Goal: Task Accomplishment & Management: Complete application form

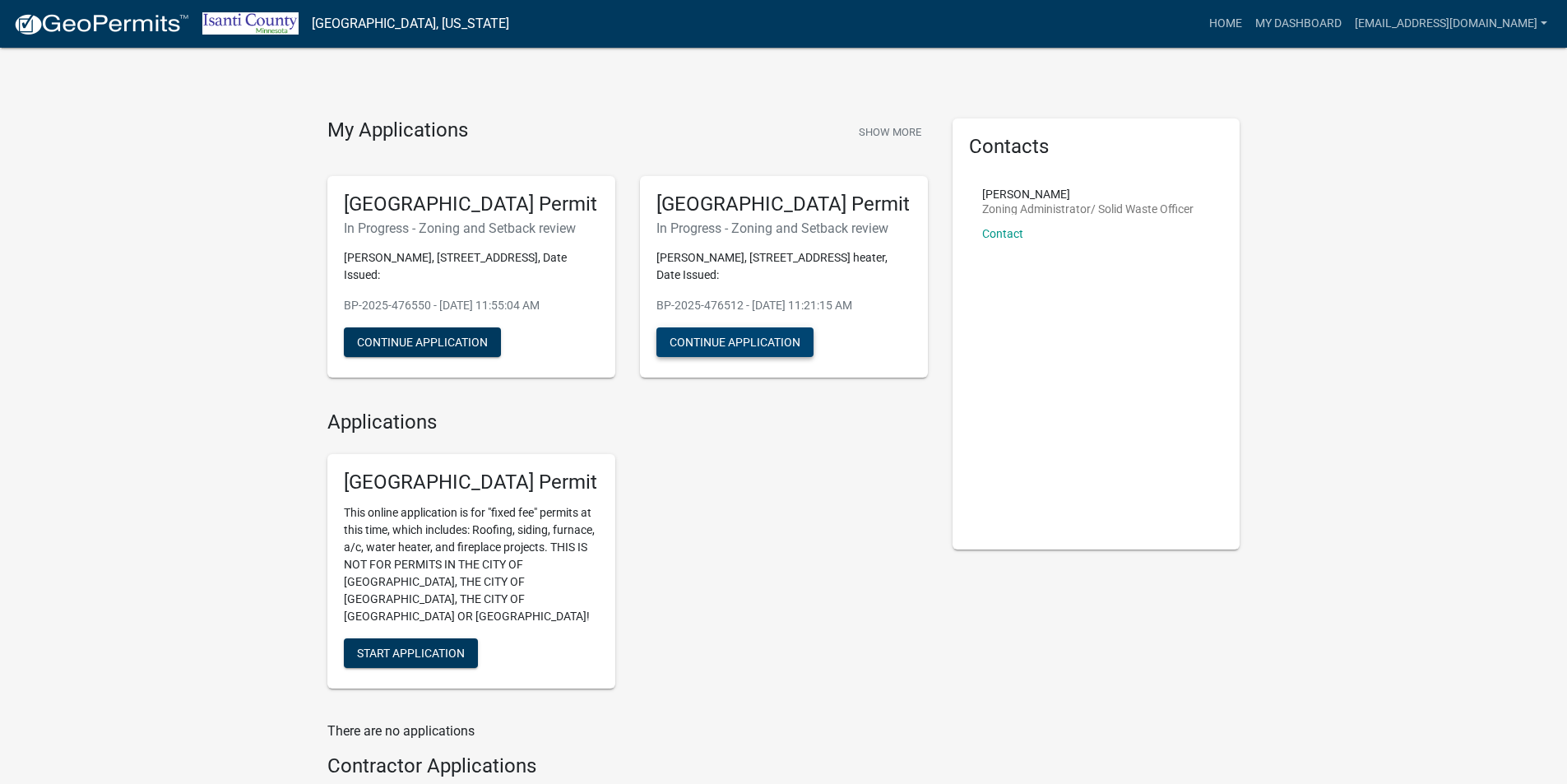
click at [747, 328] on button "Continue Application" at bounding box center [735, 342] width 158 height 29
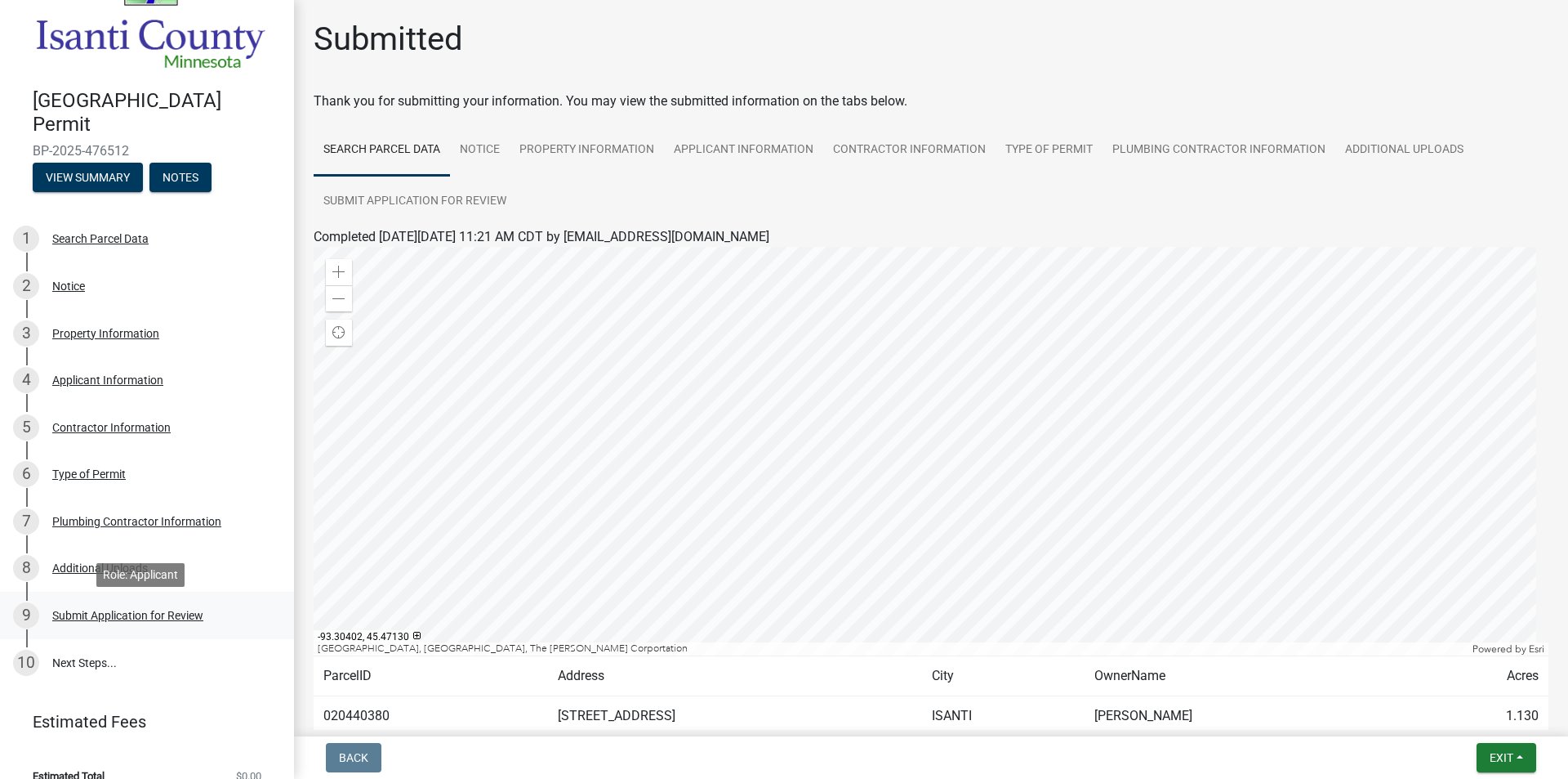
scroll to position [73, 0]
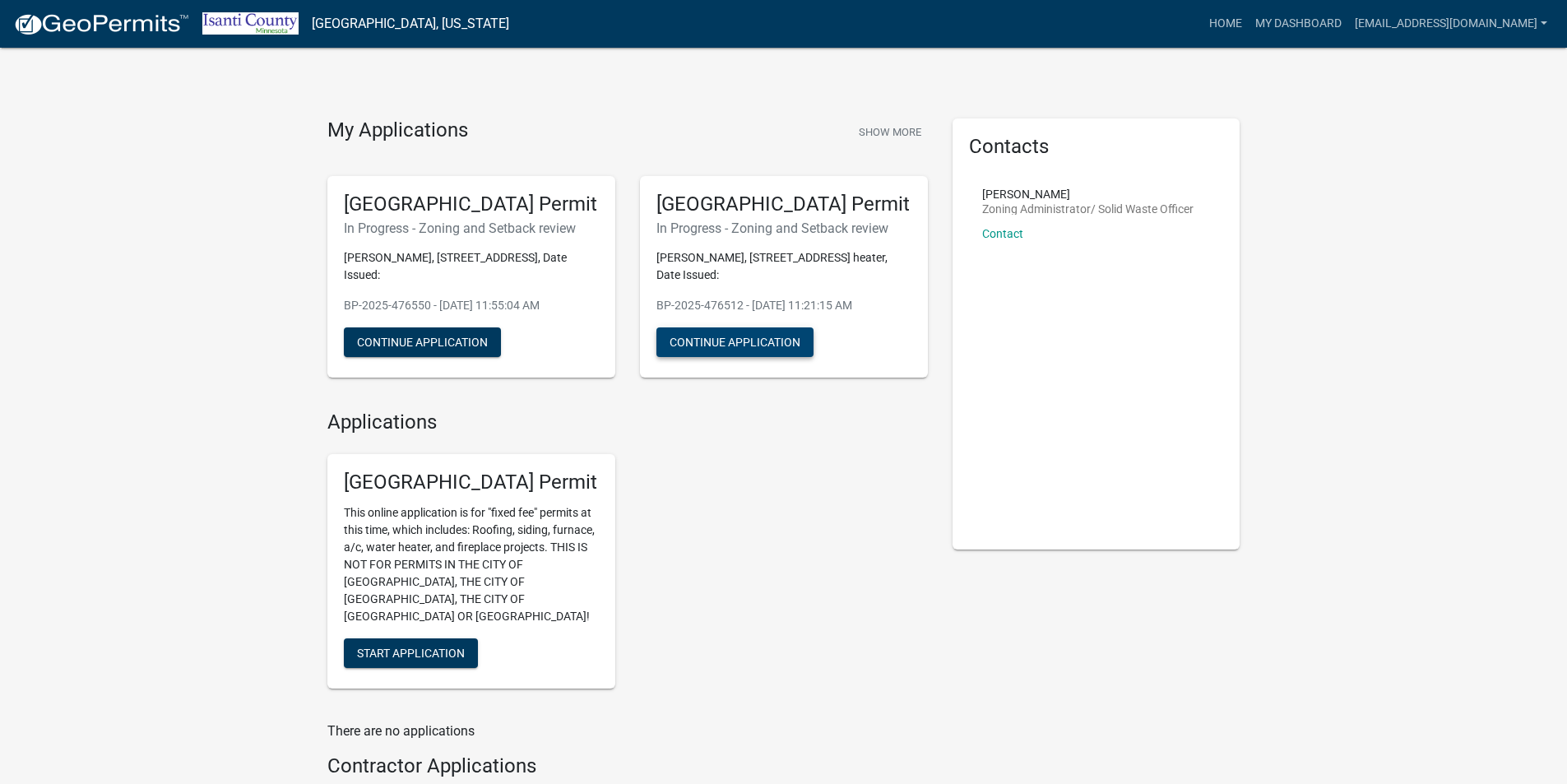
click at [753, 334] on button "Continue Application" at bounding box center [735, 342] width 158 height 29
click at [423, 647] on span "Start Application" at bounding box center [411, 653] width 108 height 13
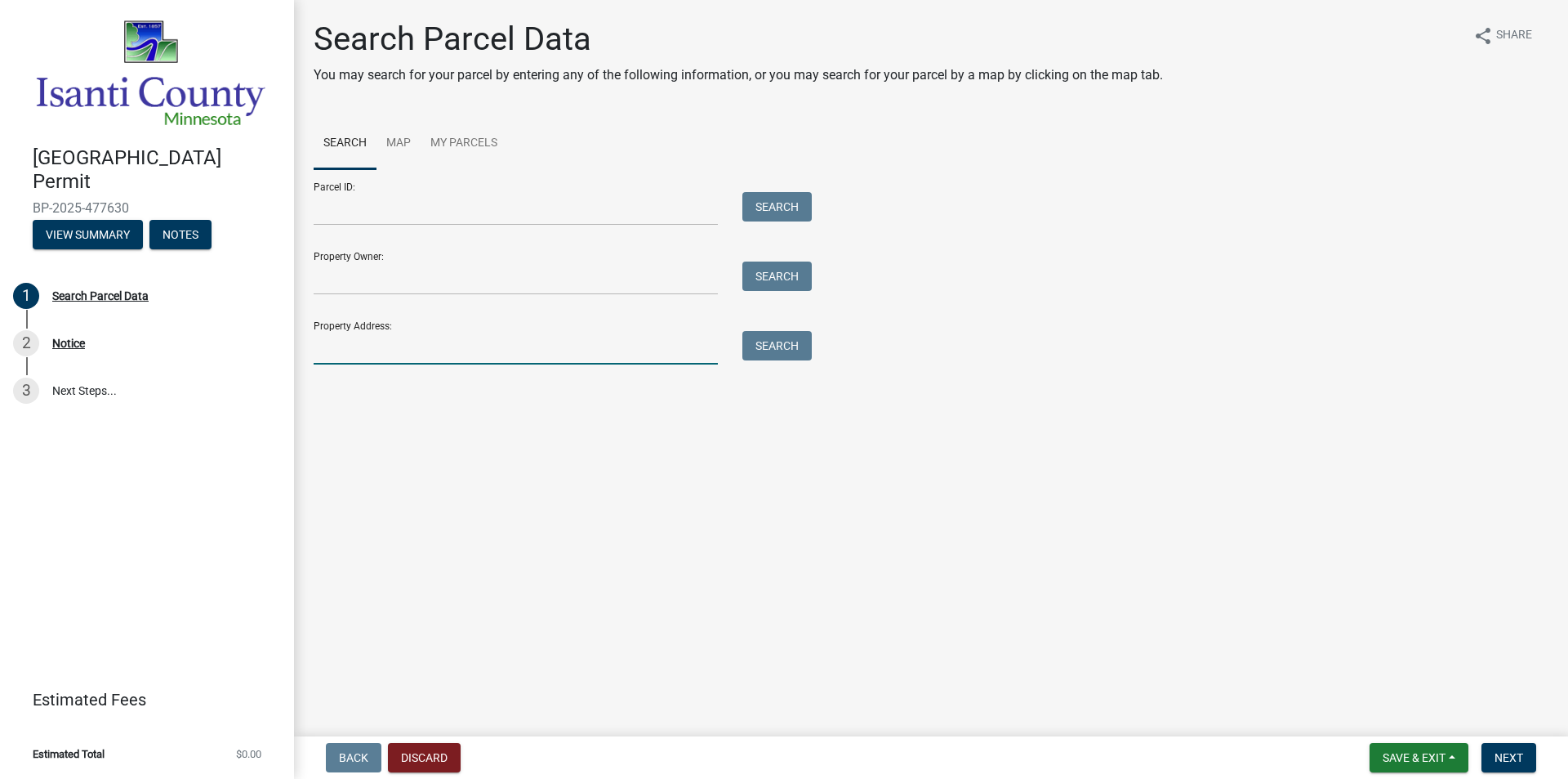
click at [339, 350] on input "Property Address:" at bounding box center [516, 348] width 404 height 33
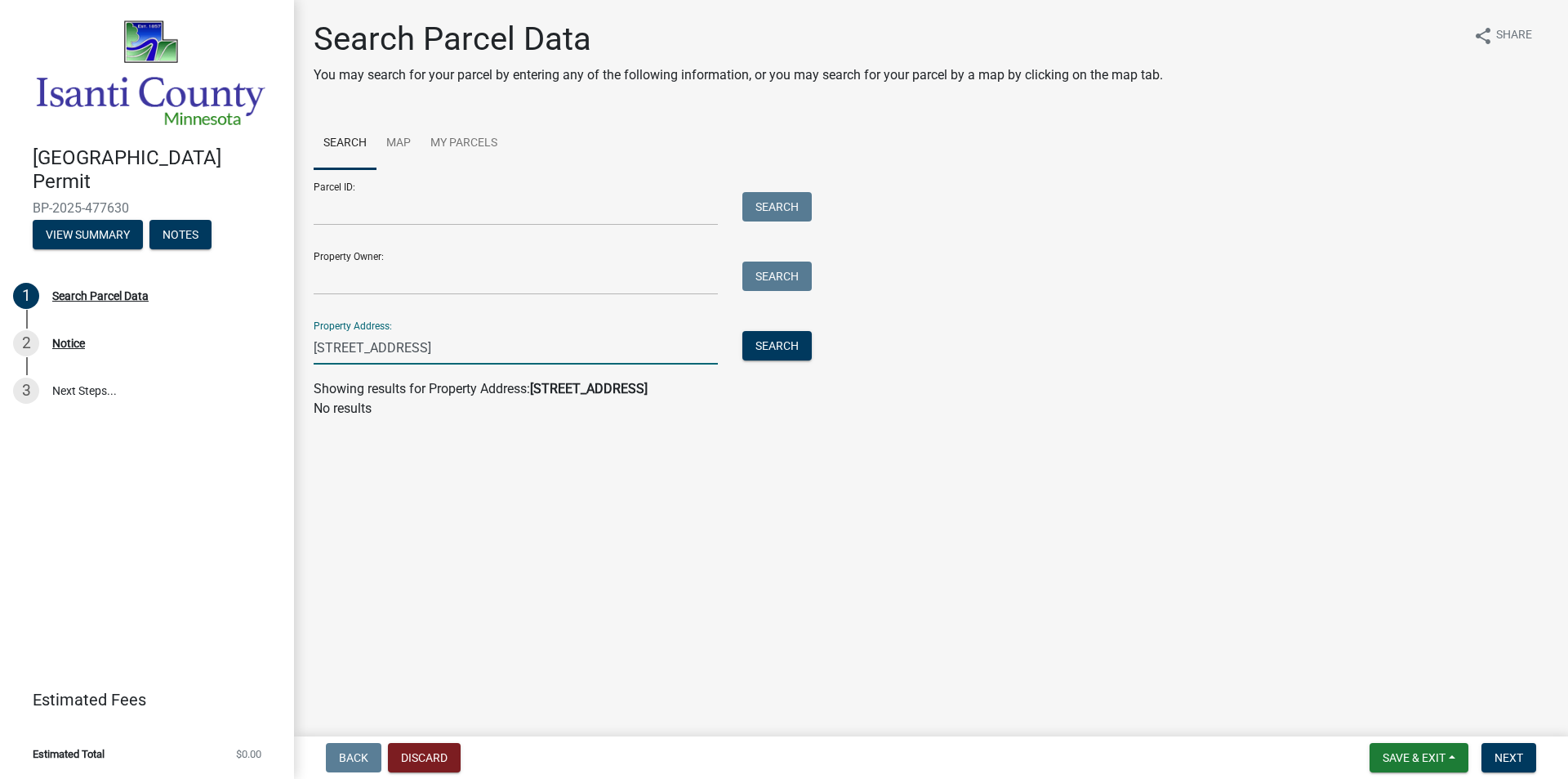
click at [466, 350] on input "32051 Virgo Street Northheast" at bounding box center [516, 348] width 404 height 33
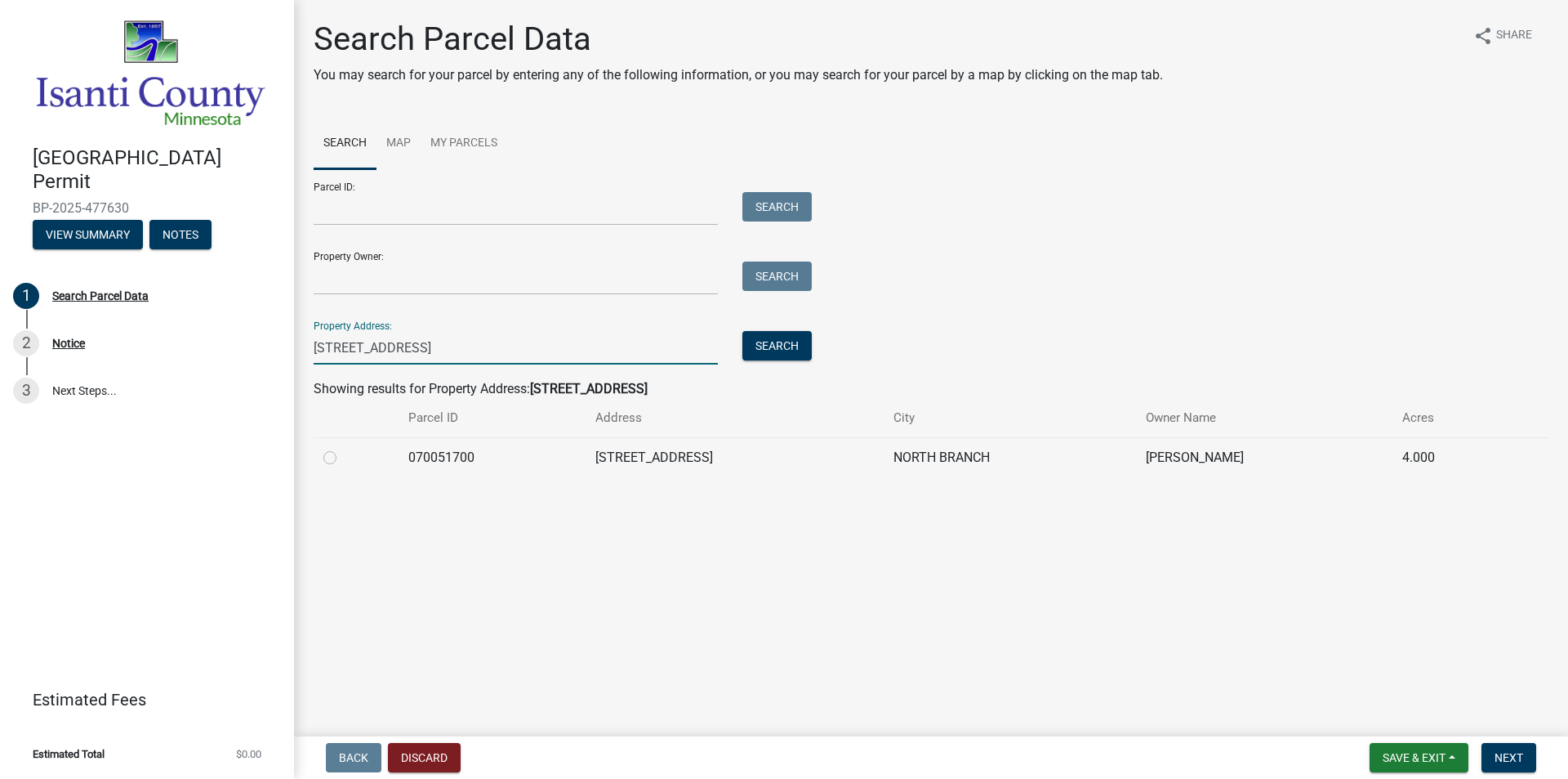
type input "32051 Virgo Street Northeast"
click at [343, 448] on label at bounding box center [343, 448] width 0 height 0
click at [343, 459] on input "radio" at bounding box center [348, 453] width 11 height 11
radio input "true"
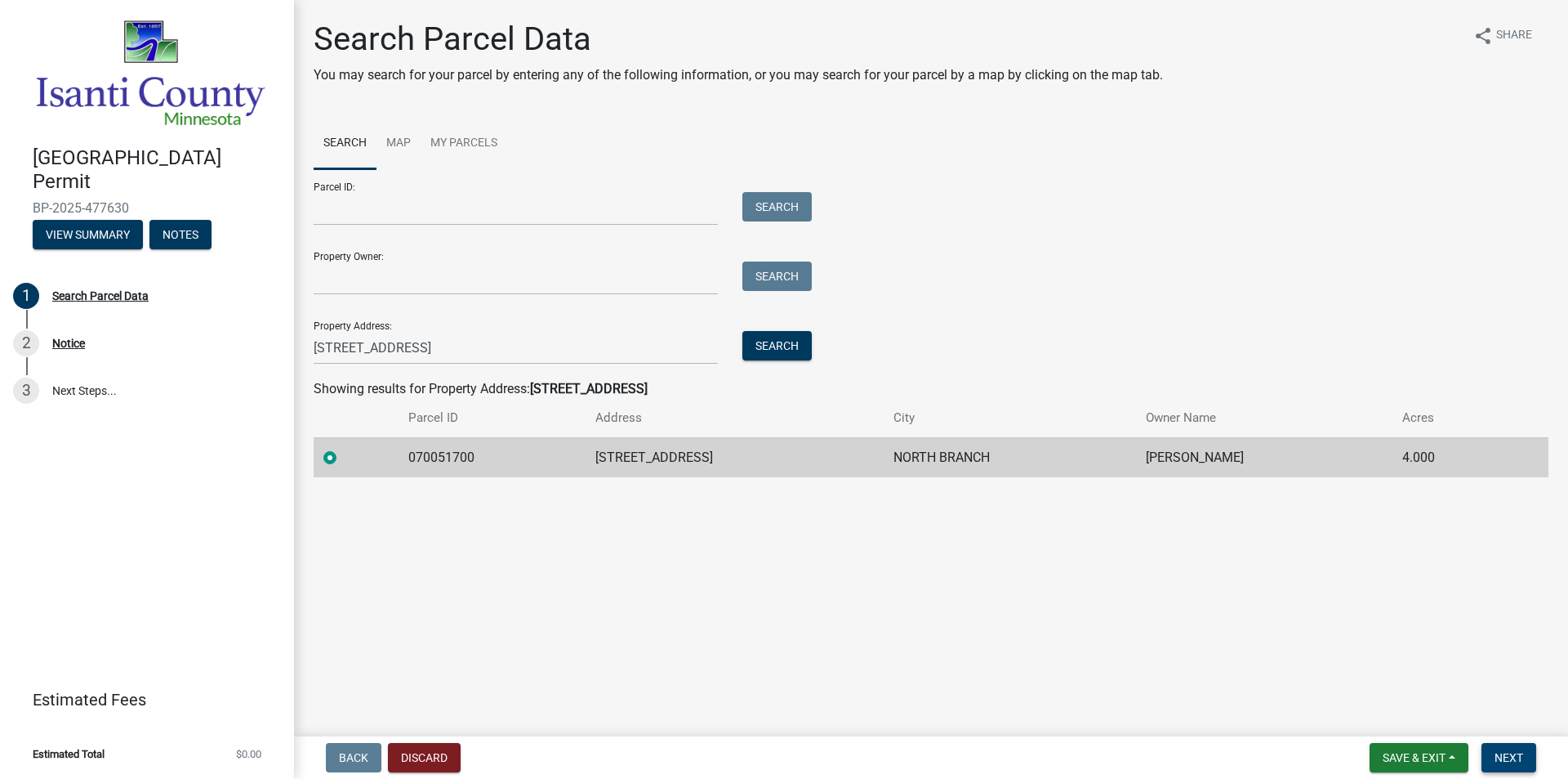
click at [1491, 747] on button "Next" at bounding box center [1509, 757] width 55 height 29
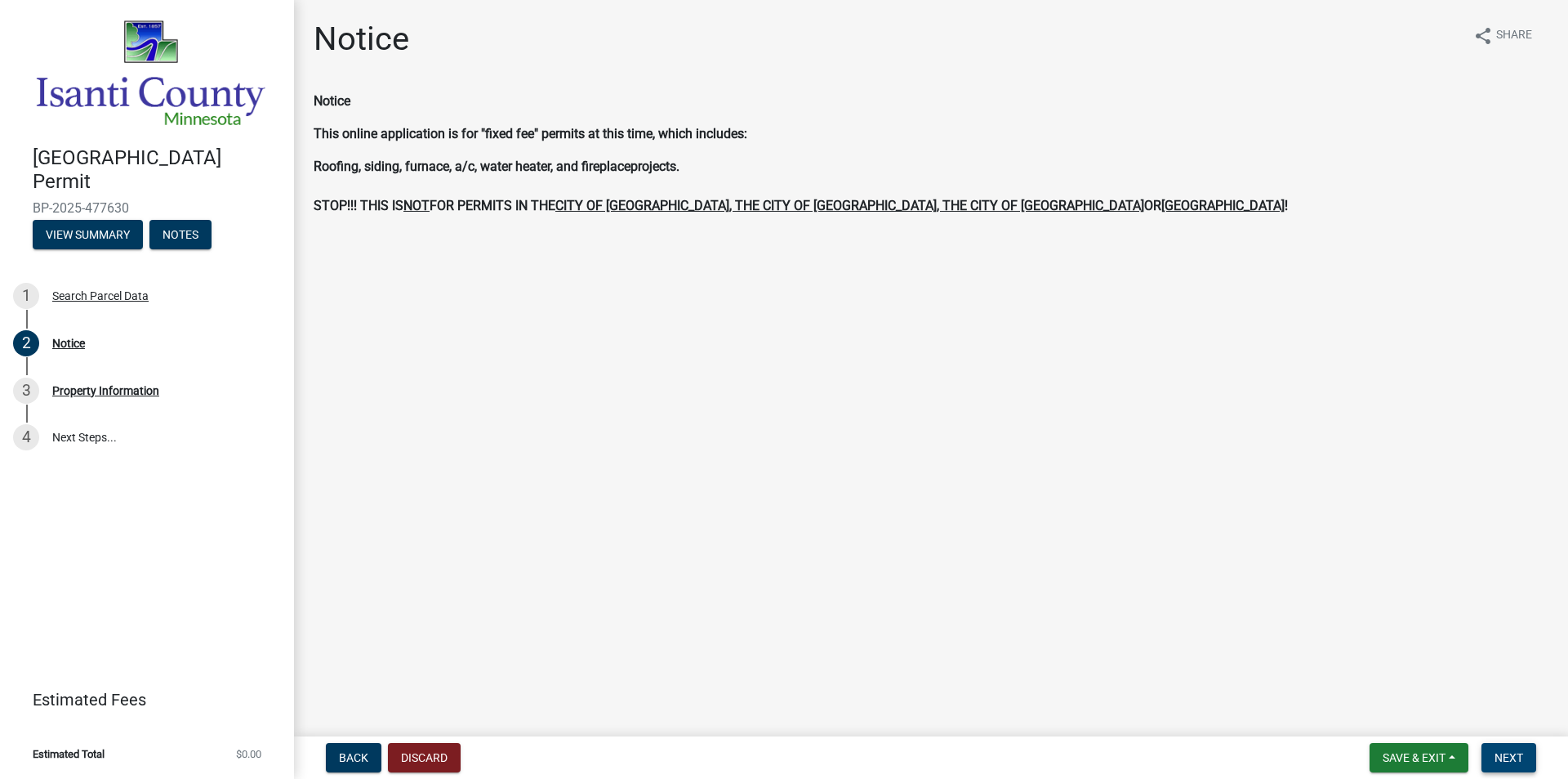
click at [1506, 755] on span "Next" at bounding box center [1508, 757] width 28 height 13
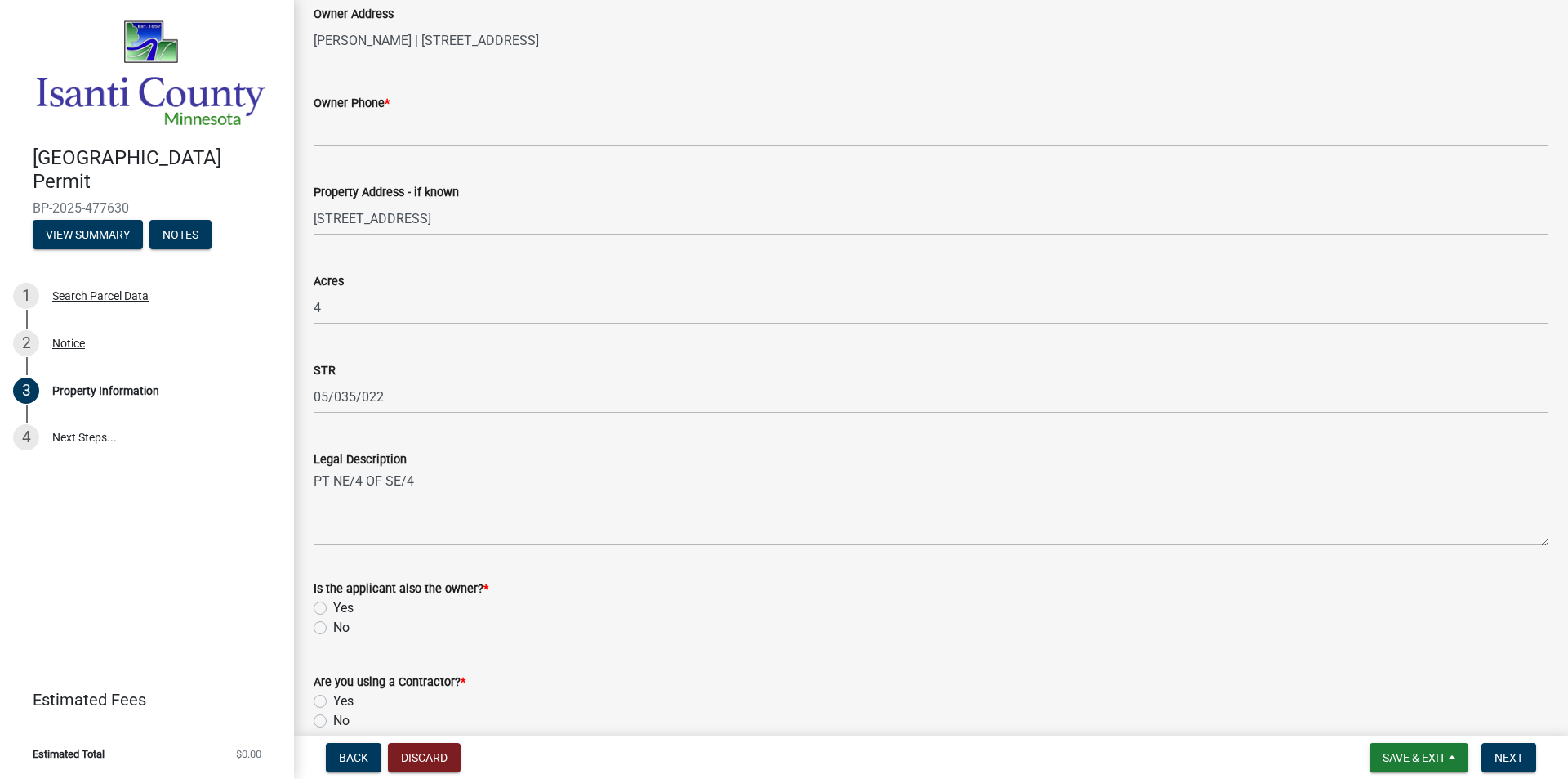
scroll to position [368, 0]
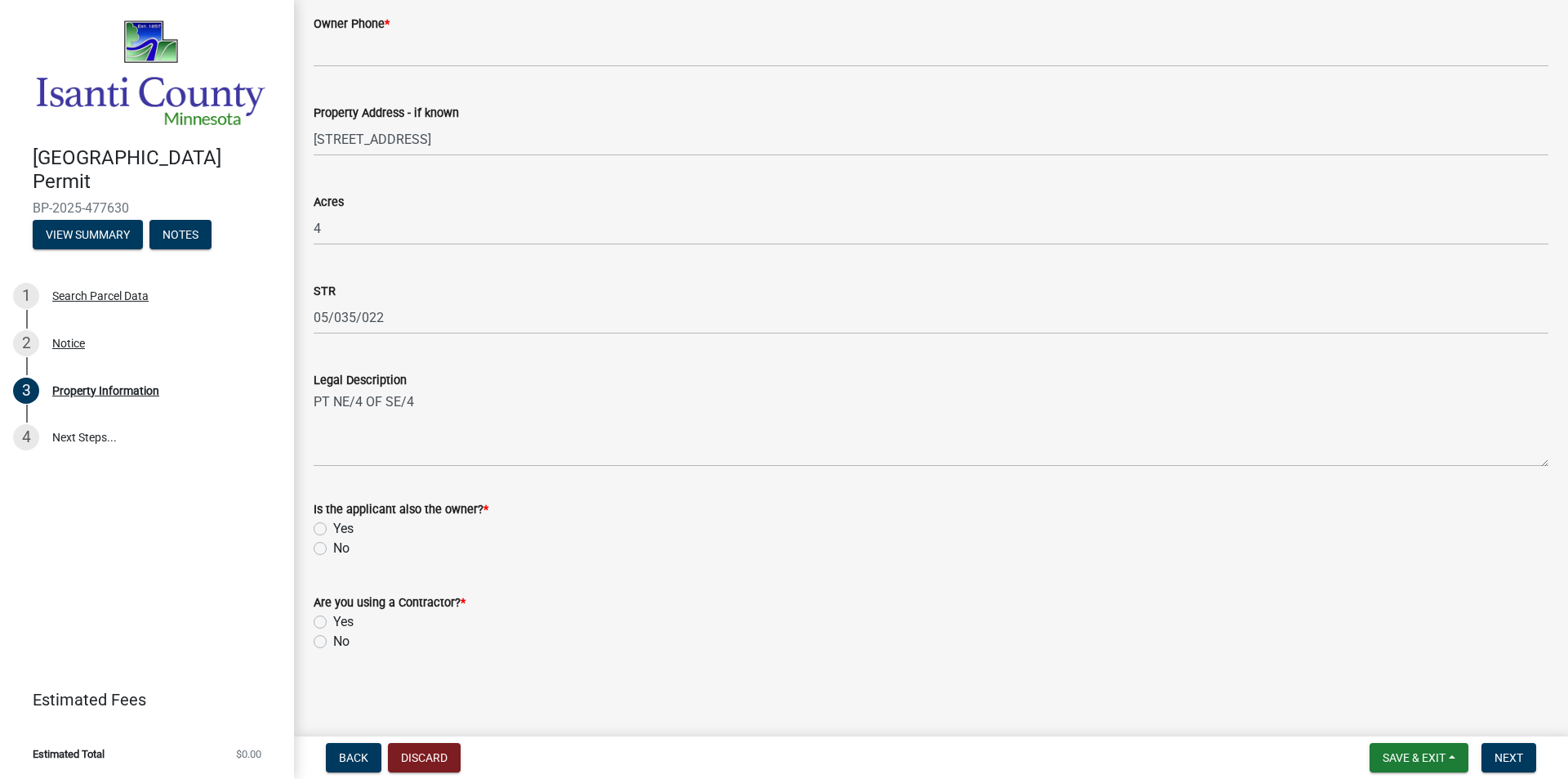
click at [334, 543] on label "No" at bounding box center [342, 548] width 17 height 20
click at [334, 543] on input "No" at bounding box center [339, 543] width 11 height 11
radio input "true"
click at [334, 623] on label "Yes" at bounding box center [344, 622] width 21 height 20
click at [334, 623] on input "Yes" at bounding box center [339, 617] width 11 height 11
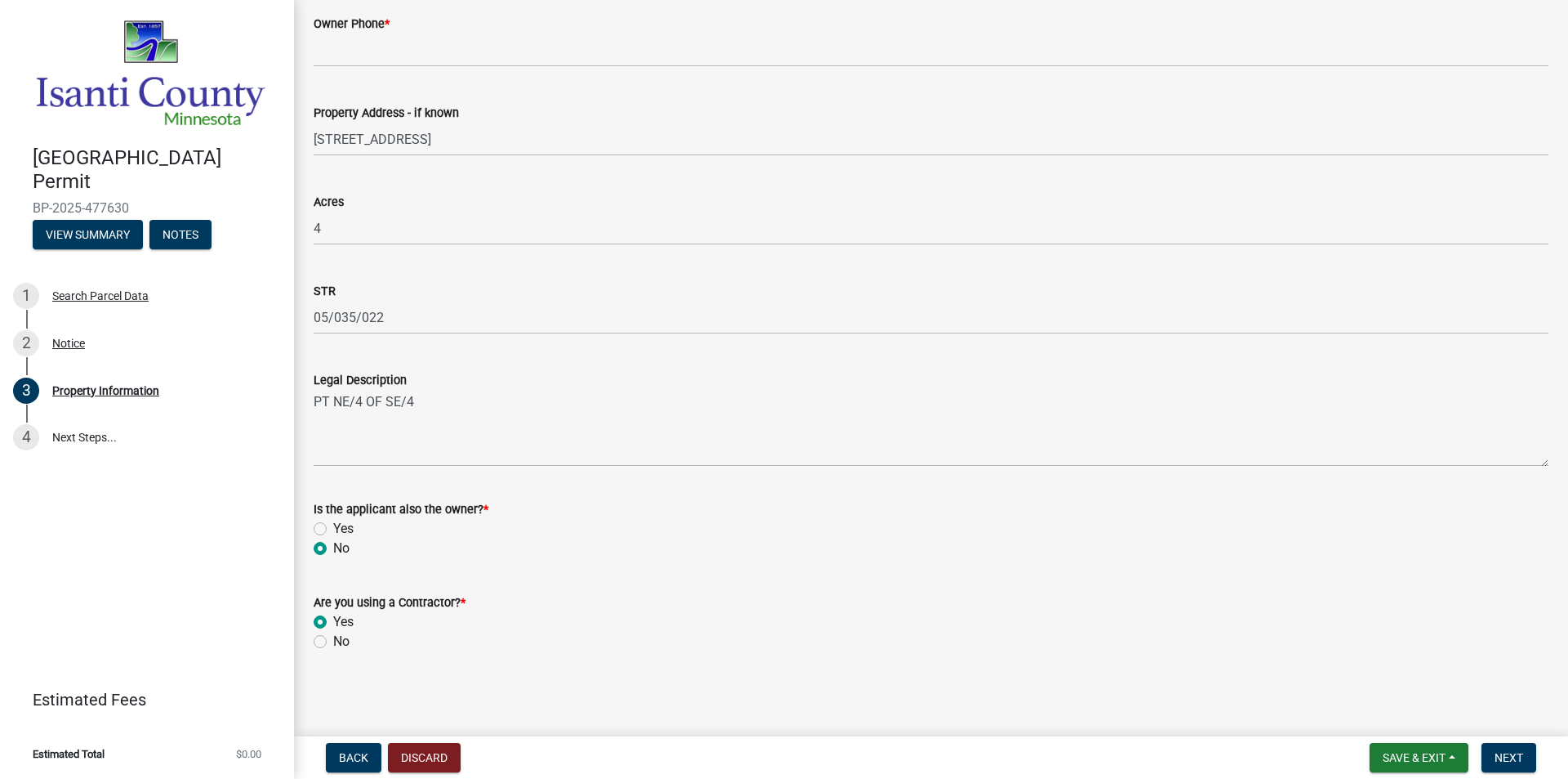
radio input "true"
click at [1510, 756] on span "Next" at bounding box center [1508, 757] width 28 height 13
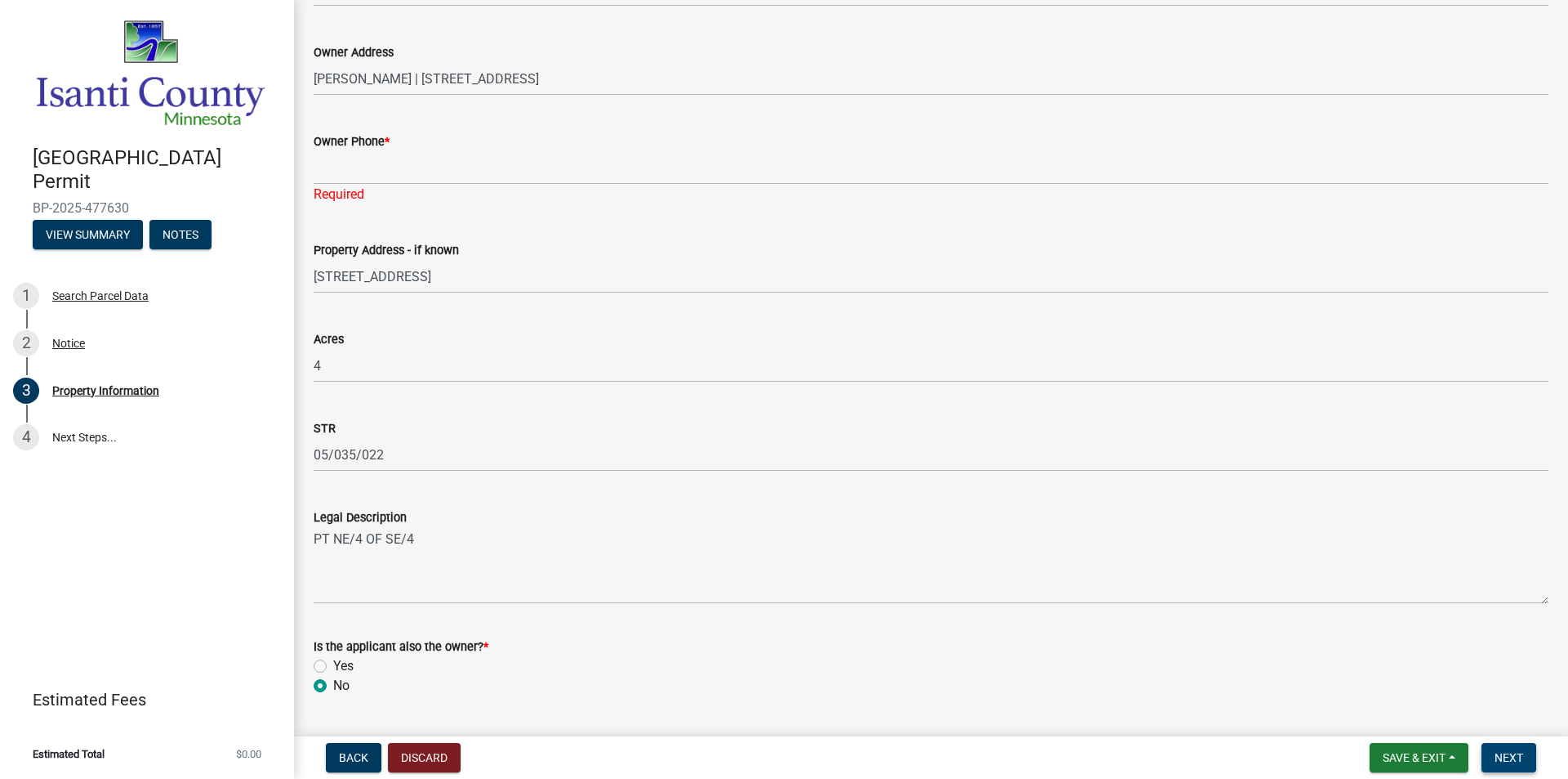
scroll to position [0, 0]
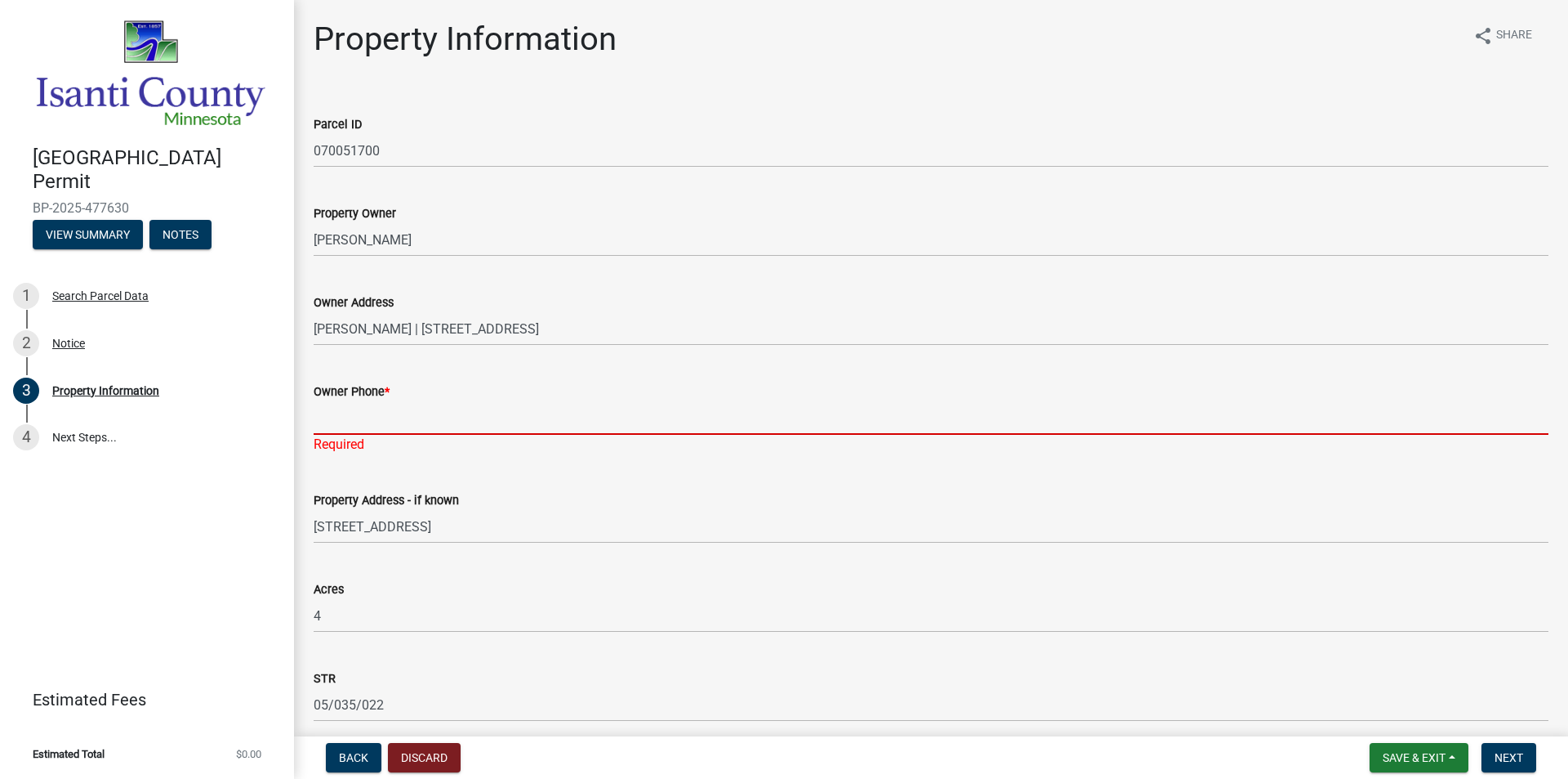
click at [365, 415] on input "Owner Phone *" at bounding box center [931, 418] width 1234 height 33
click at [320, 424] on input "Owner Phone *" at bounding box center [931, 418] width 1234 height 33
paste input "(651) 253-6784"
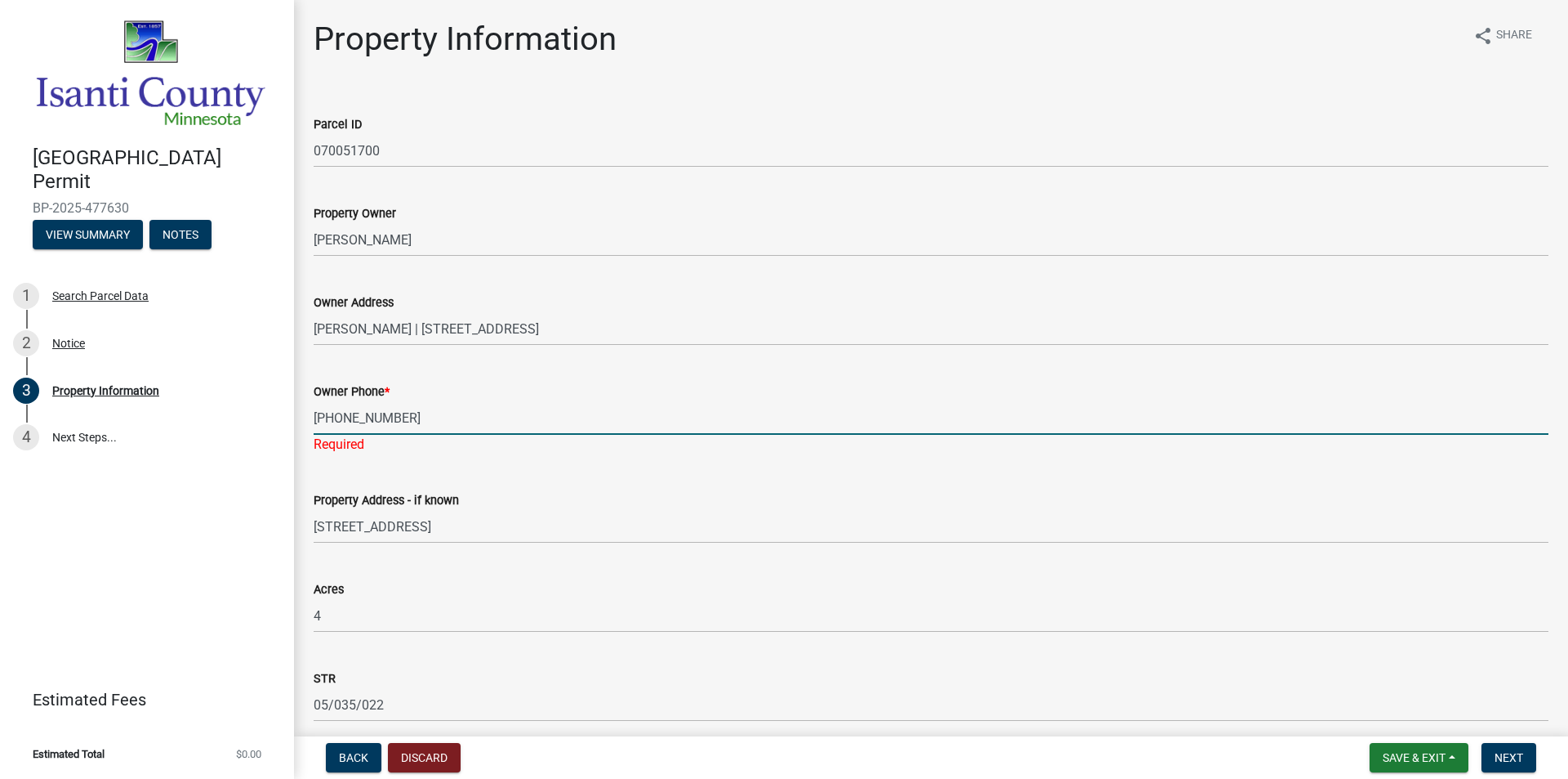
type input "(651) 253-6784"
click at [769, 467] on wm-data-entity-input-list "Parcel ID 070051700 Property Owner BRUCE I WUORNOS Owner Address BRUCE I WUORNO…" at bounding box center [931, 572] width 1234 height 961
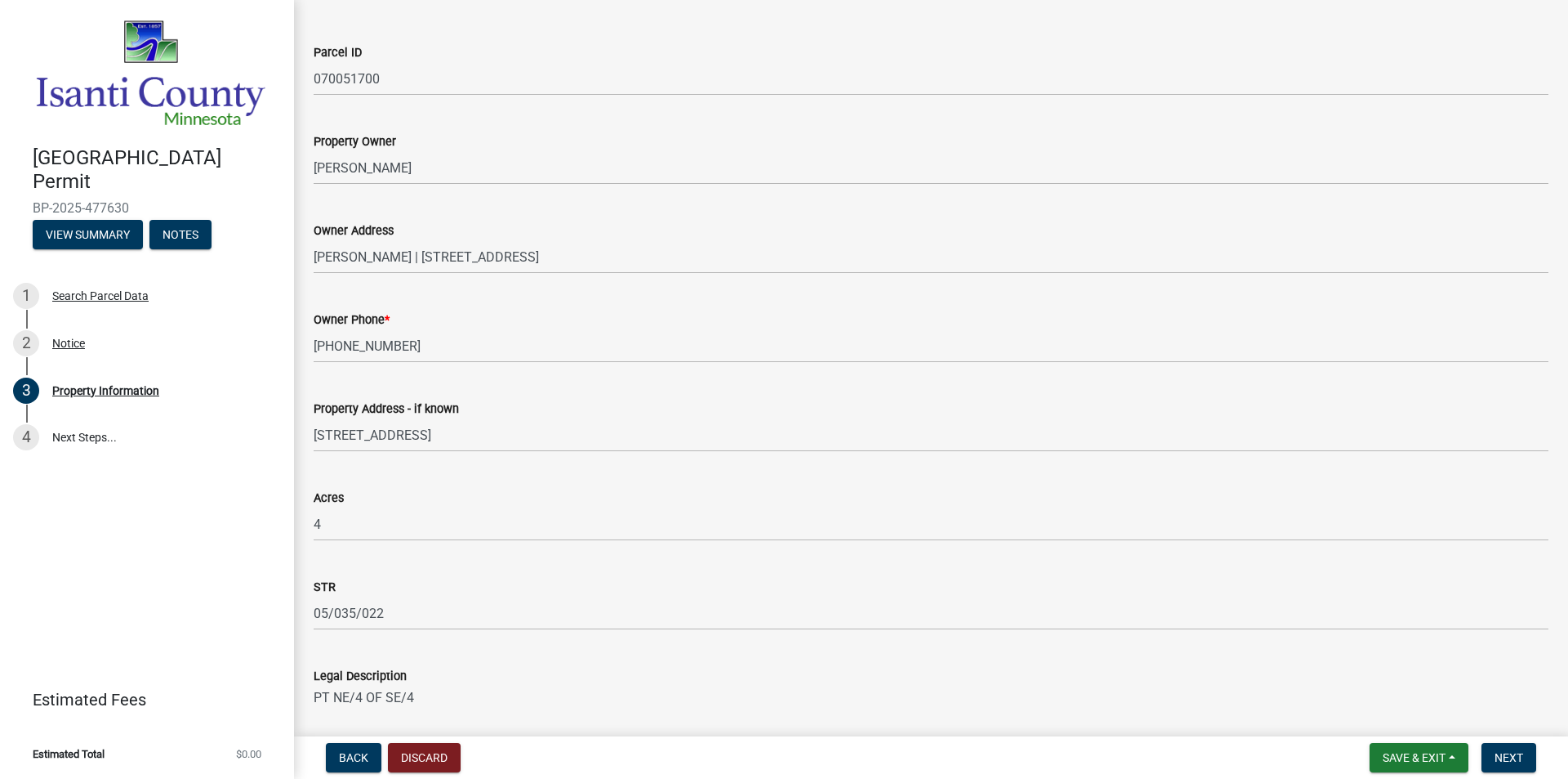
scroll to position [368, 0]
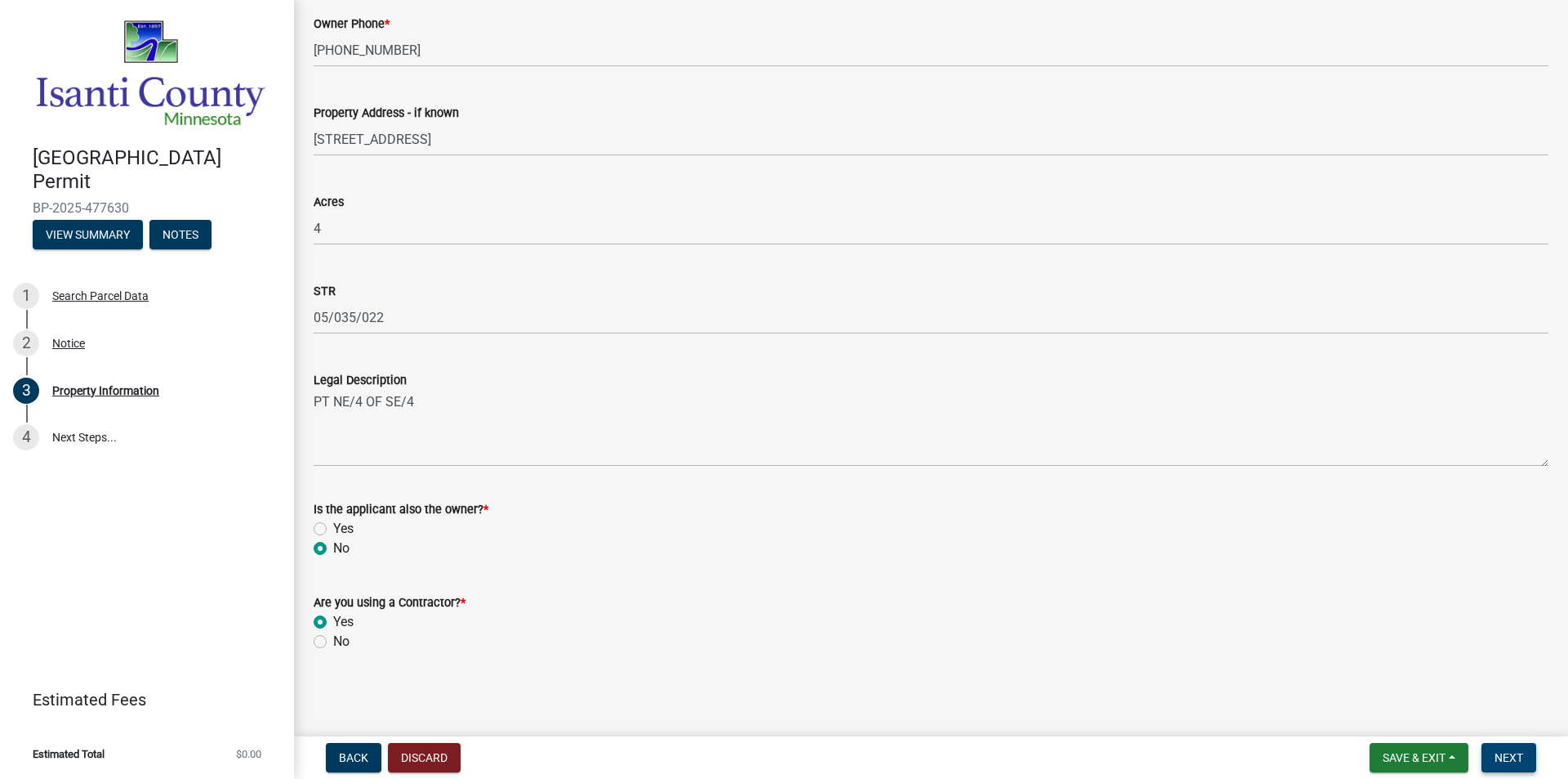
click at [1520, 762] on span "Next" at bounding box center [1508, 757] width 28 height 13
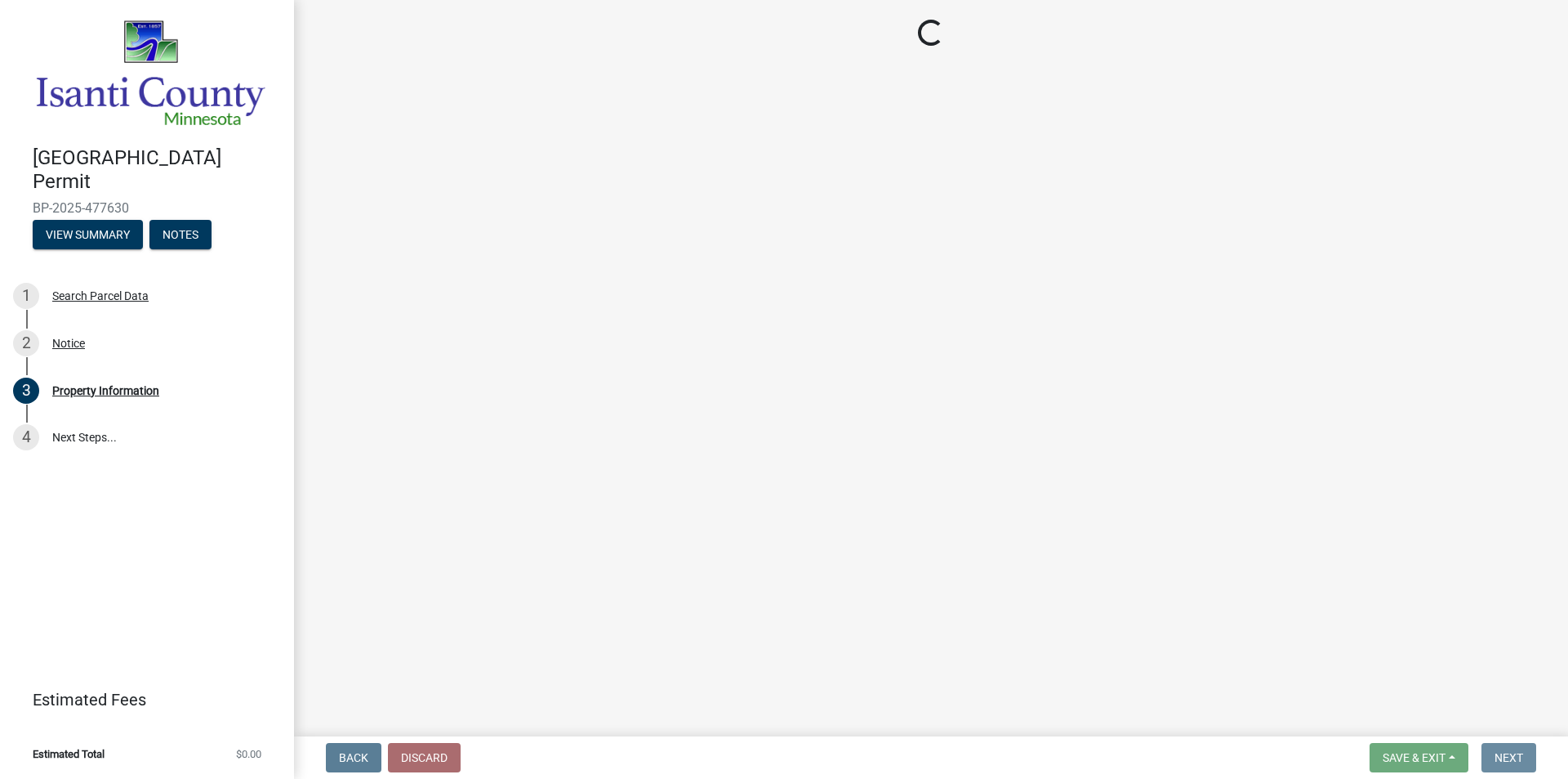
scroll to position [0, 0]
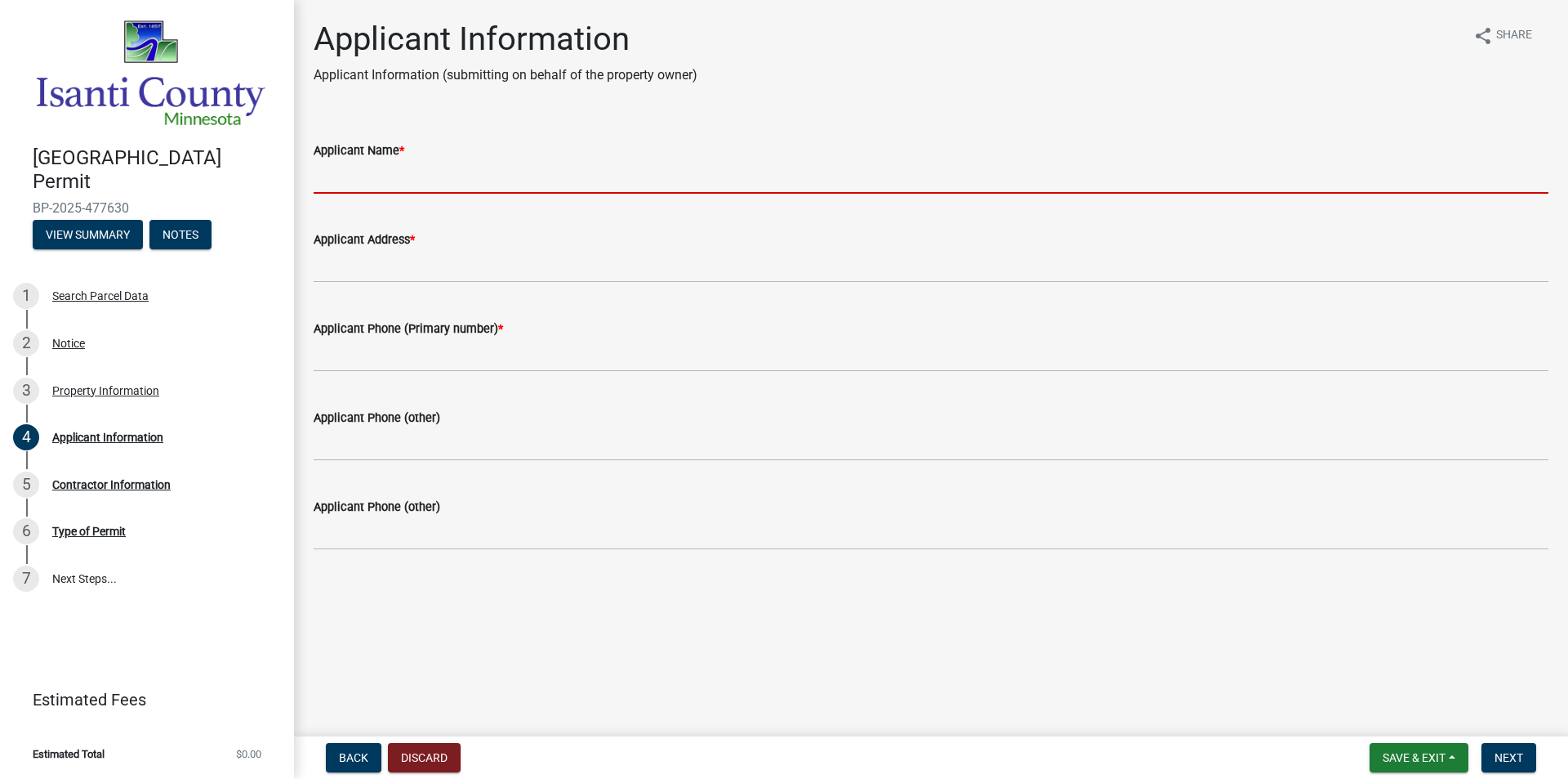
click at [383, 179] on input "Applicant Name *" at bounding box center [931, 176] width 1234 height 33
type input "Deans Home Services"
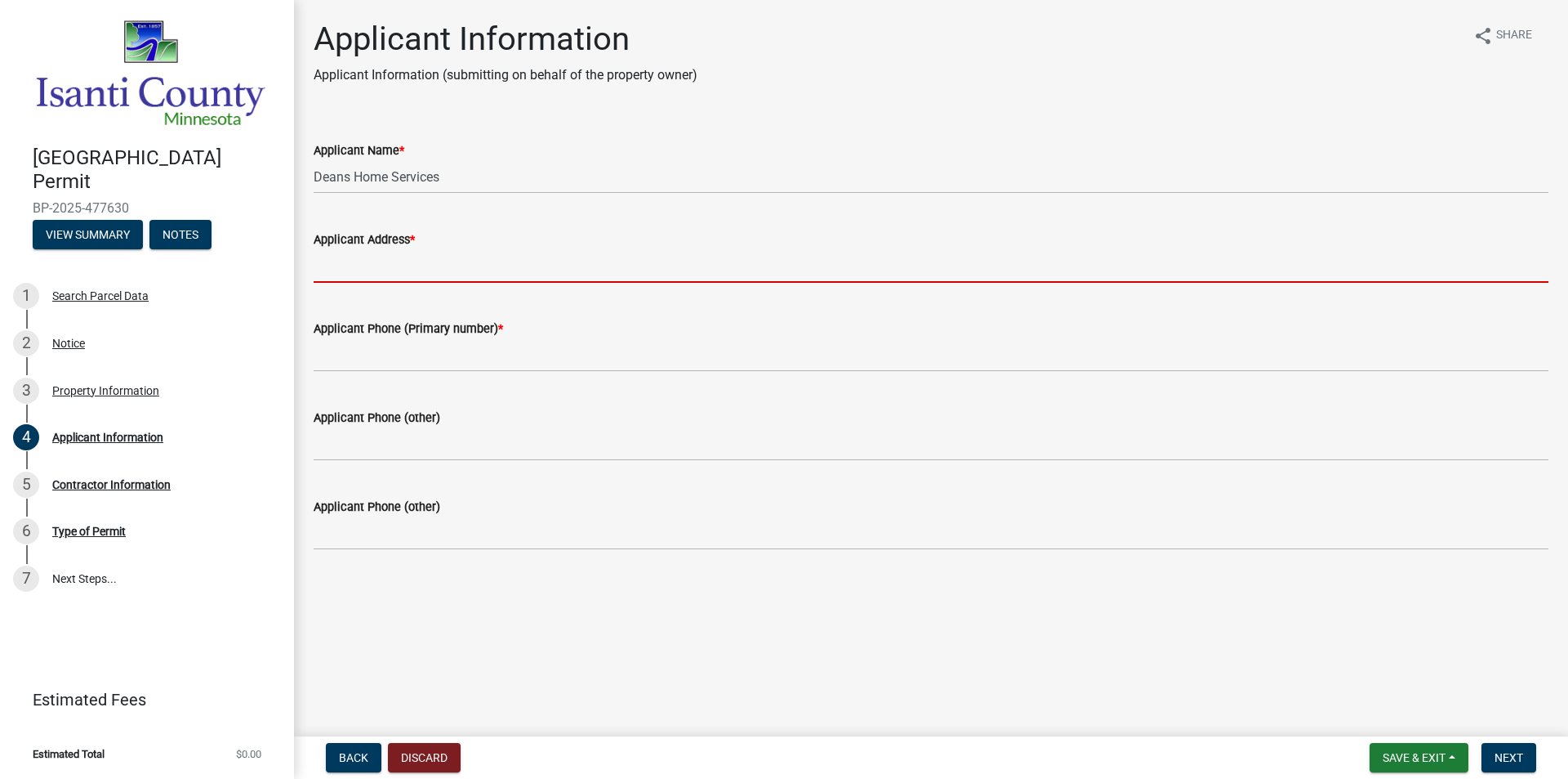
click at [364, 265] on input "Applicant Address *" at bounding box center [931, 265] width 1234 height 33
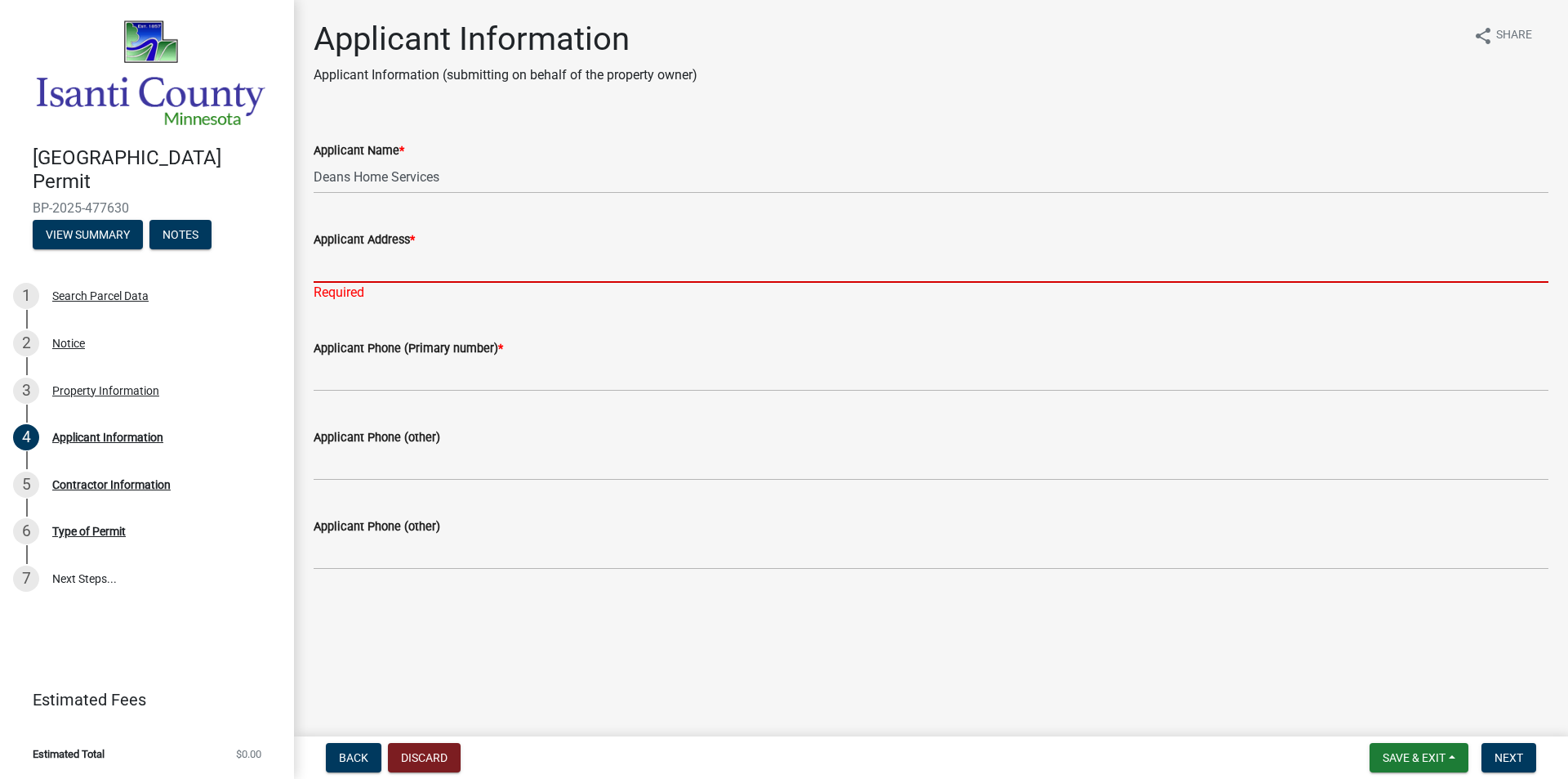
click at [378, 263] on input "Applicant Address *" at bounding box center [931, 265] width 1234 height 33
paste input "32051 Virgo Street Northeast"
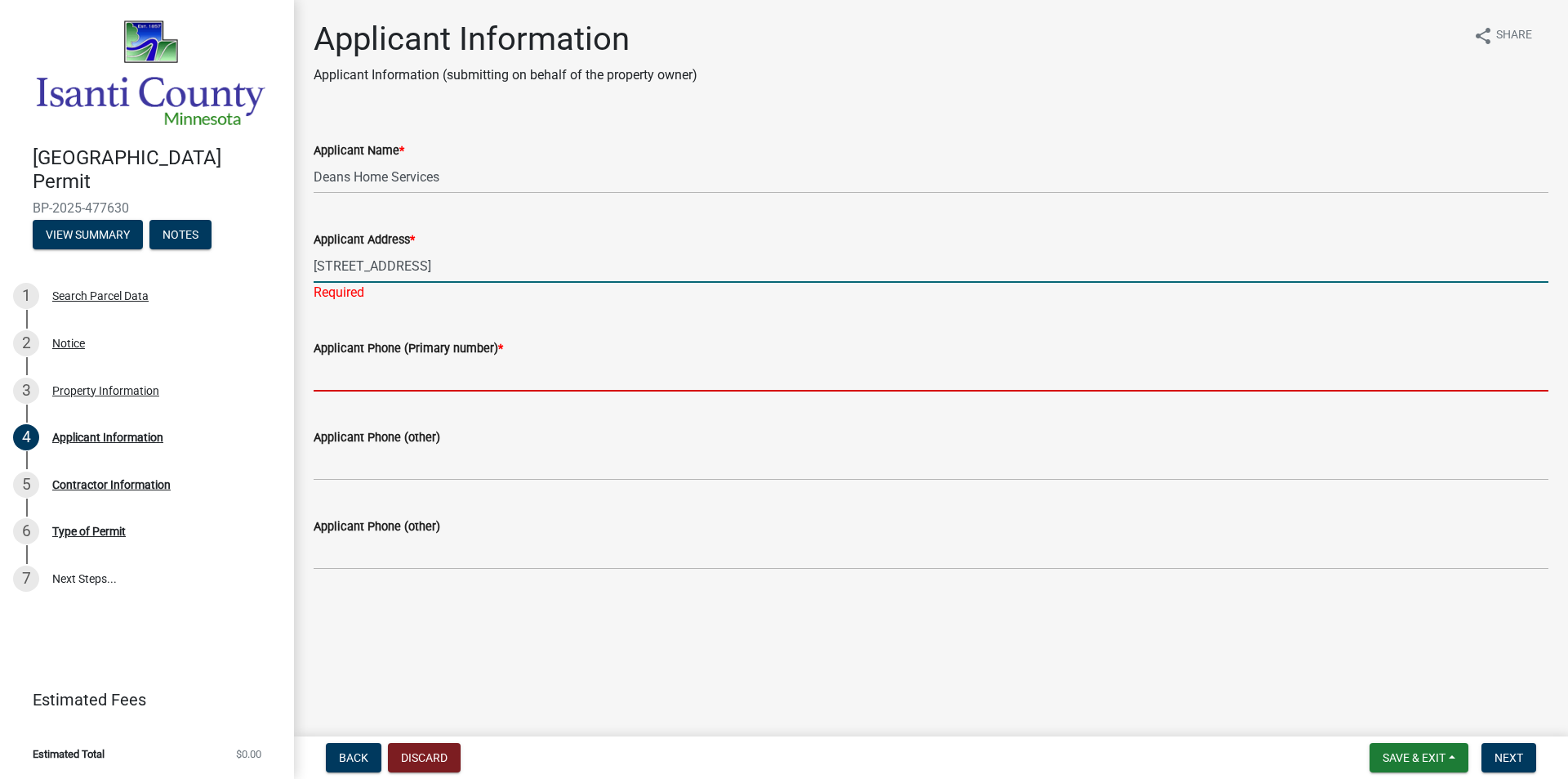
click at [434, 378] on wm-data-entity-input "Applicant Phone (Primary number) *" at bounding box center [931, 360] width 1234 height 89
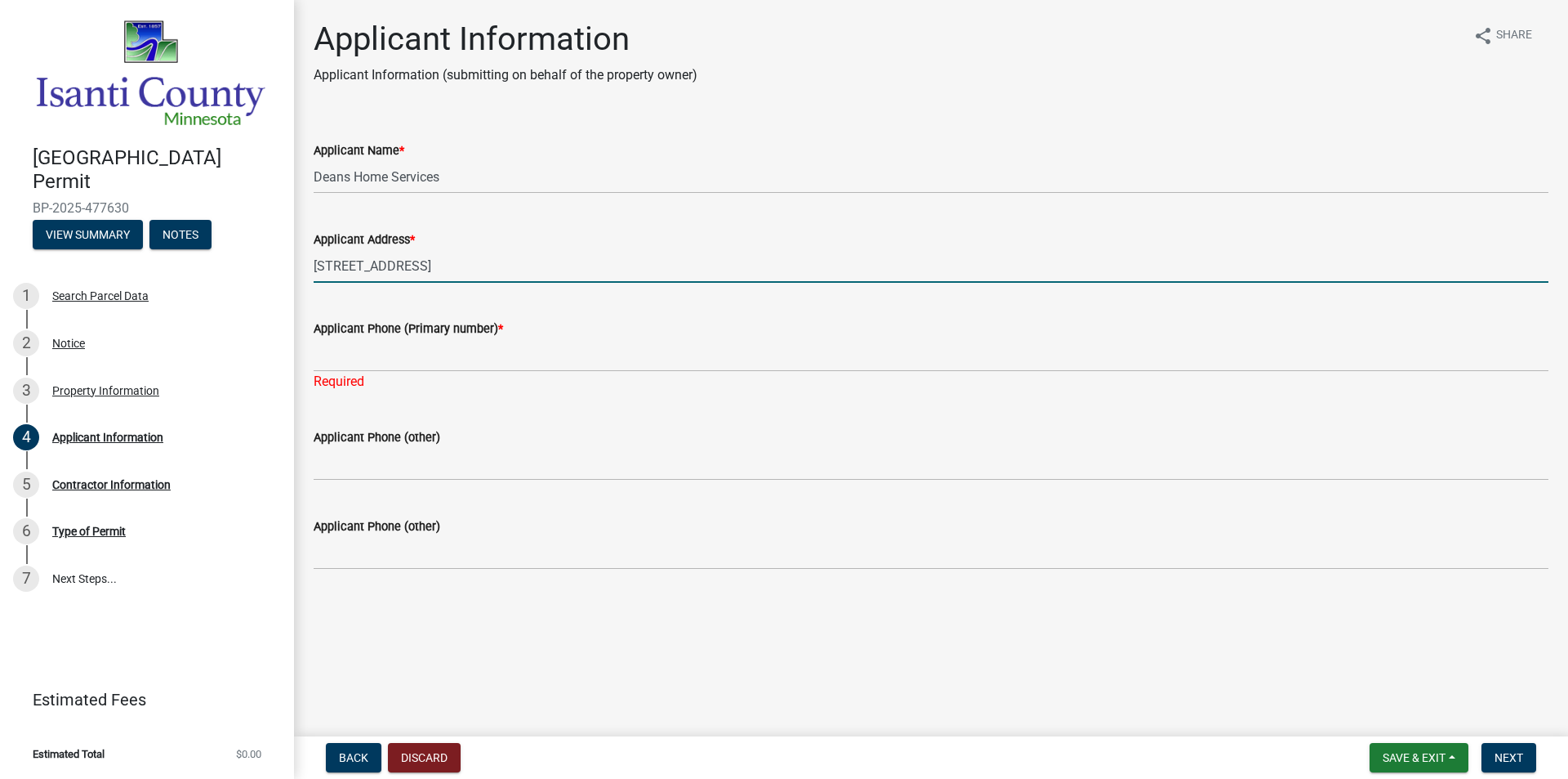
drag, startPoint x: 497, startPoint y: 263, endPoint x: 247, endPoint y: 247, distance: 250.5
click at [247, 247] on div "Isanti County Building Permit BP-2025-477630 View Summary Notes 1 Search Parcel…" at bounding box center [784, 390] width 1568 height 779
type input "6701 Parkway CircleBrooklyn Center, MN 55430"
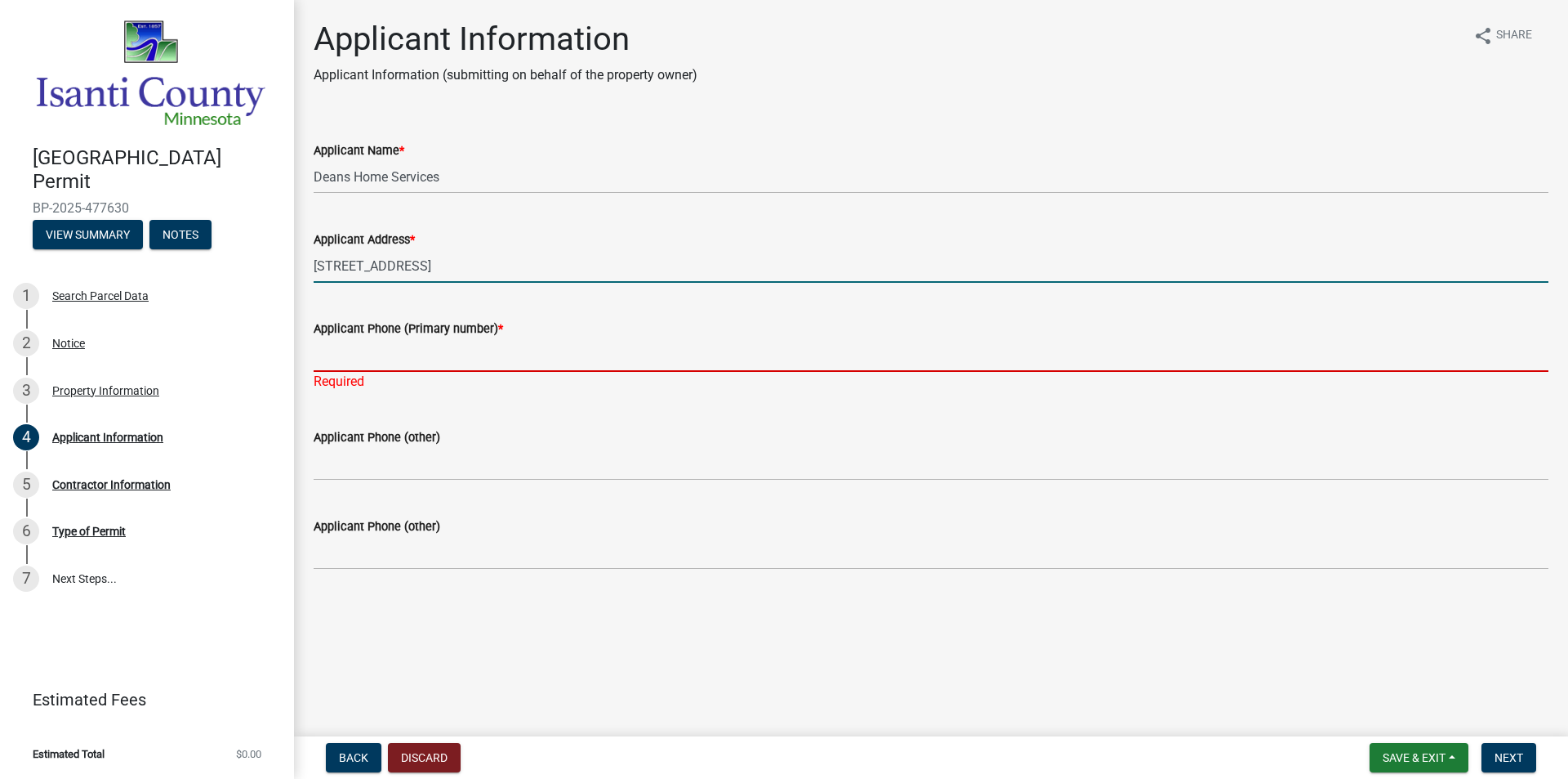
type input "6124680371"
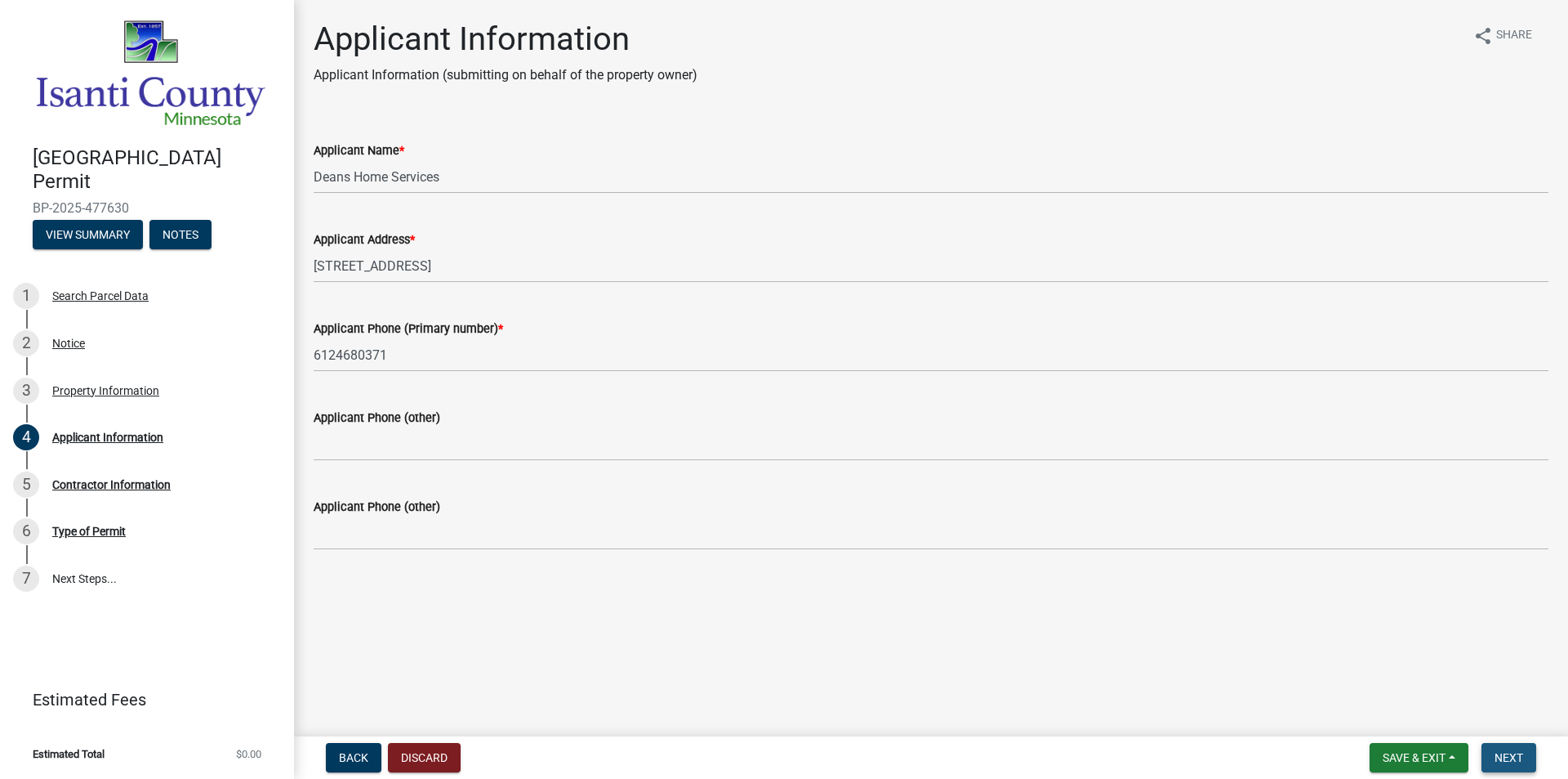
click at [1508, 757] on span "Next" at bounding box center [1508, 757] width 28 height 13
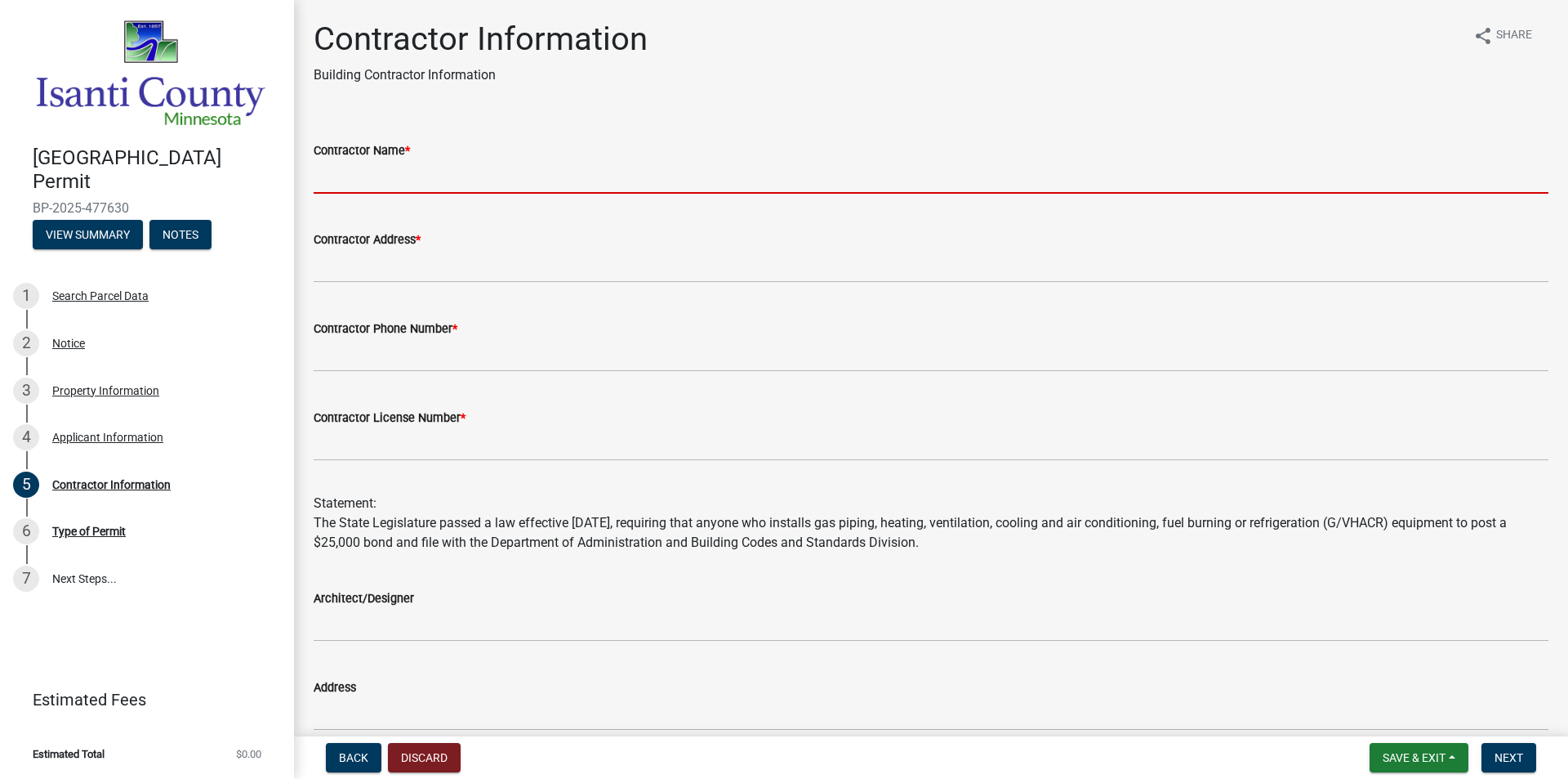
click at [397, 178] on input "Contractor Name *" at bounding box center [931, 176] width 1234 height 33
type input "Dean's Home Services"
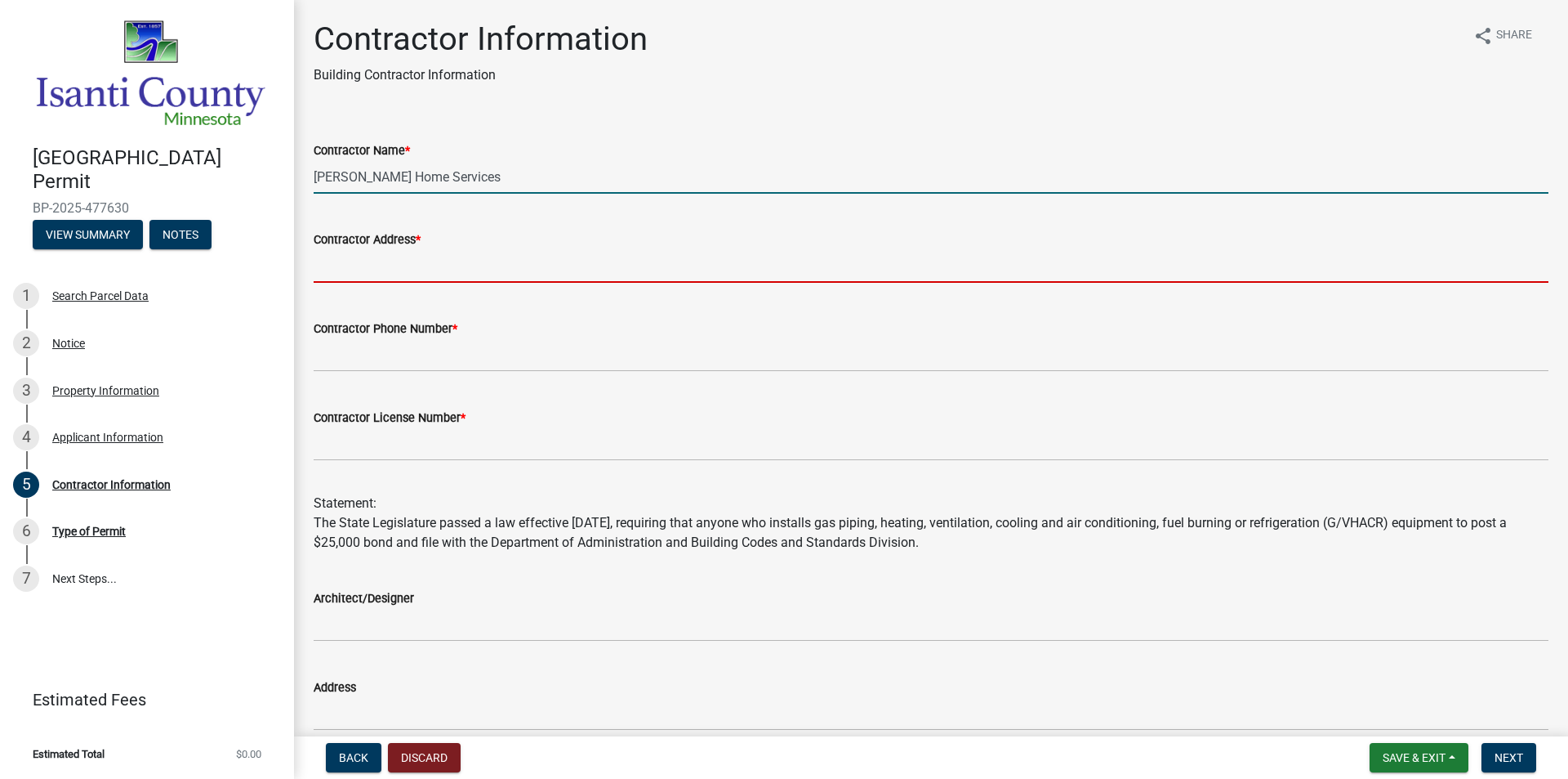
type input "6701 Parkway Circle"
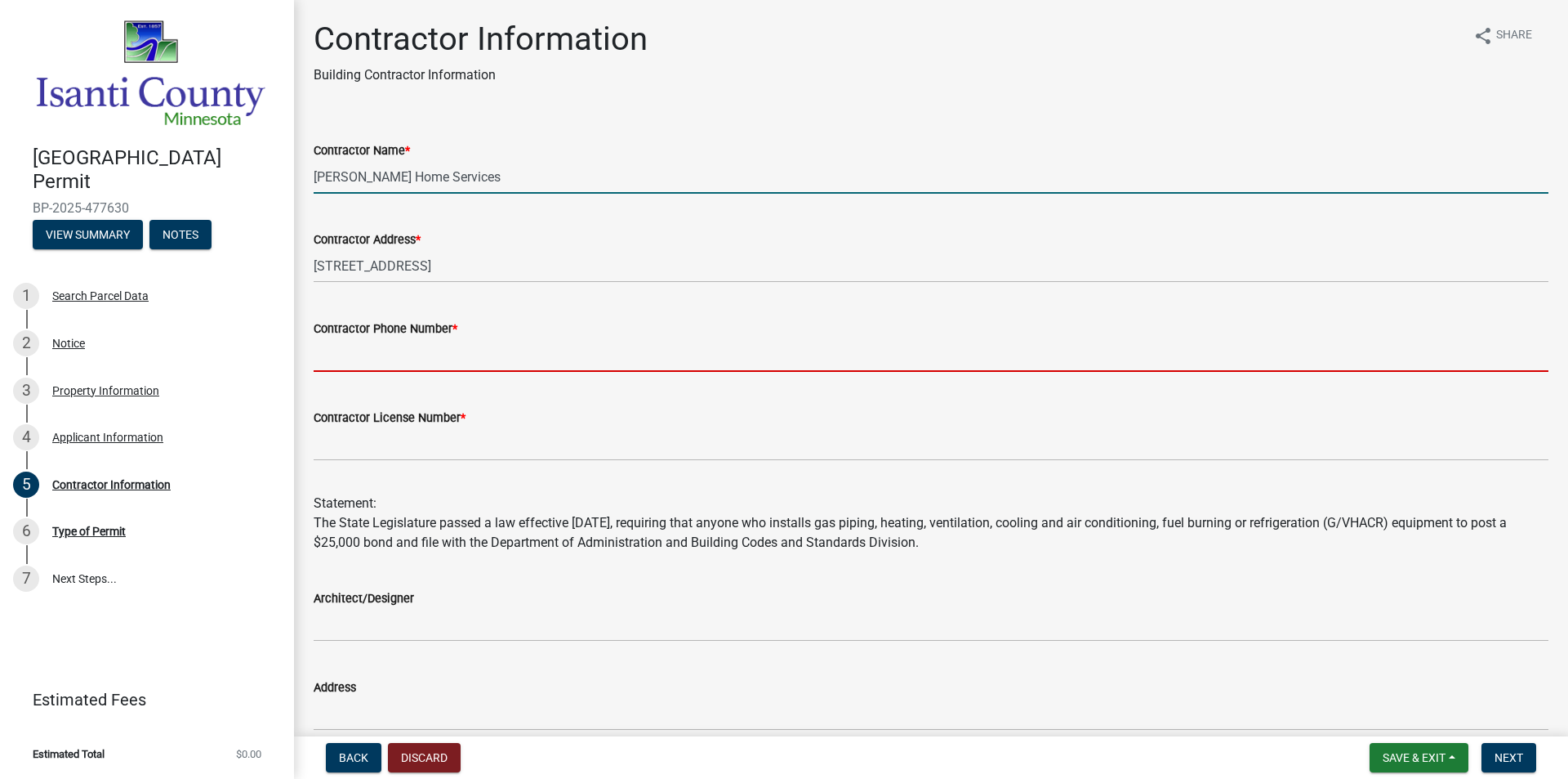
type input "6124680371"
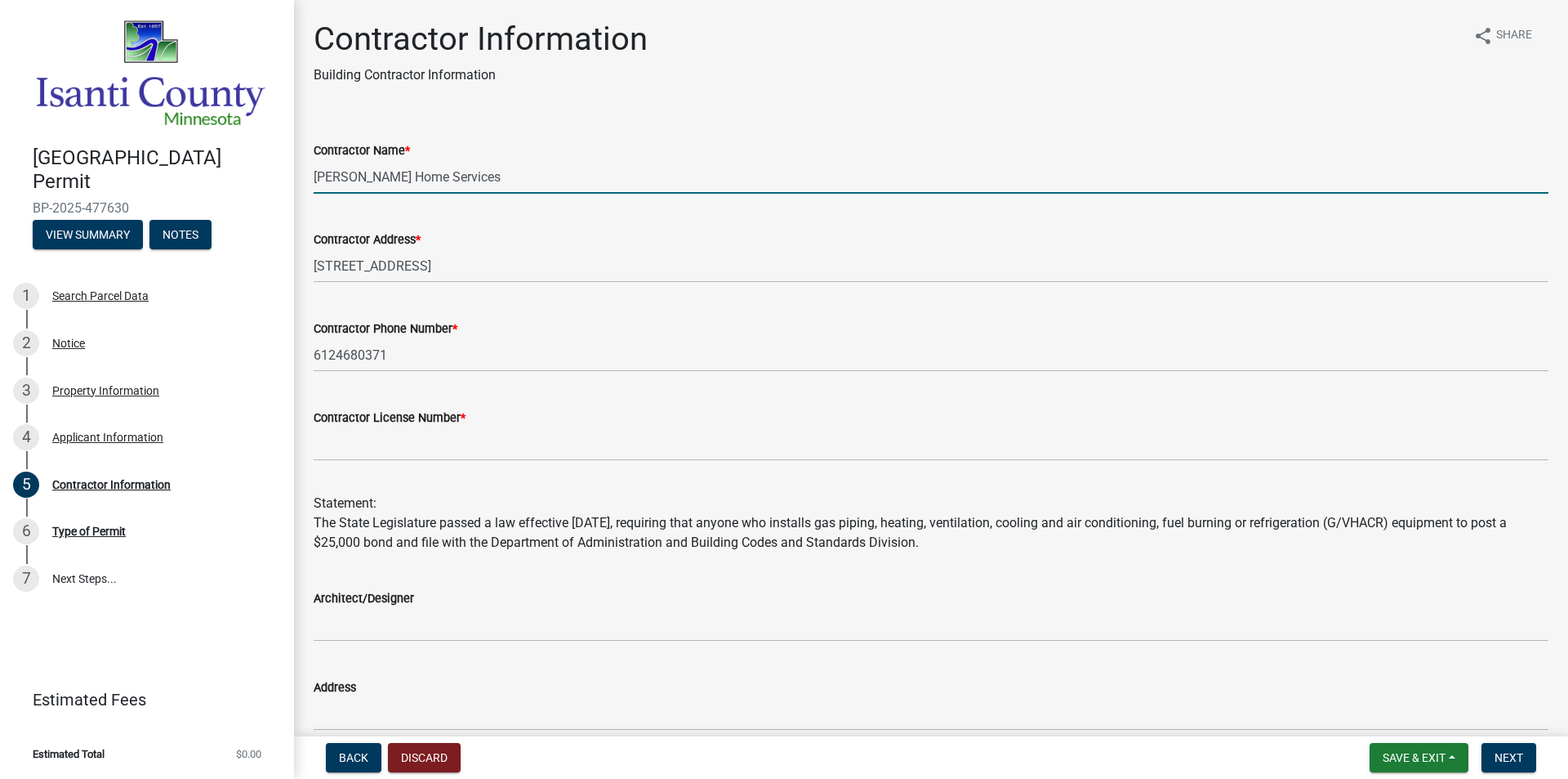
click at [404, 472] on wm-data-entity-input "Contractor License Number *" at bounding box center [931, 429] width 1234 height 89
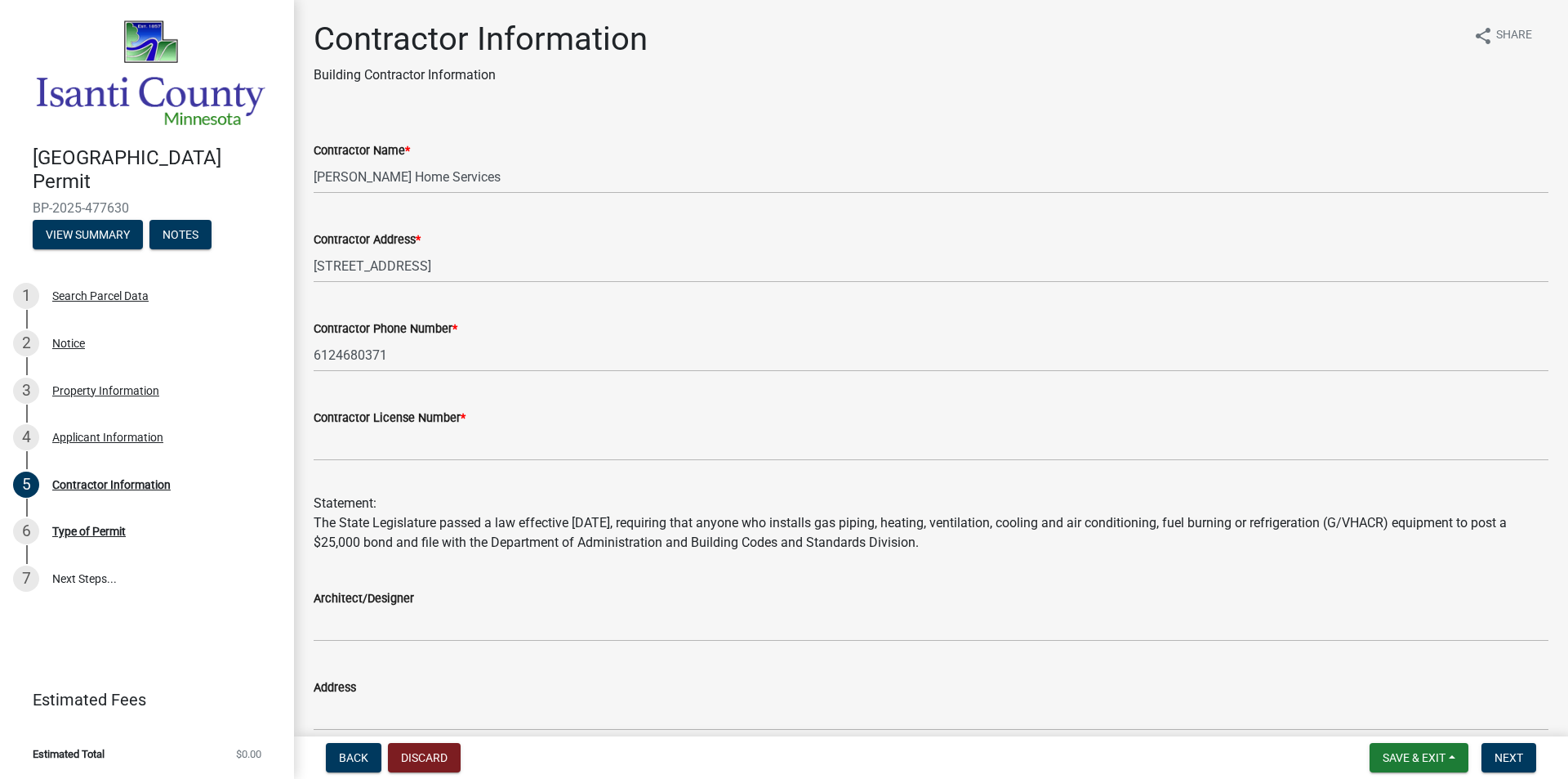
click at [402, 464] on wm-data-entity-input "Contractor License Number *" at bounding box center [931, 429] width 1234 height 89
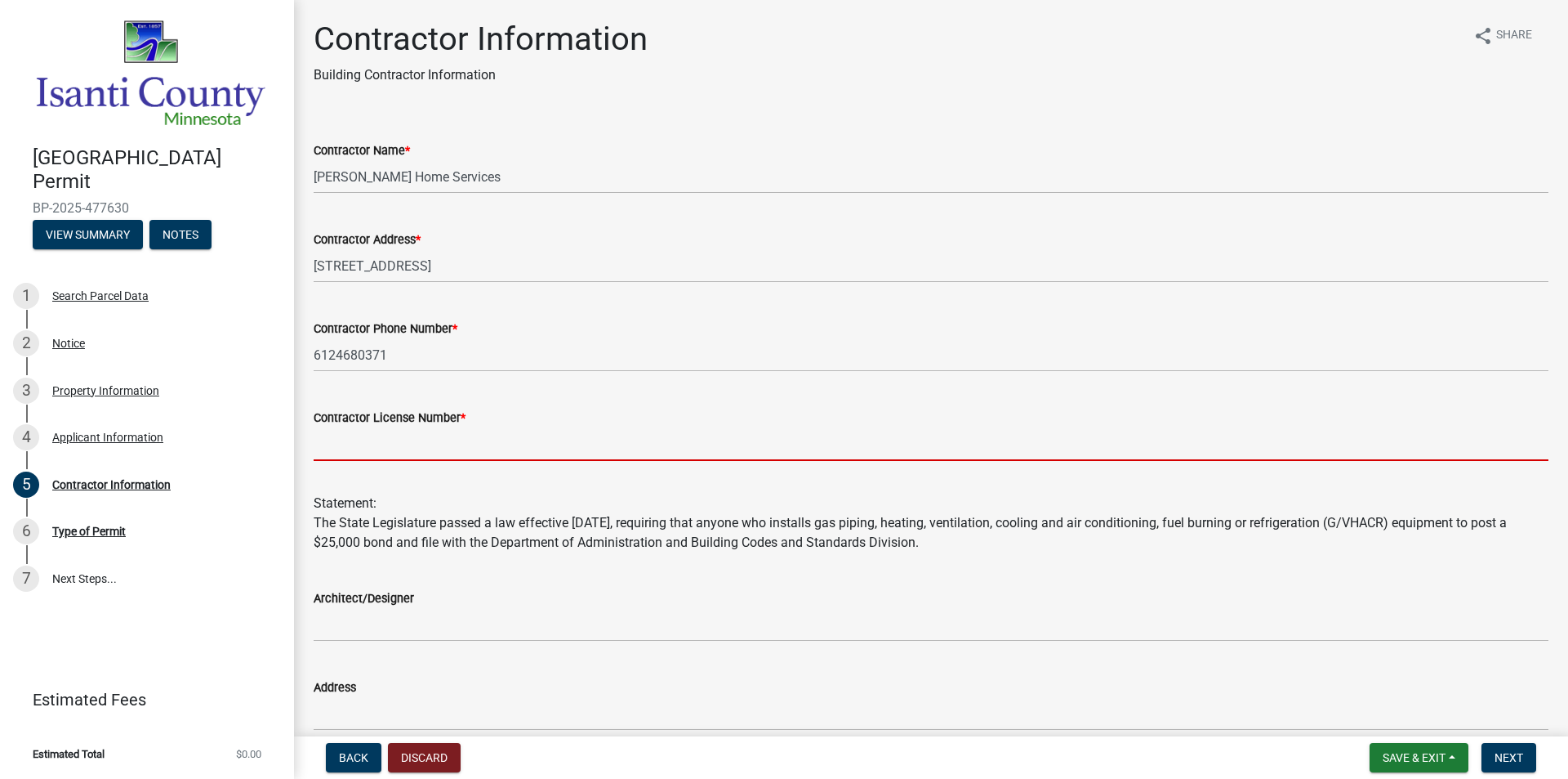
click at [403, 452] on input "Contractor License Number *" at bounding box center [931, 444] width 1234 height 33
type input "PC150148"
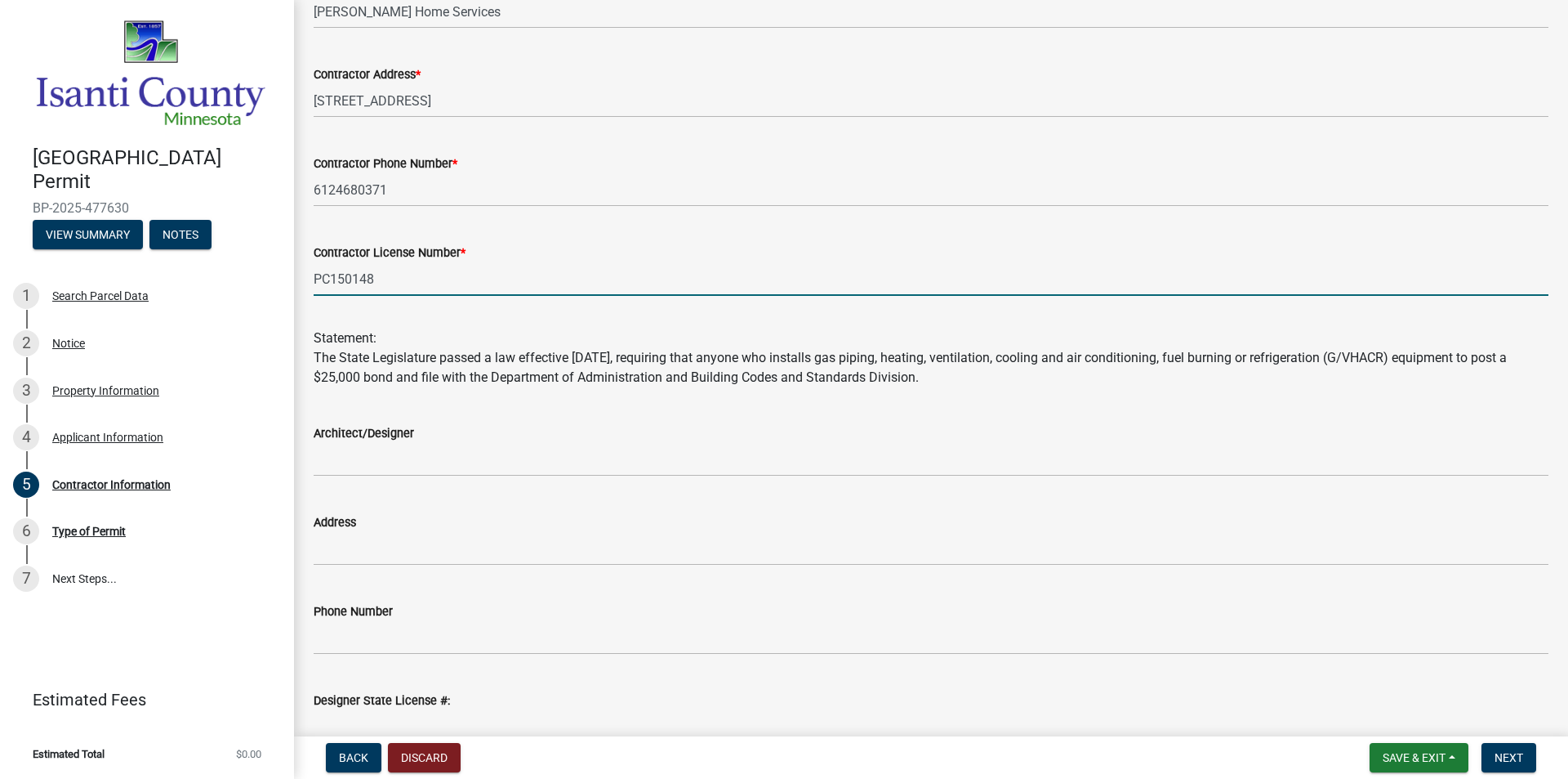
scroll to position [256, 0]
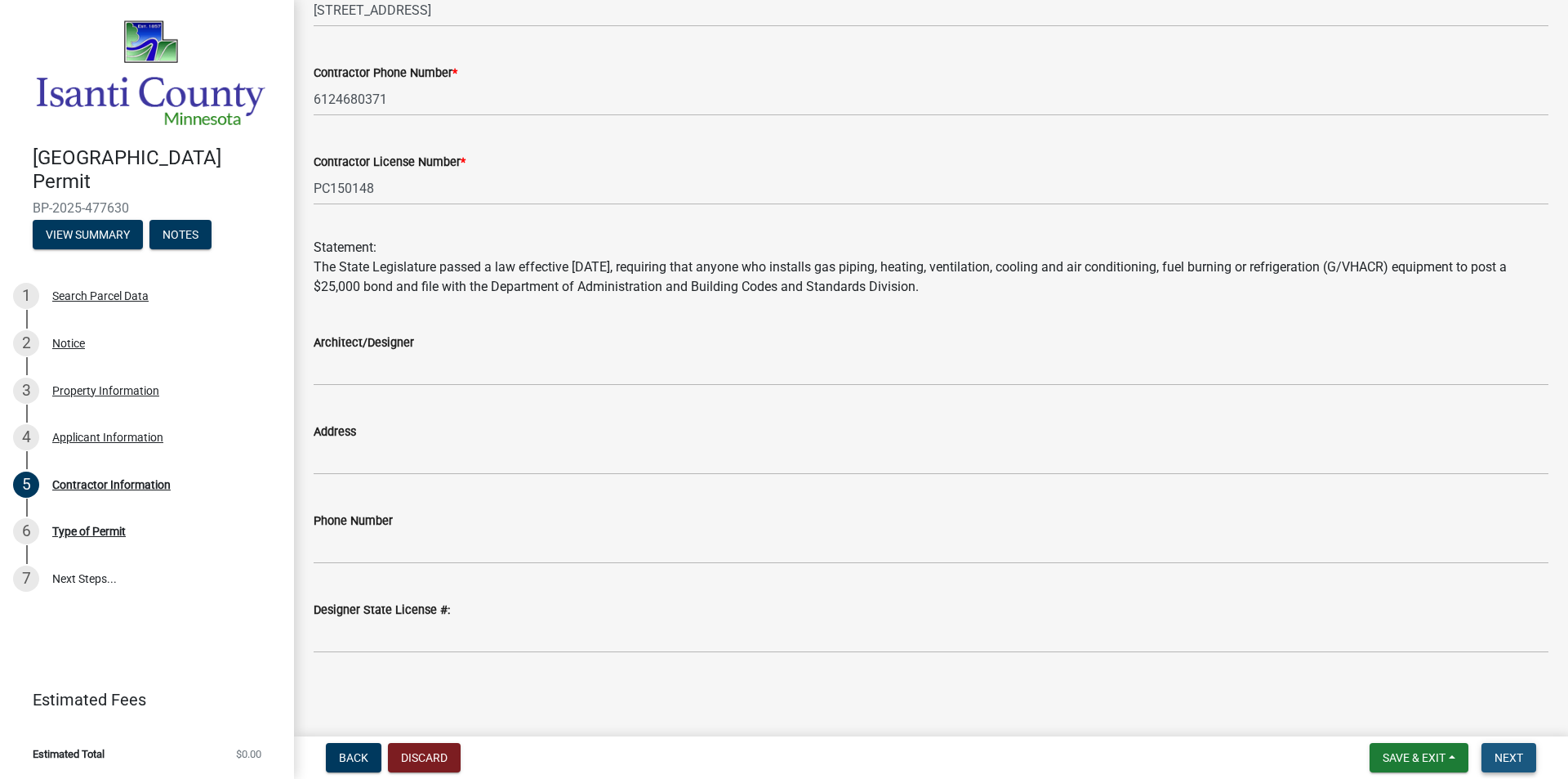
click at [1504, 762] on span "Next" at bounding box center [1508, 757] width 28 height 13
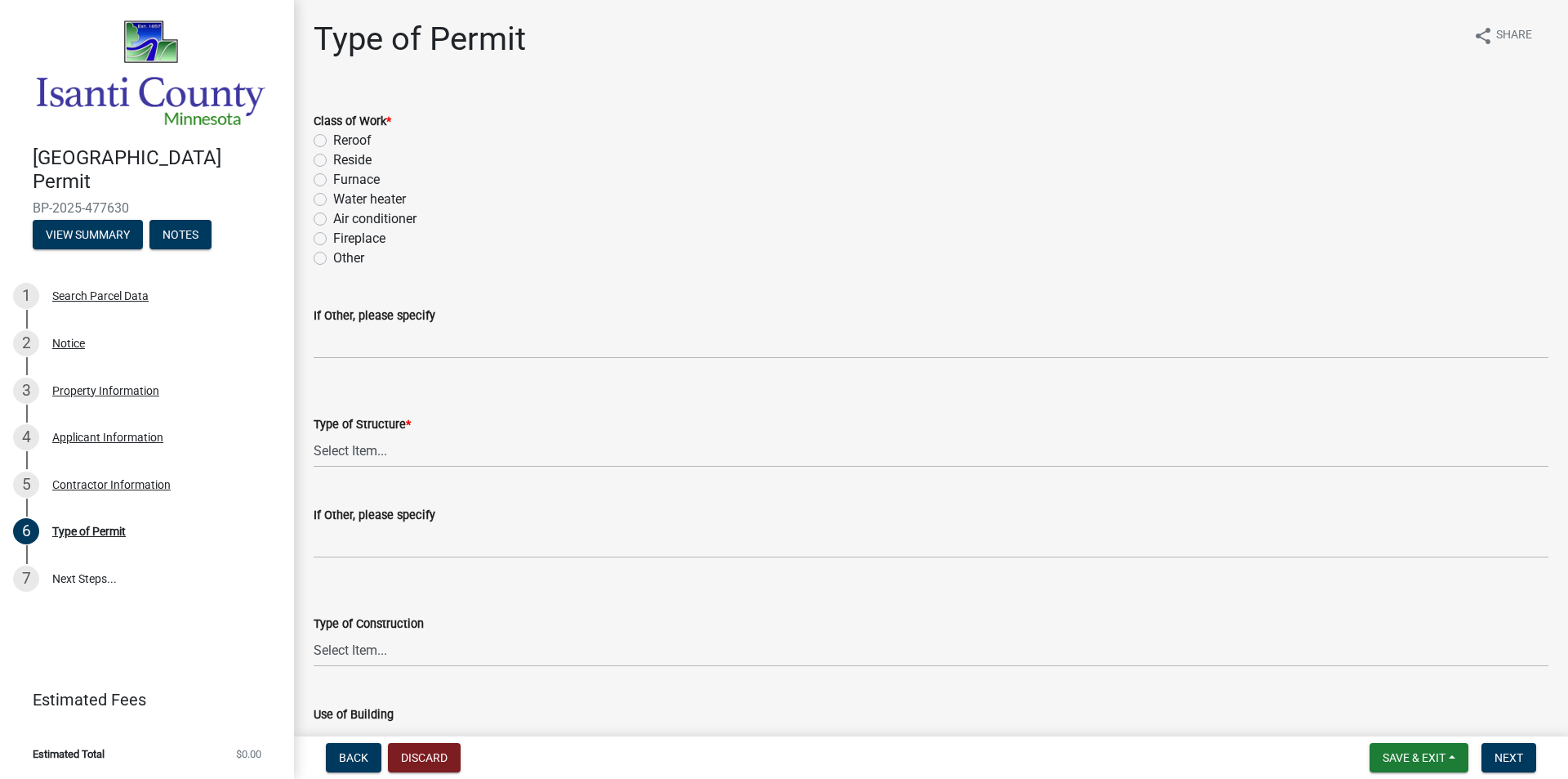
click at [334, 196] on label "Water heater" at bounding box center [369, 200] width 72 height 20
click at [334, 196] on input "Water heater" at bounding box center [339, 195] width 11 height 11
radio input "true"
click at [334, 256] on label "Other" at bounding box center [349, 258] width 31 height 20
click at [334, 256] on input "Other" at bounding box center [339, 253] width 11 height 11
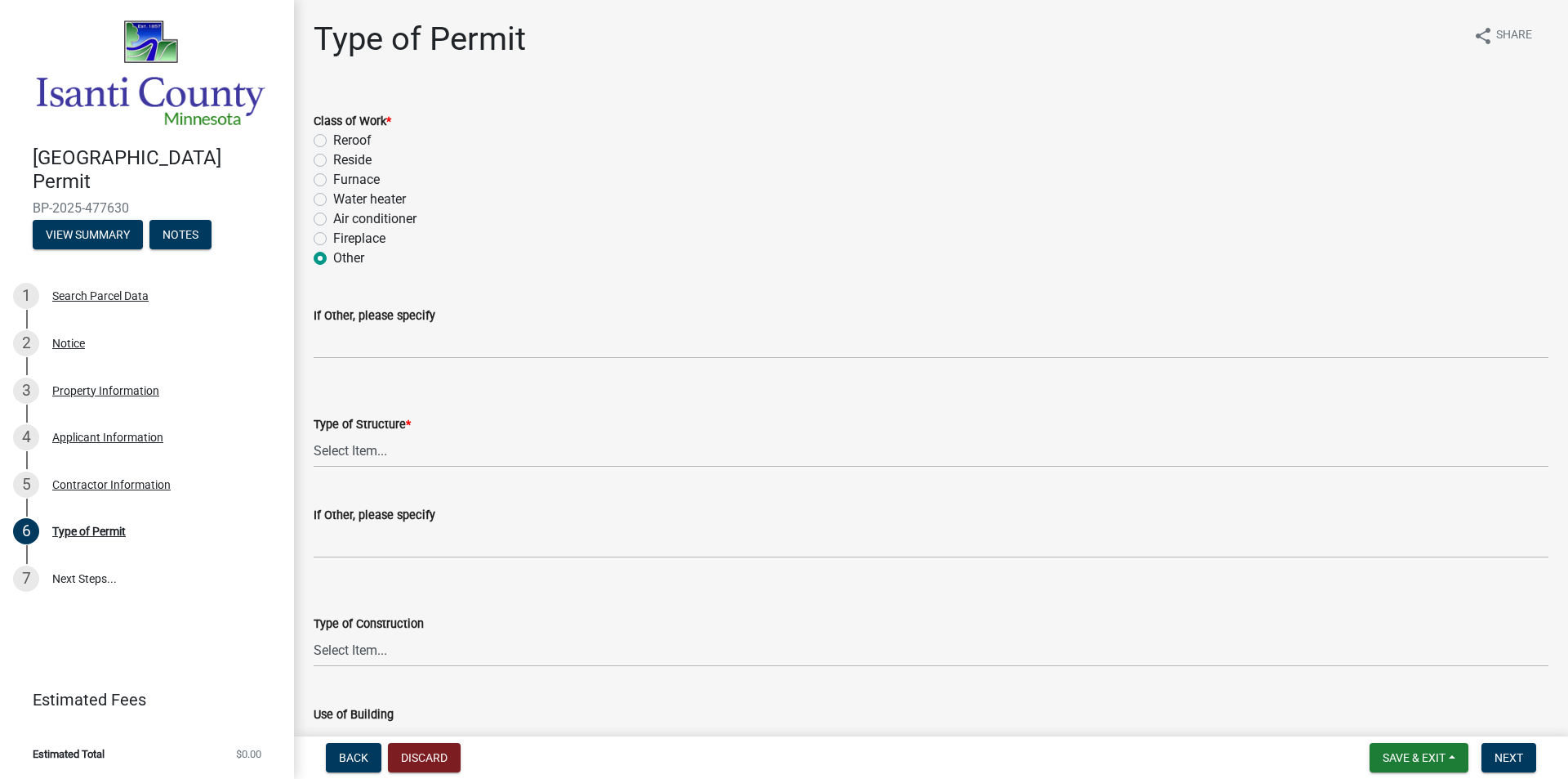
radio input "true"
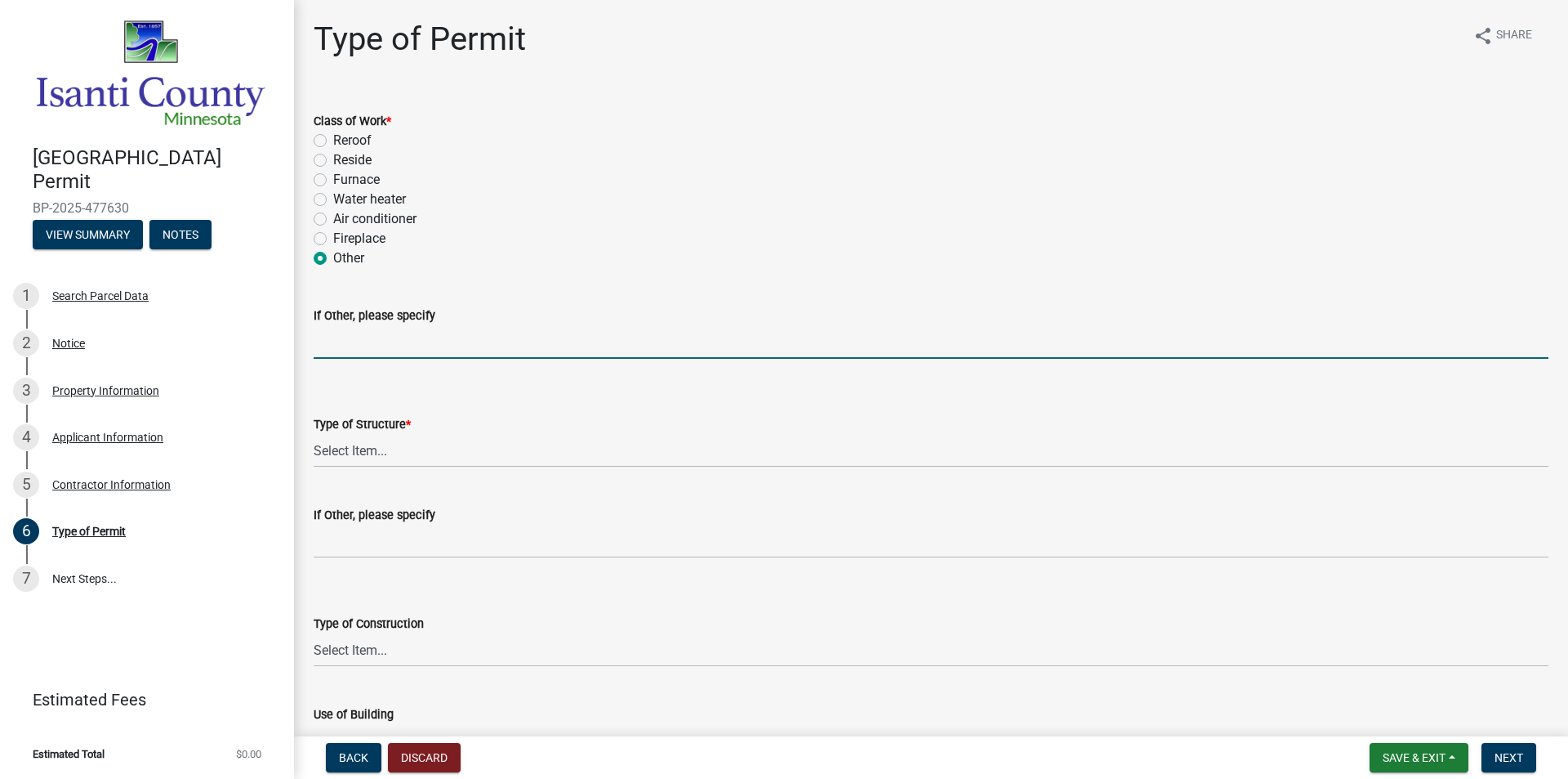
click at [334, 352] on input "If Other, please specify" at bounding box center [931, 342] width 1234 height 33
click at [391, 336] on input "If Other, please specify" at bounding box center [931, 342] width 1234 height 33
type input "Replacement of water heater, water softener, and replace water piping in the ho…"
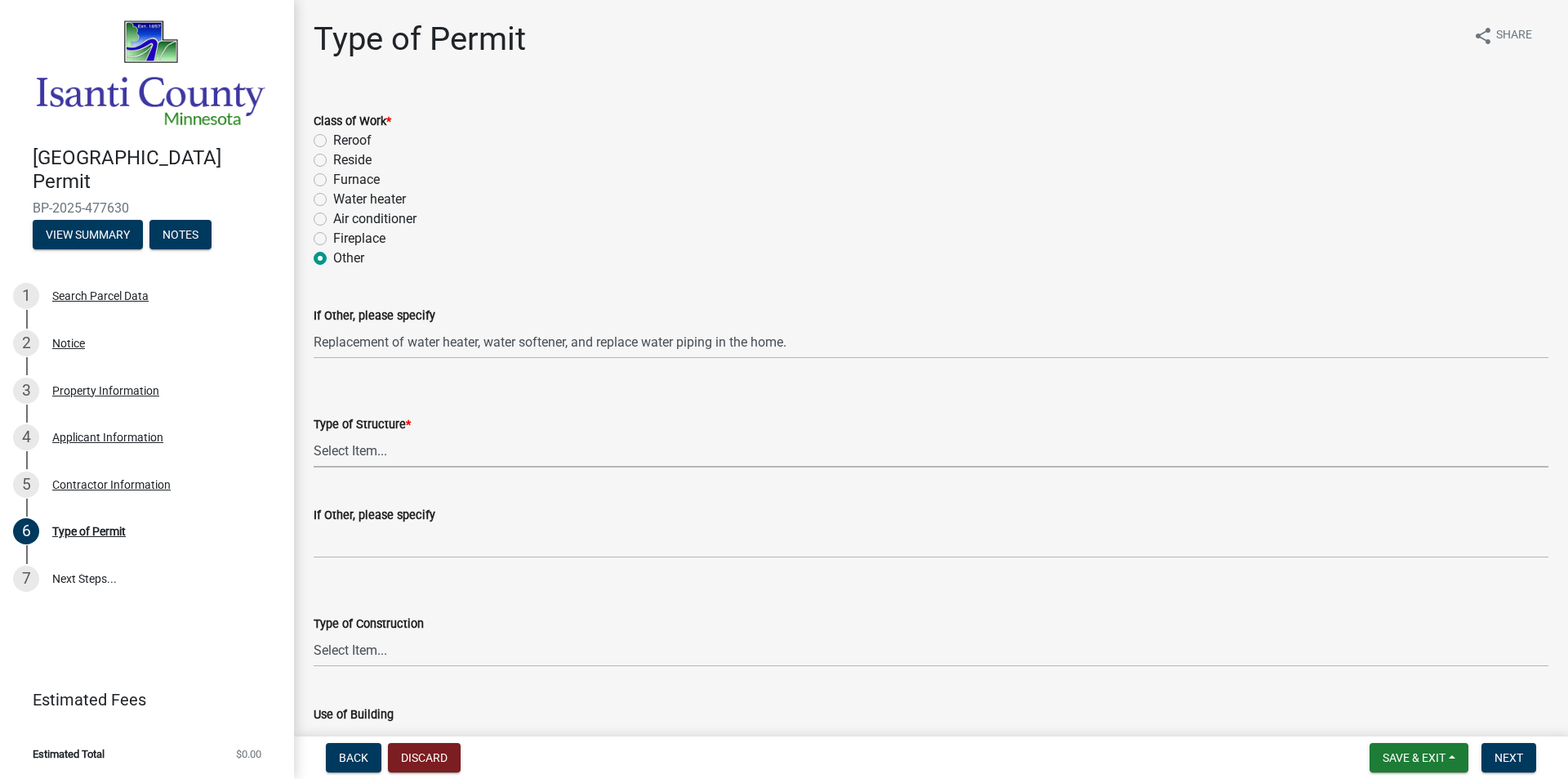
click at [364, 456] on select "Select Item... Accessory Commercial Single Family Agricultural Other N/A" at bounding box center [931, 450] width 1234 height 33
click at [314, 434] on select "Select Item... Accessory Commercial Single Family Agricultural Other N/A" at bounding box center [931, 450] width 1234 height 33
select select "eb4da8a3-282e-4d3e-a231-485219132635"
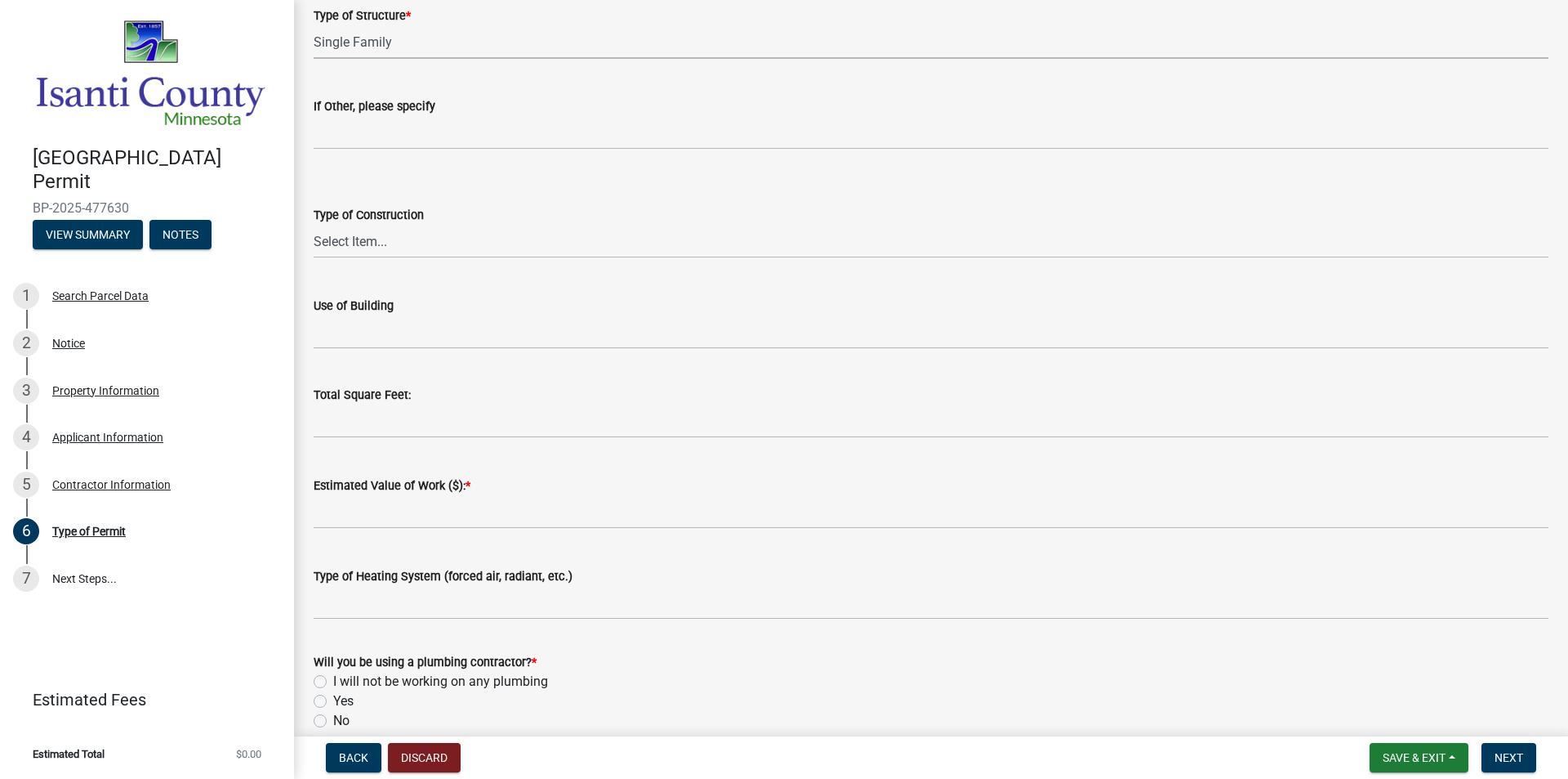
scroll to position [581, 0]
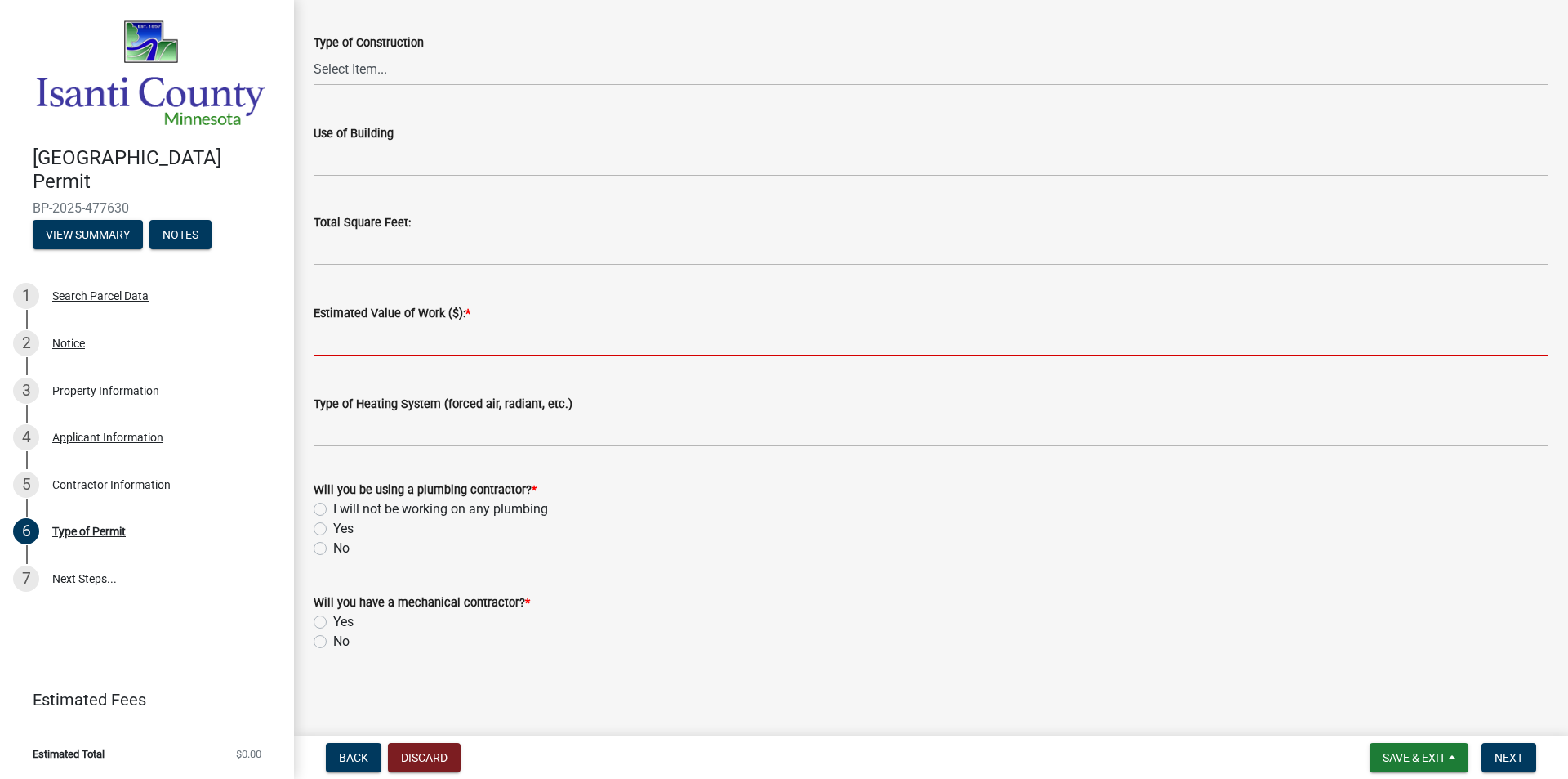
click at [403, 349] on input "text" at bounding box center [931, 340] width 1234 height 33
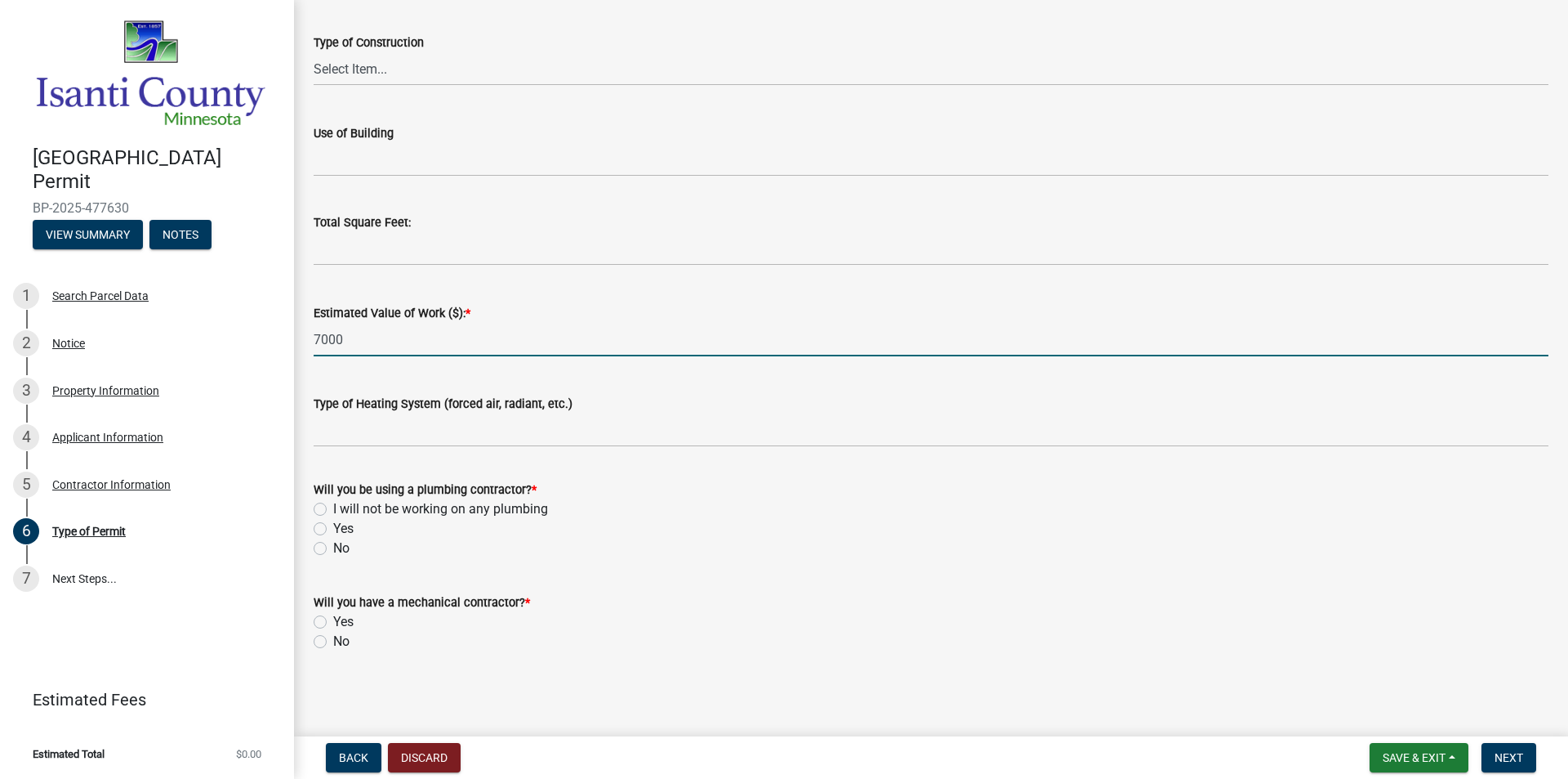
type input "7000"
click at [550, 669] on div "Type of Permit share Share Class of Work * Reroof Reside Furnace Water heater A…" at bounding box center [931, 60] width 1259 height 1242
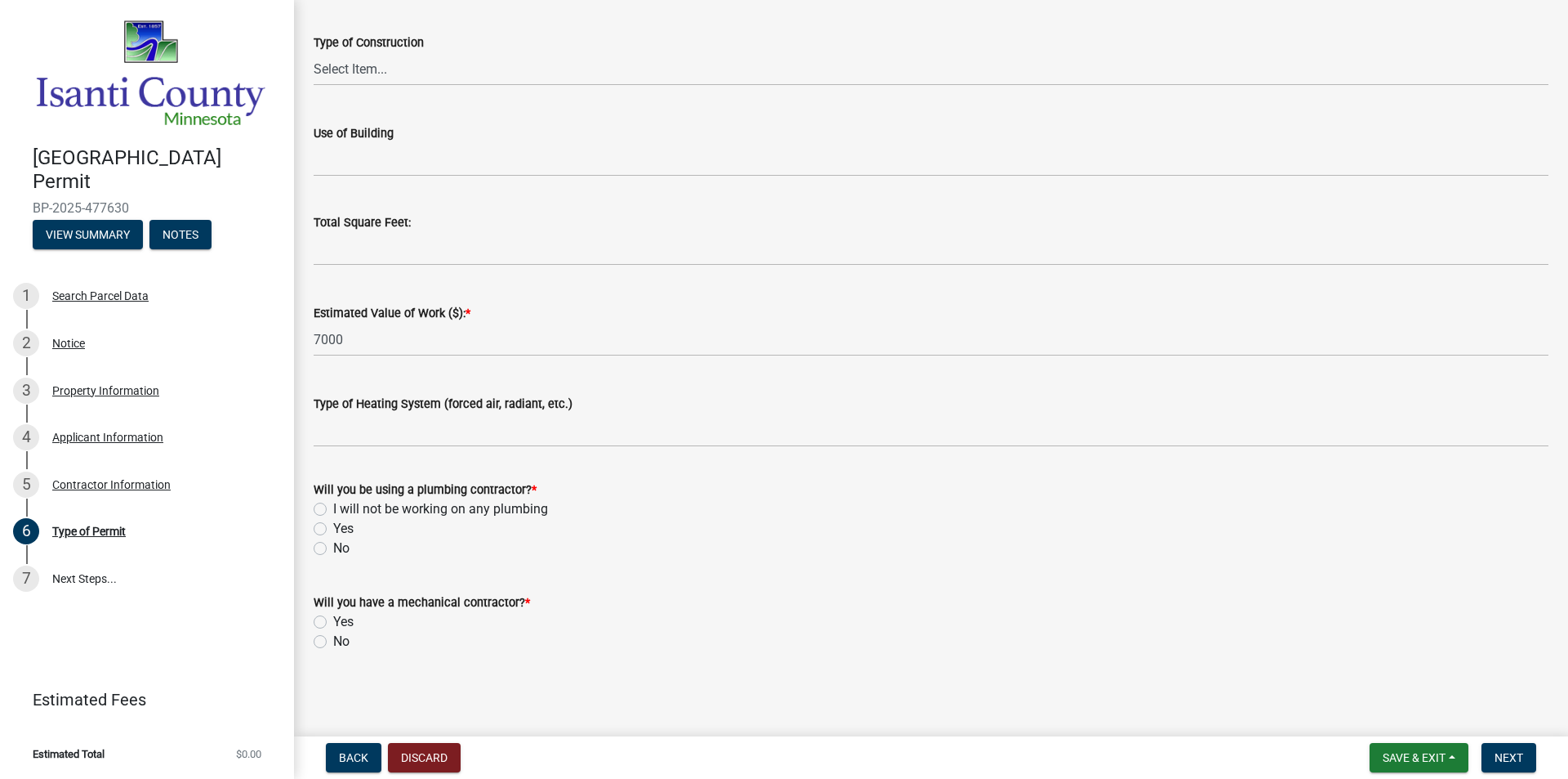
click at [334, 527] on label "Yes" at bounding box center [344, 528] width 21 height 20
click at [334, 527] on input "Yes" at bounding box center [339, 523] width 11 height 11
radio input "true"
click at [314, 631] on div "Yes" at bounding box center [931, 622] width 1234 height 20
click at [334, 639] on label "No" at bounding box center [342, 642] width 17 height 20
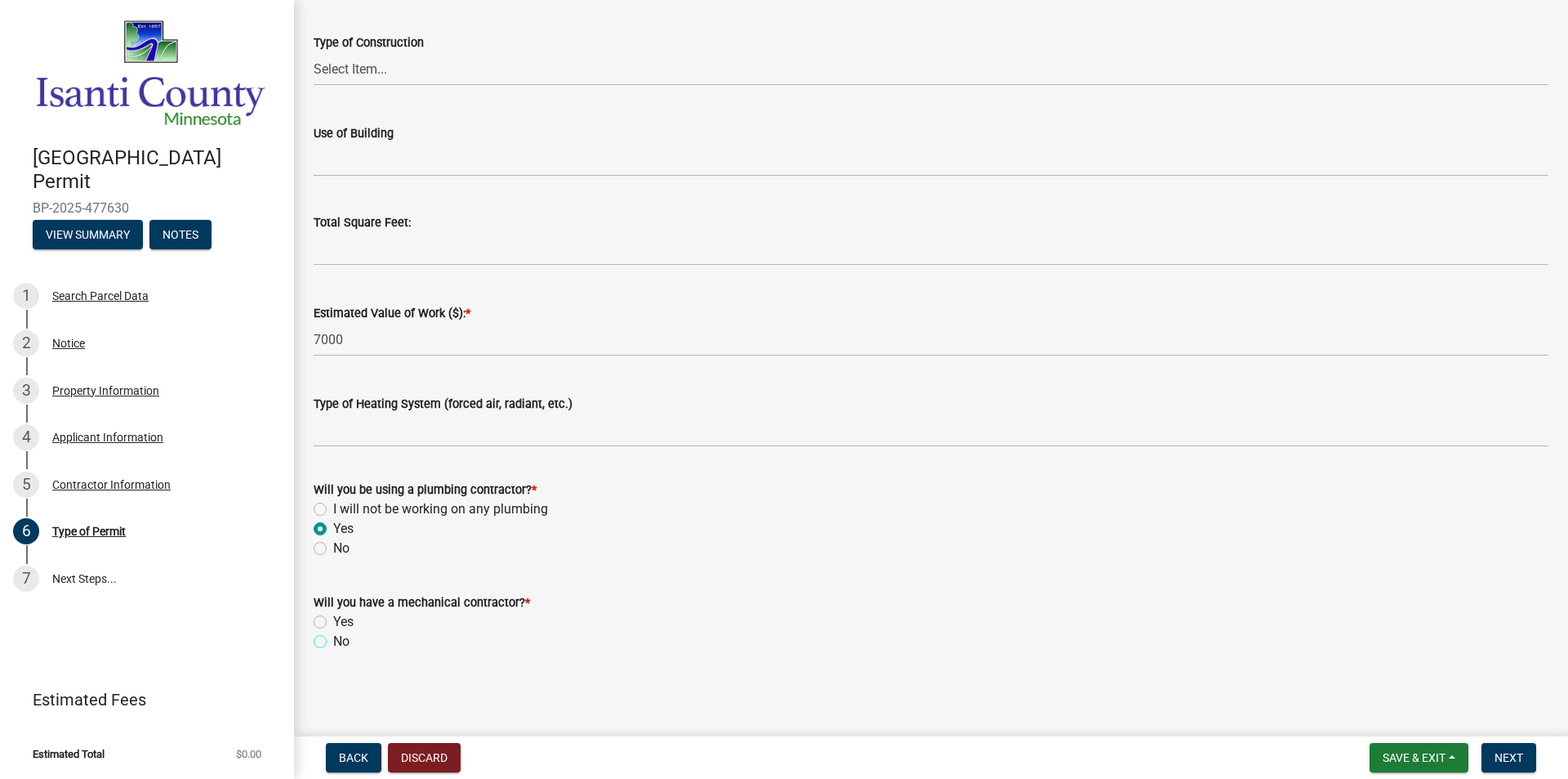
click at [334, 639] on input "No" at bounding box center [339, 637] width 11 height 11
radio input "true"
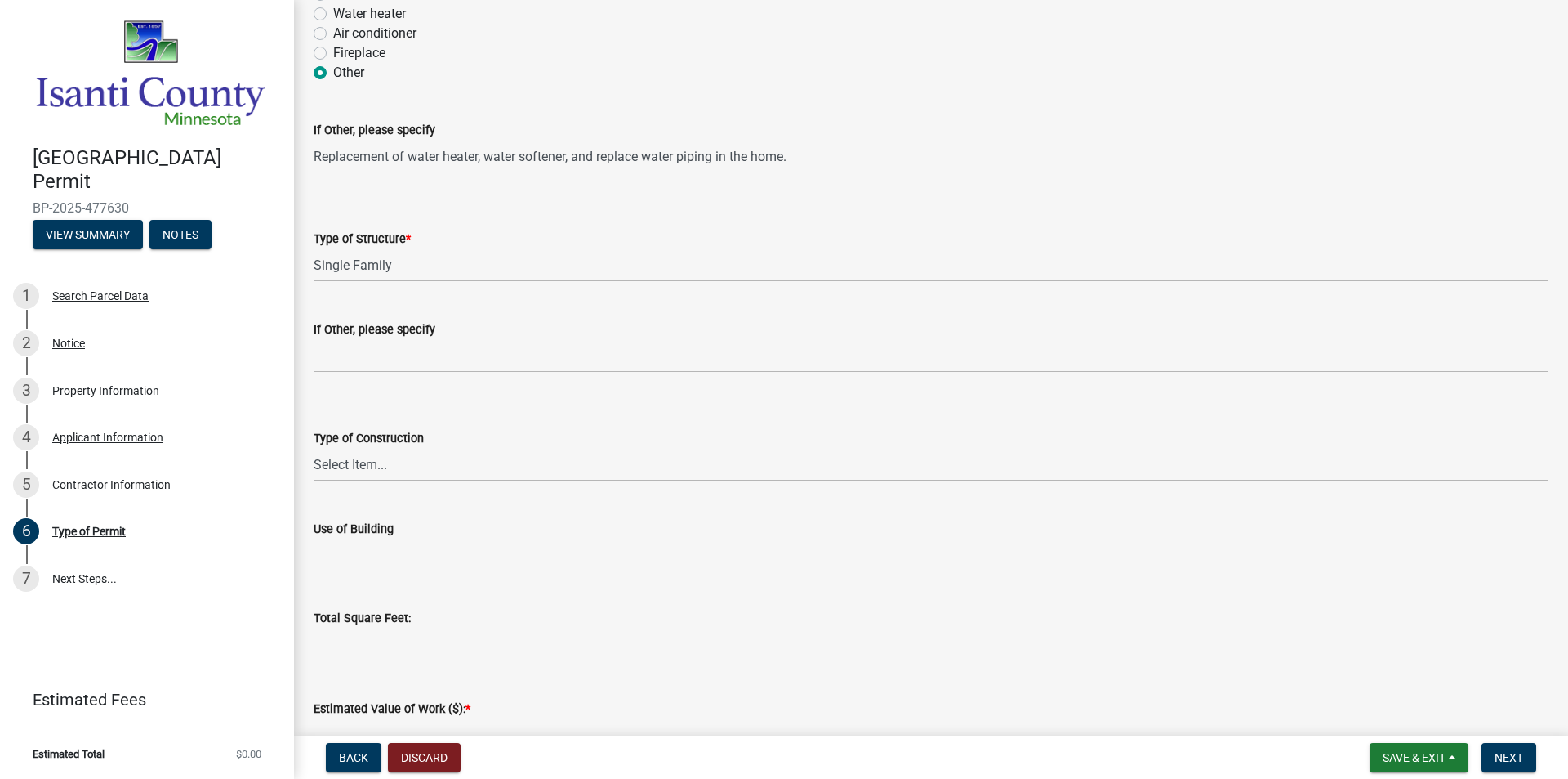
scroll to position [91, 0]
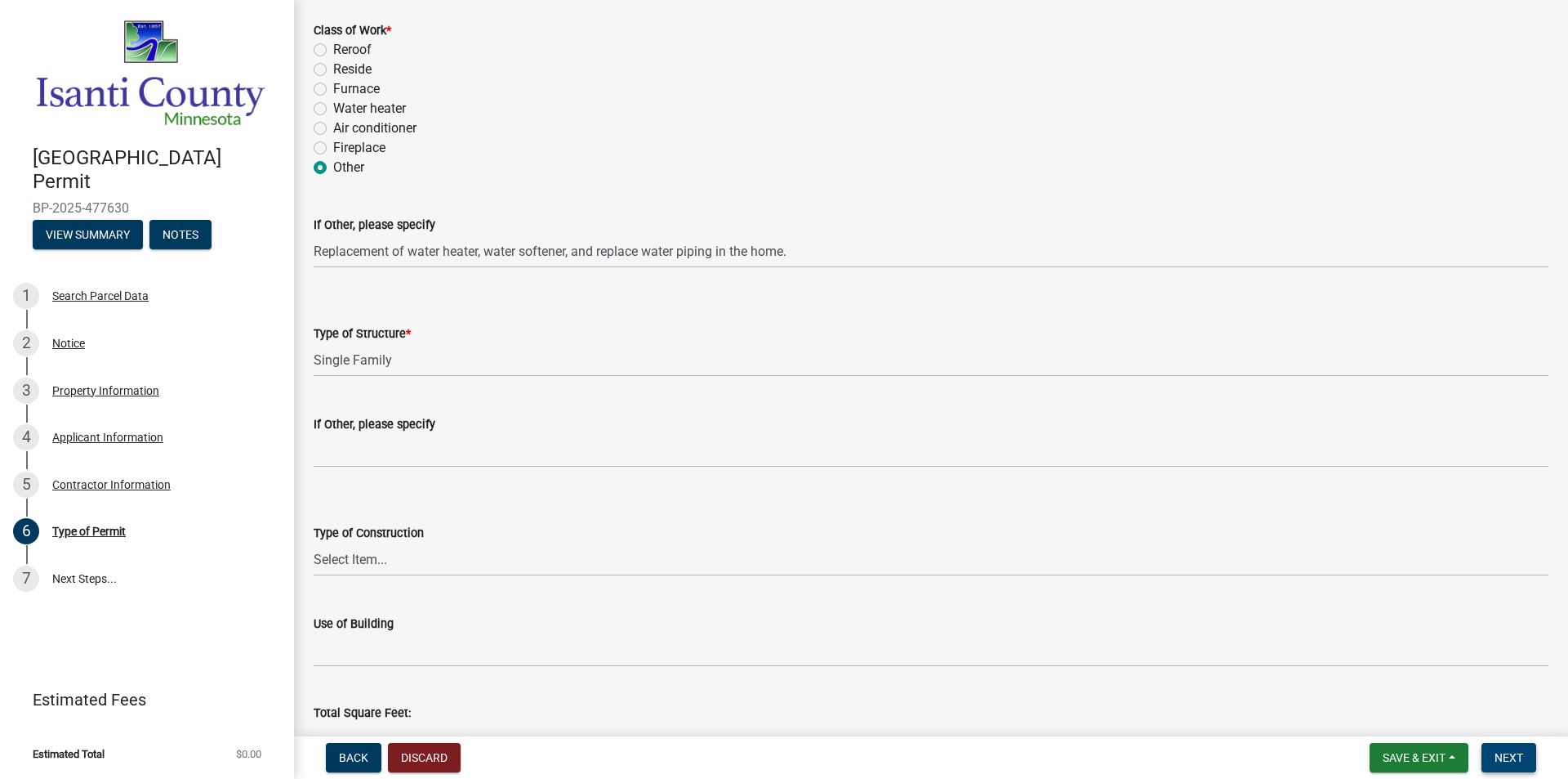
click at [1510, 747] on button "Next" at bounding box center [1509, 757] width 55 height 29
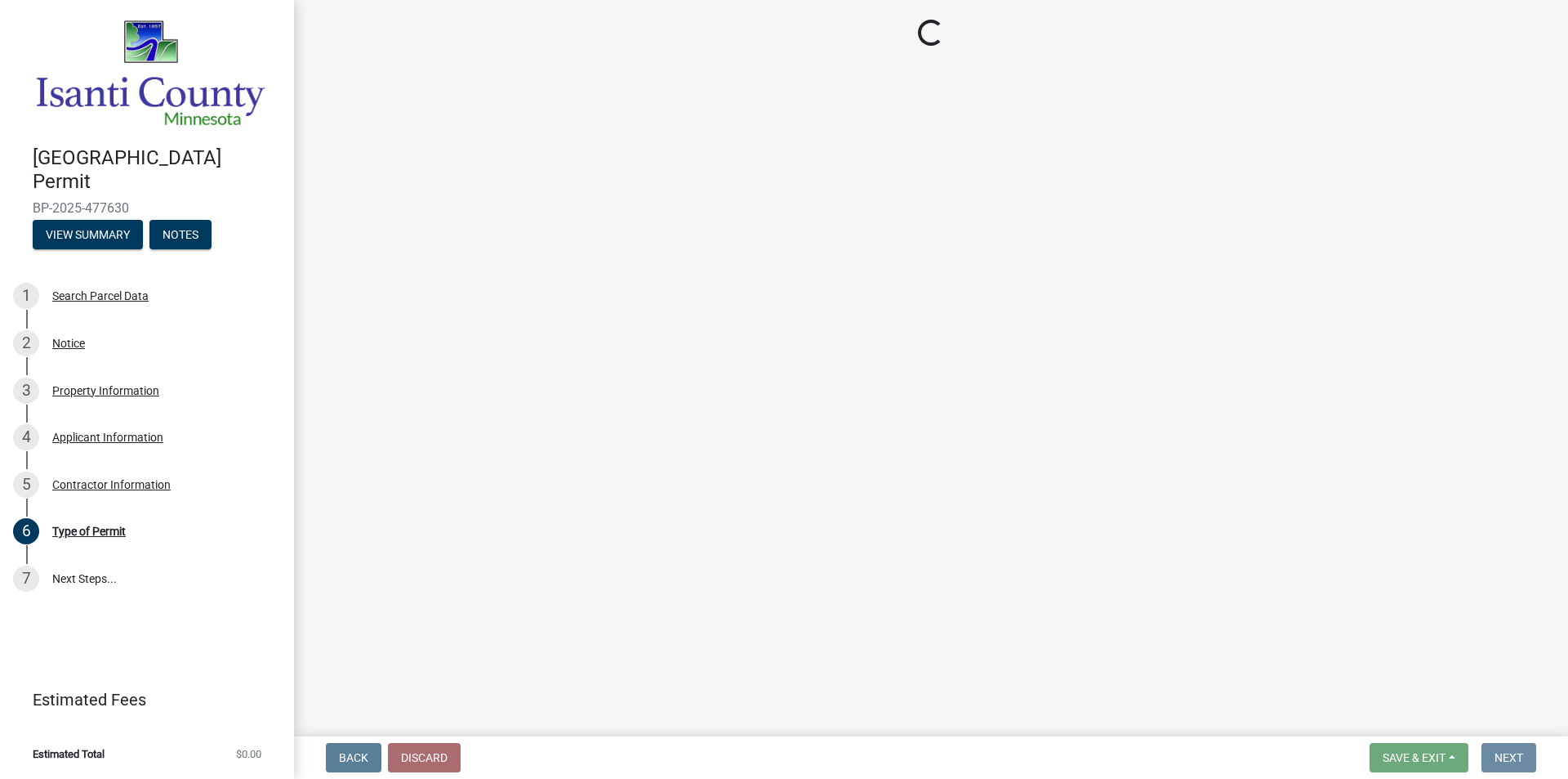
scroll to position [0, 0]
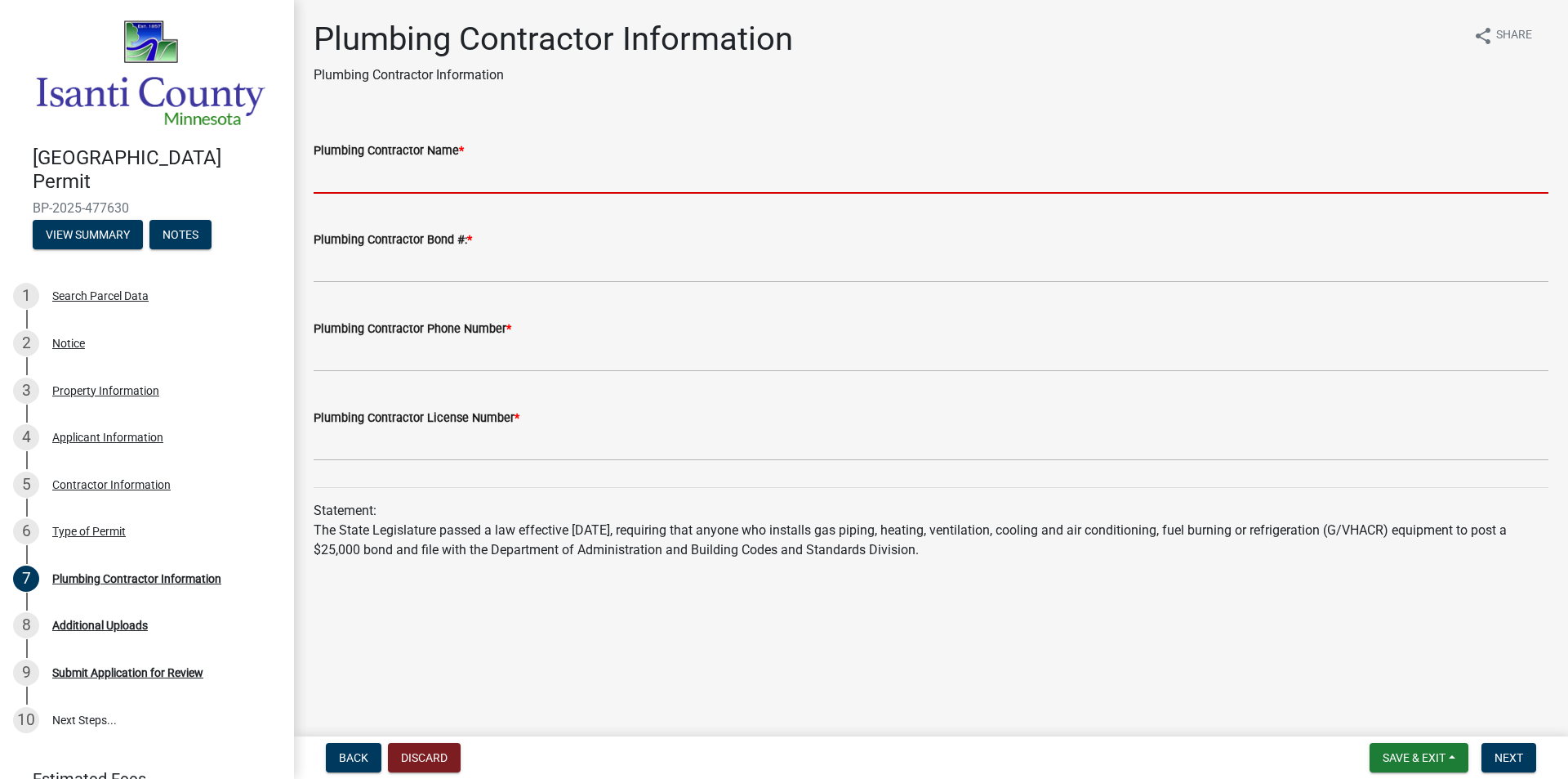
click at [377, 181] on input "Plumbing Contractor Name *" at bounding box center [931, 176] width 1234 height 33
type input "Dean's Home Services"
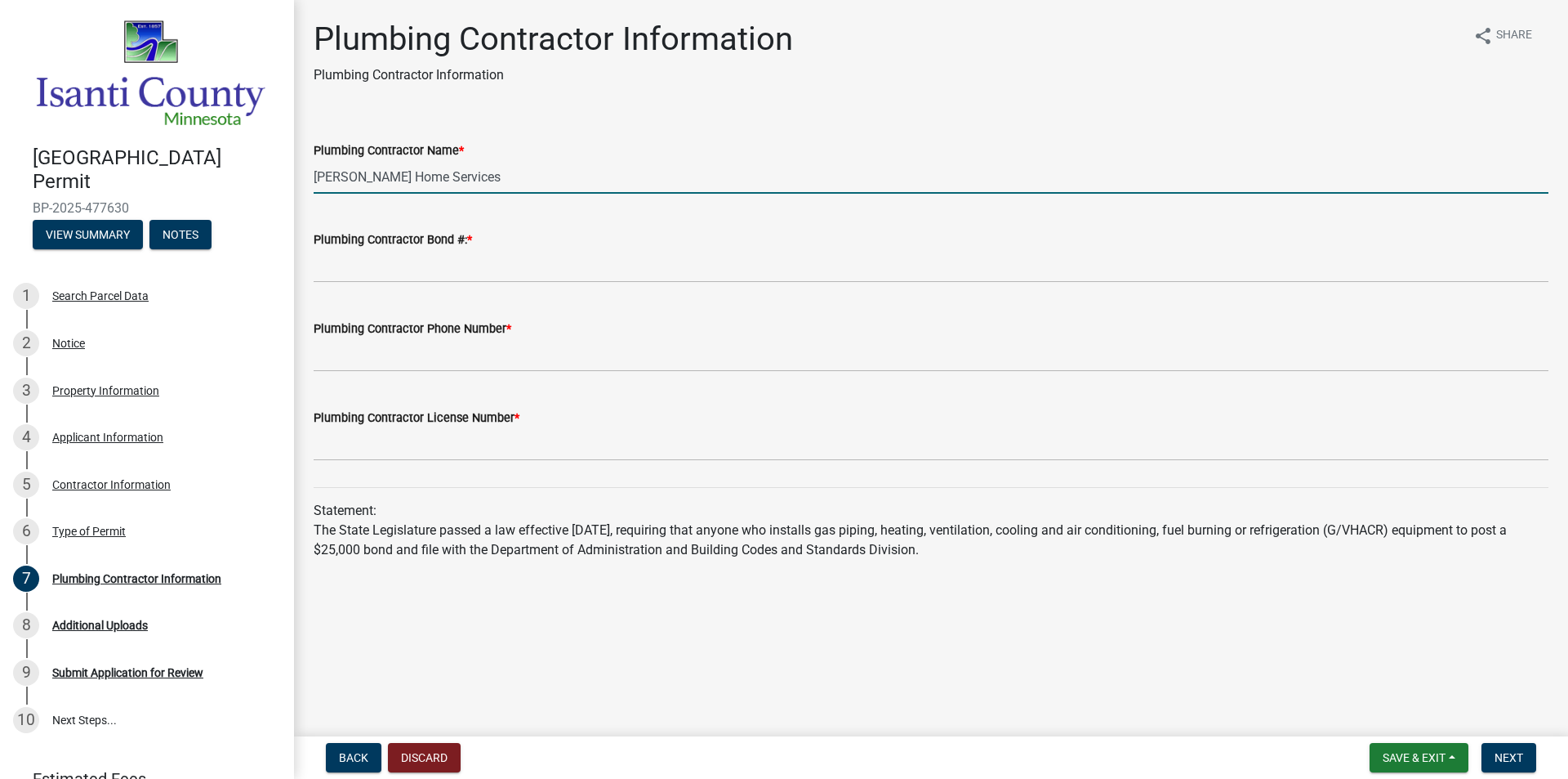
type input "6124680371"
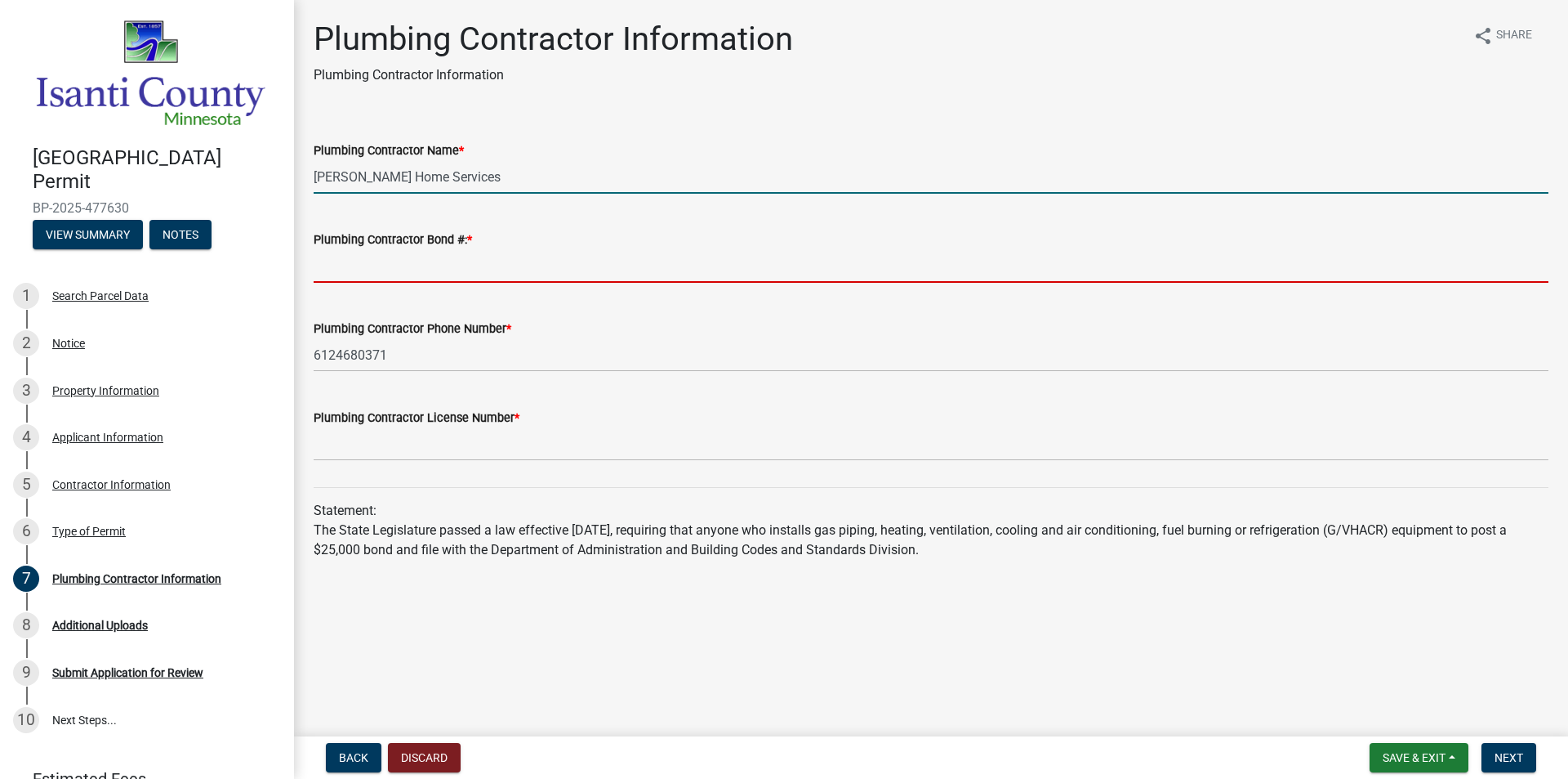
click at [407, 278] on input "Plumbing Contractor Bond #: *" at bounding box center [931, 265] width 1234 height 33
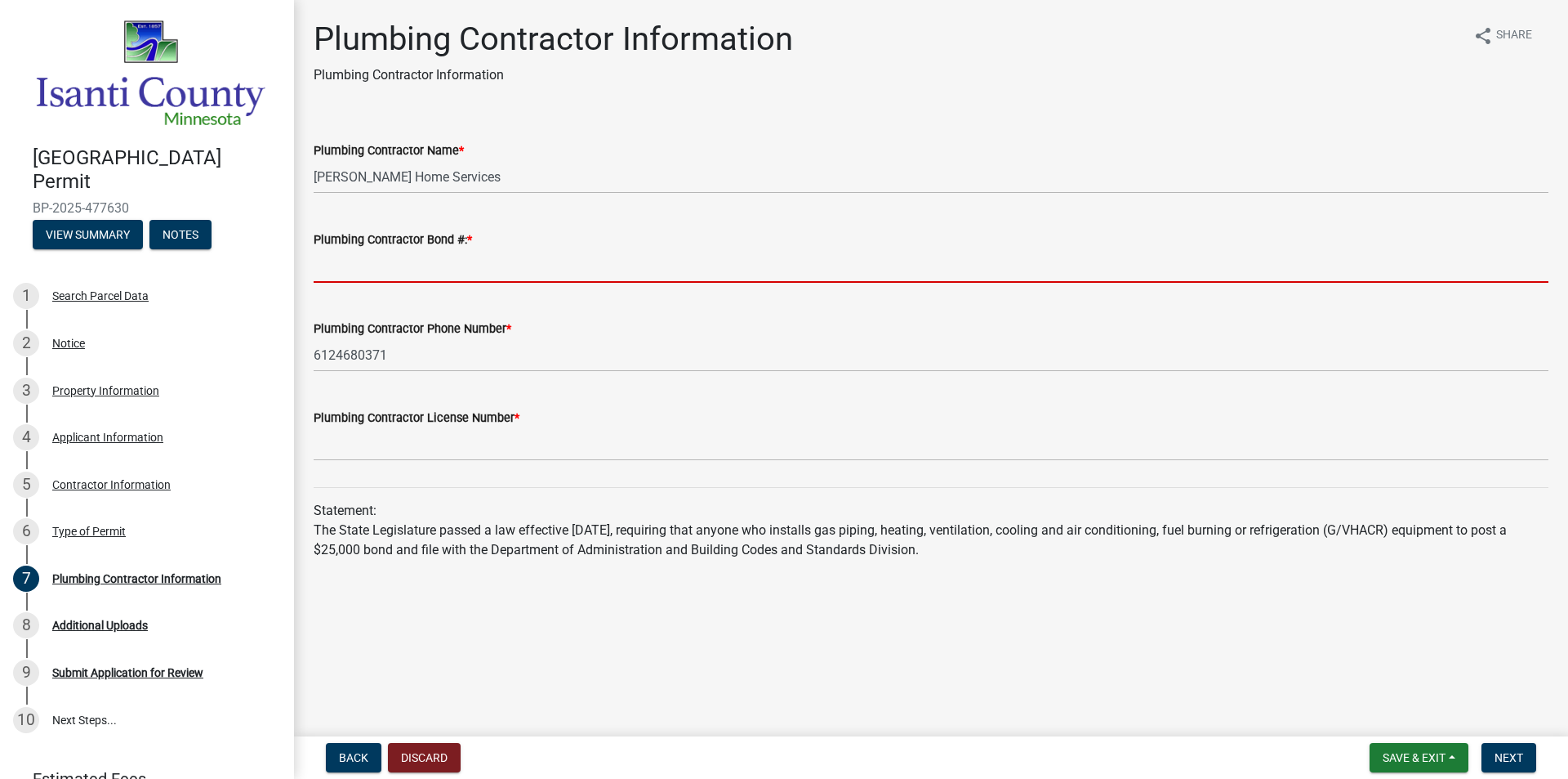
type input "PC150148"
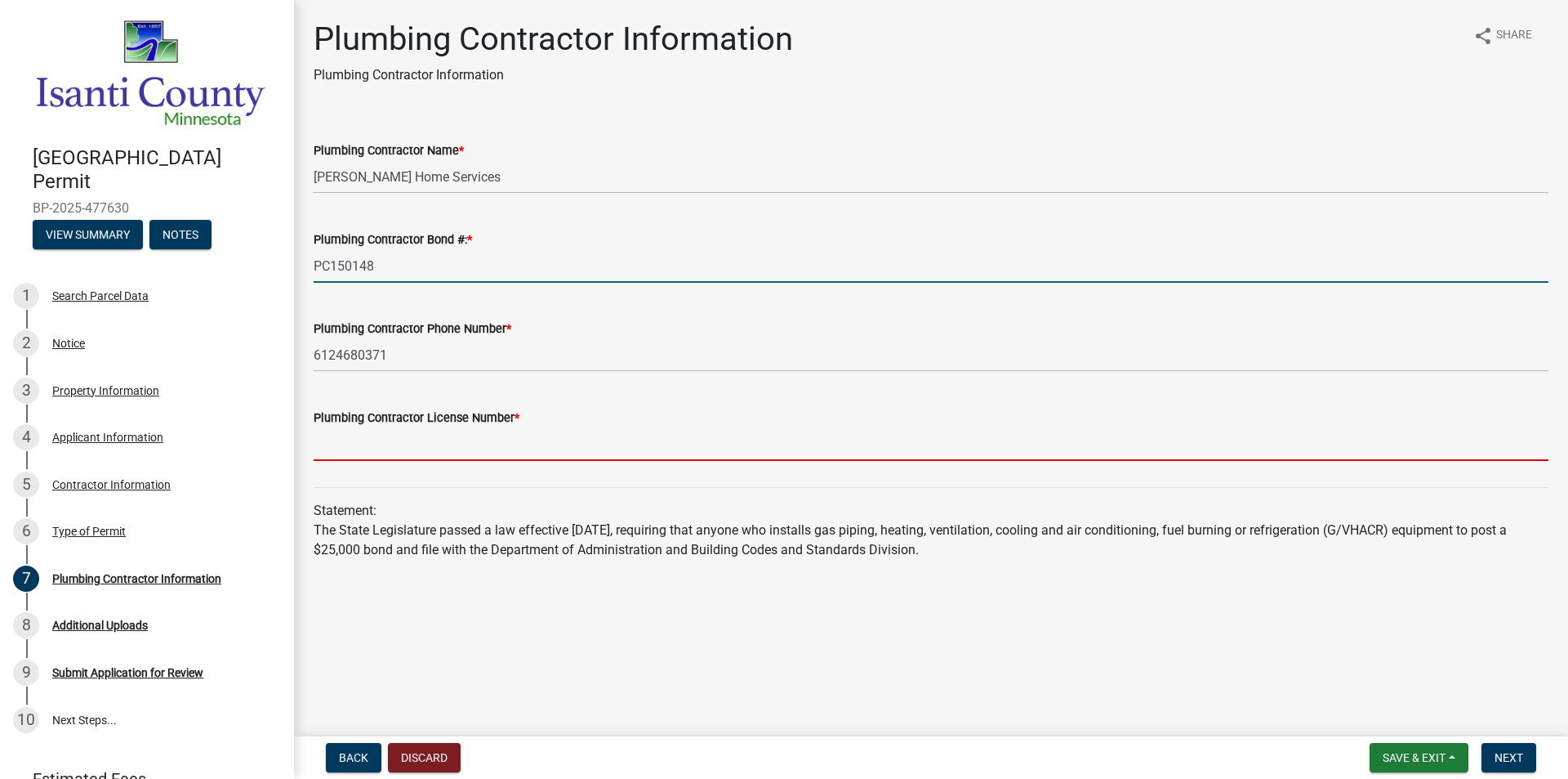
click at [343, 452] on input "Plumbing Contractor License Number *" at bounding box center [931, 444] width 1234 height 33
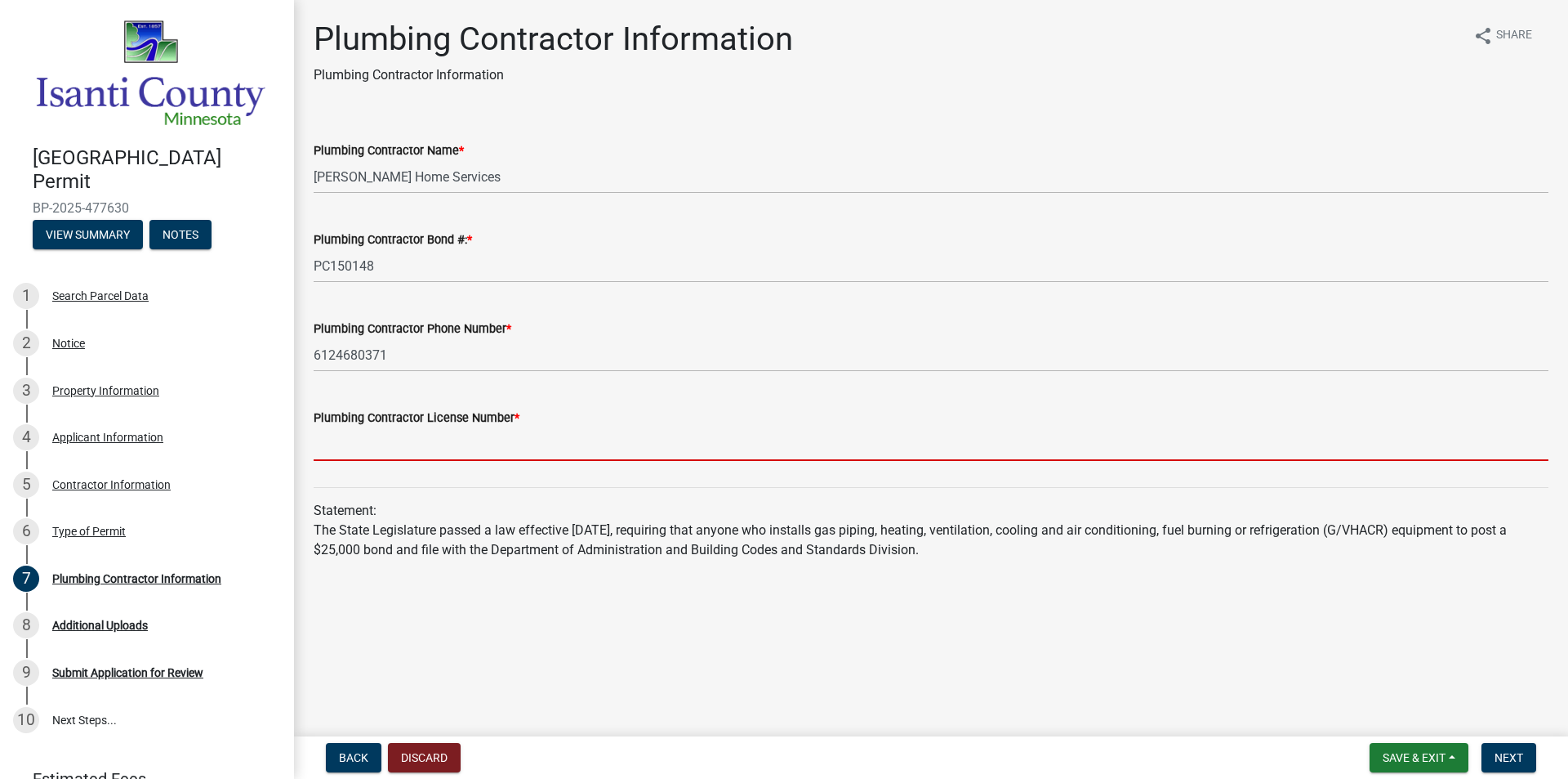
type input "PC150148"
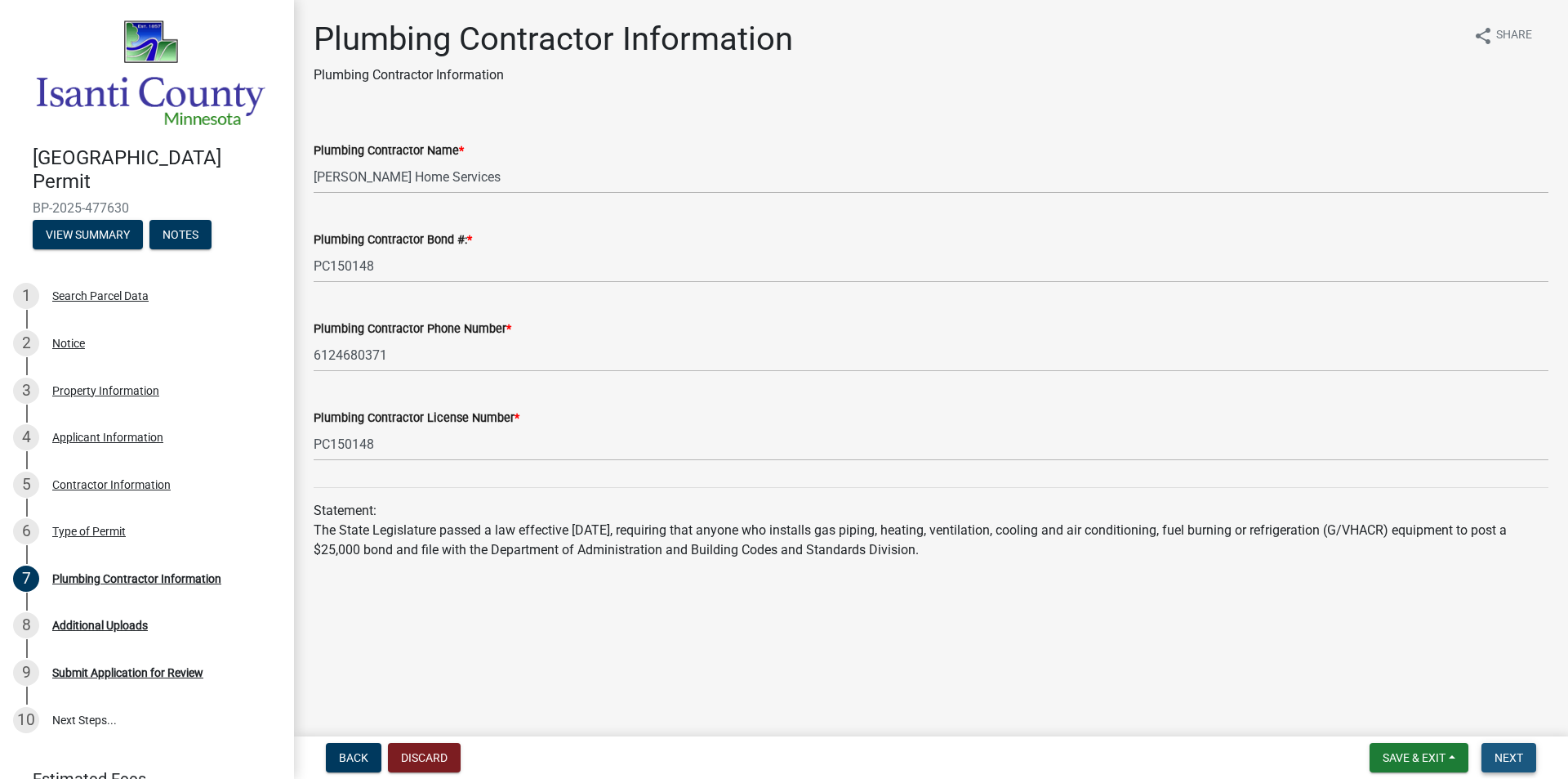
click at [1493, 757] on button "Next" at bounding box center [1509, 757] width 55 height 29
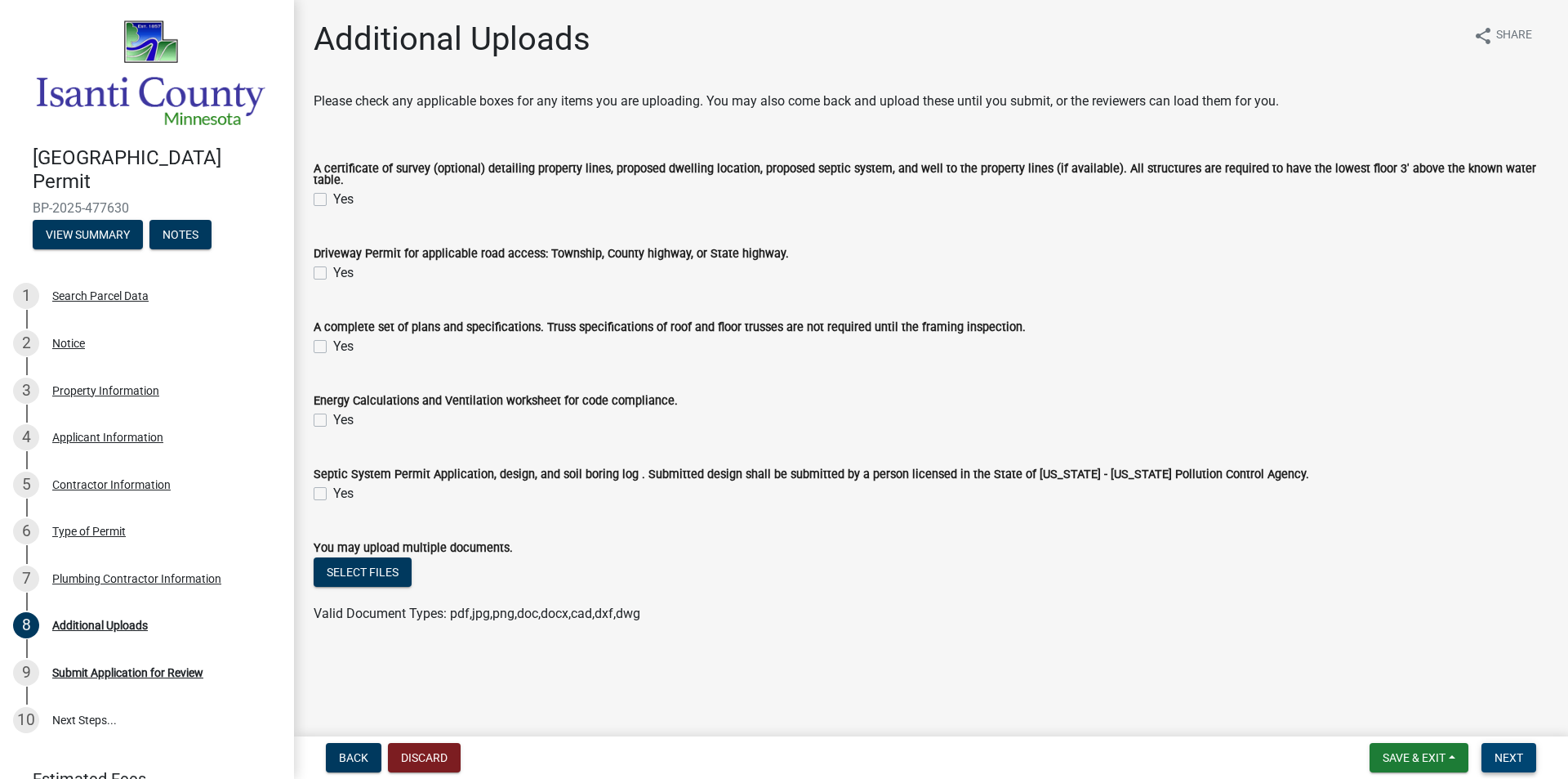
click at [1514, 748] on button "Next" at bounding box center [1509, 757] width 55 height 29
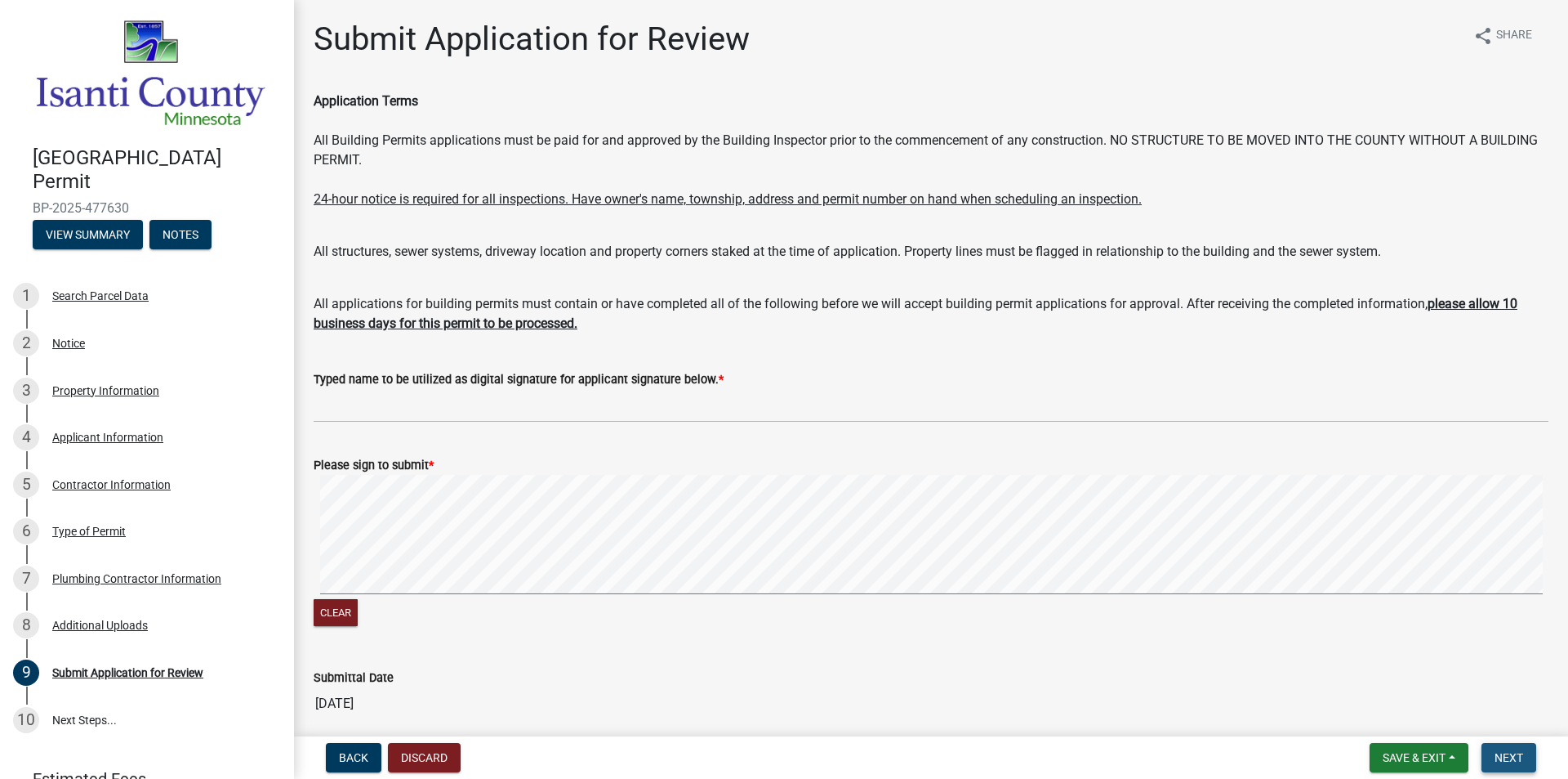
click at [1489, 762] on button "Next" at bounding box center [1509, 757] width 55 height 29
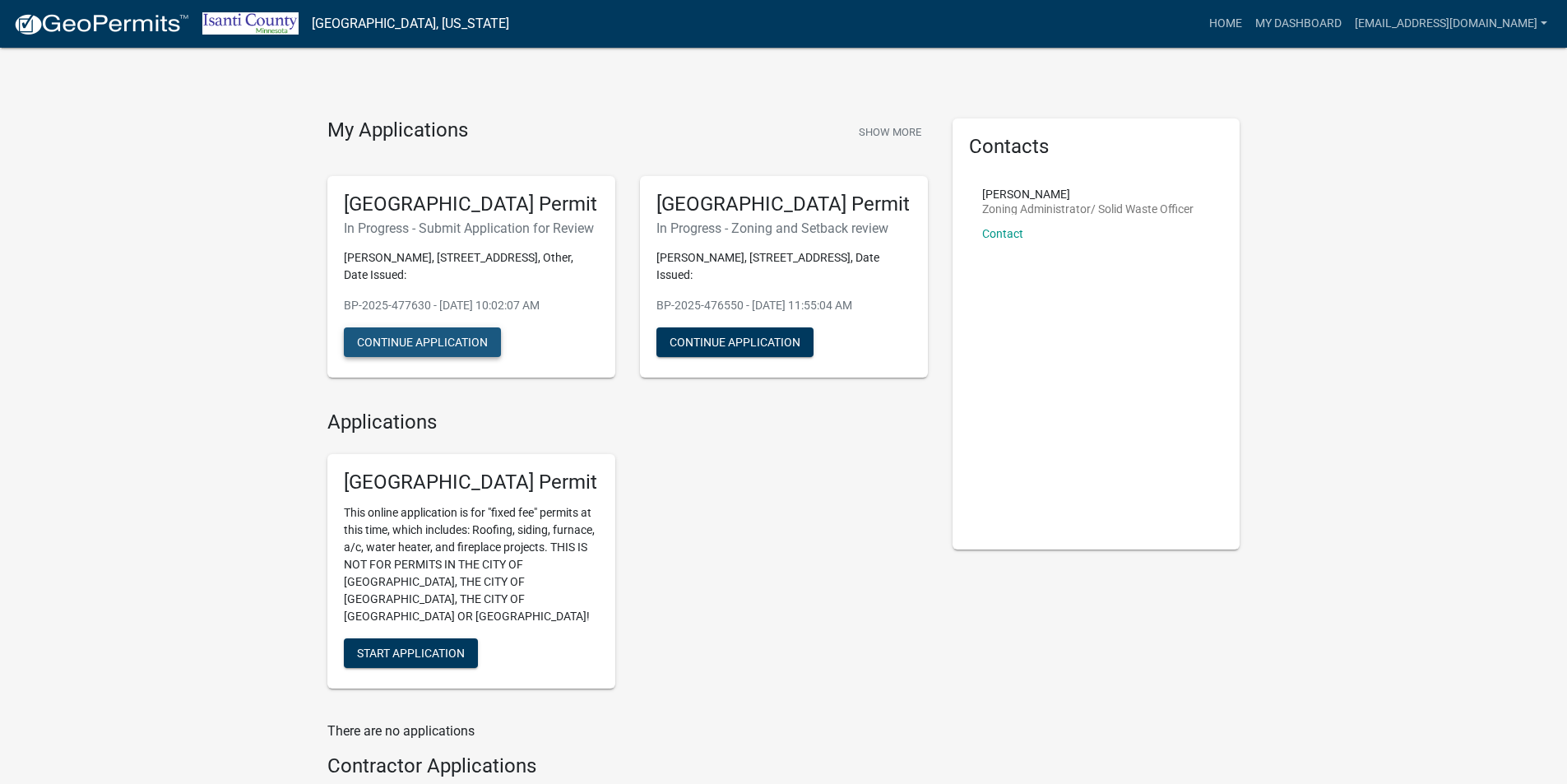
click at [423, 337] on button "Continue Application" at bounding box center [422, 342] width 158 height 29
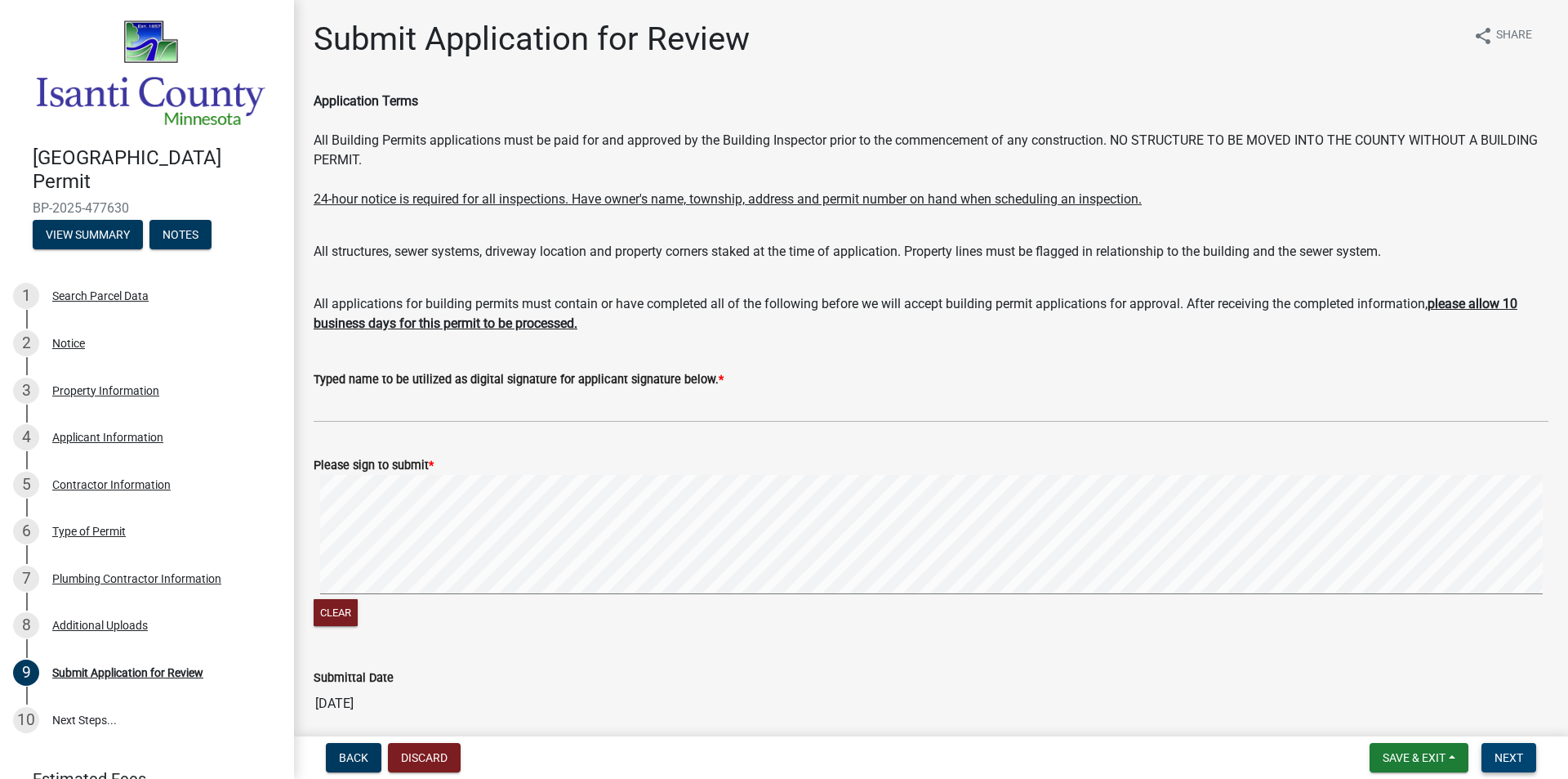
click at [1502, 756] on span "Next" at bounding box center [1508, 757] width 28 height 13
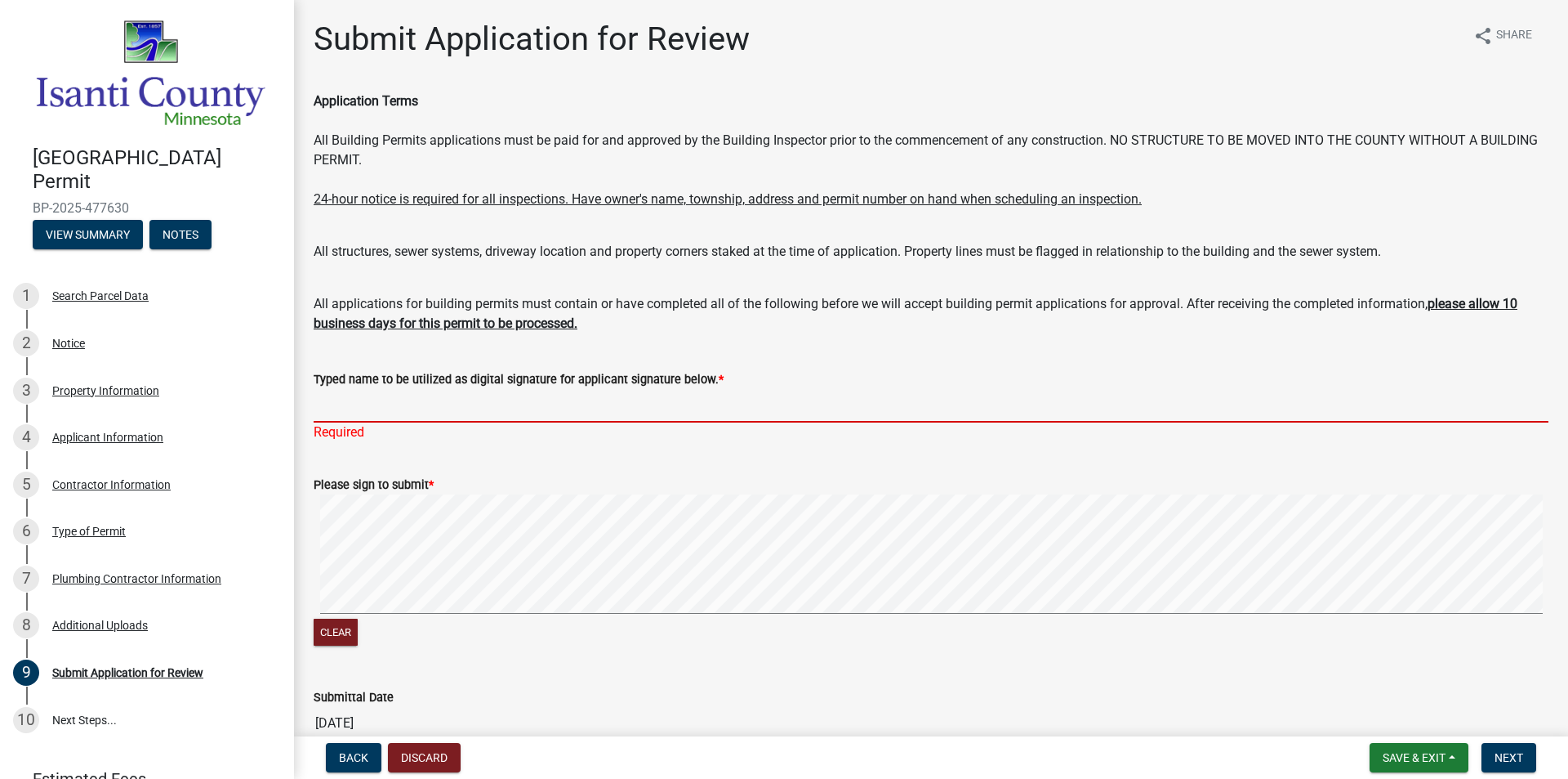
click at [353, 392] on input "Typed name to be utilized as digital signature for applicant signature below. *" at bounding box center [931, 405] width 1234 height 33
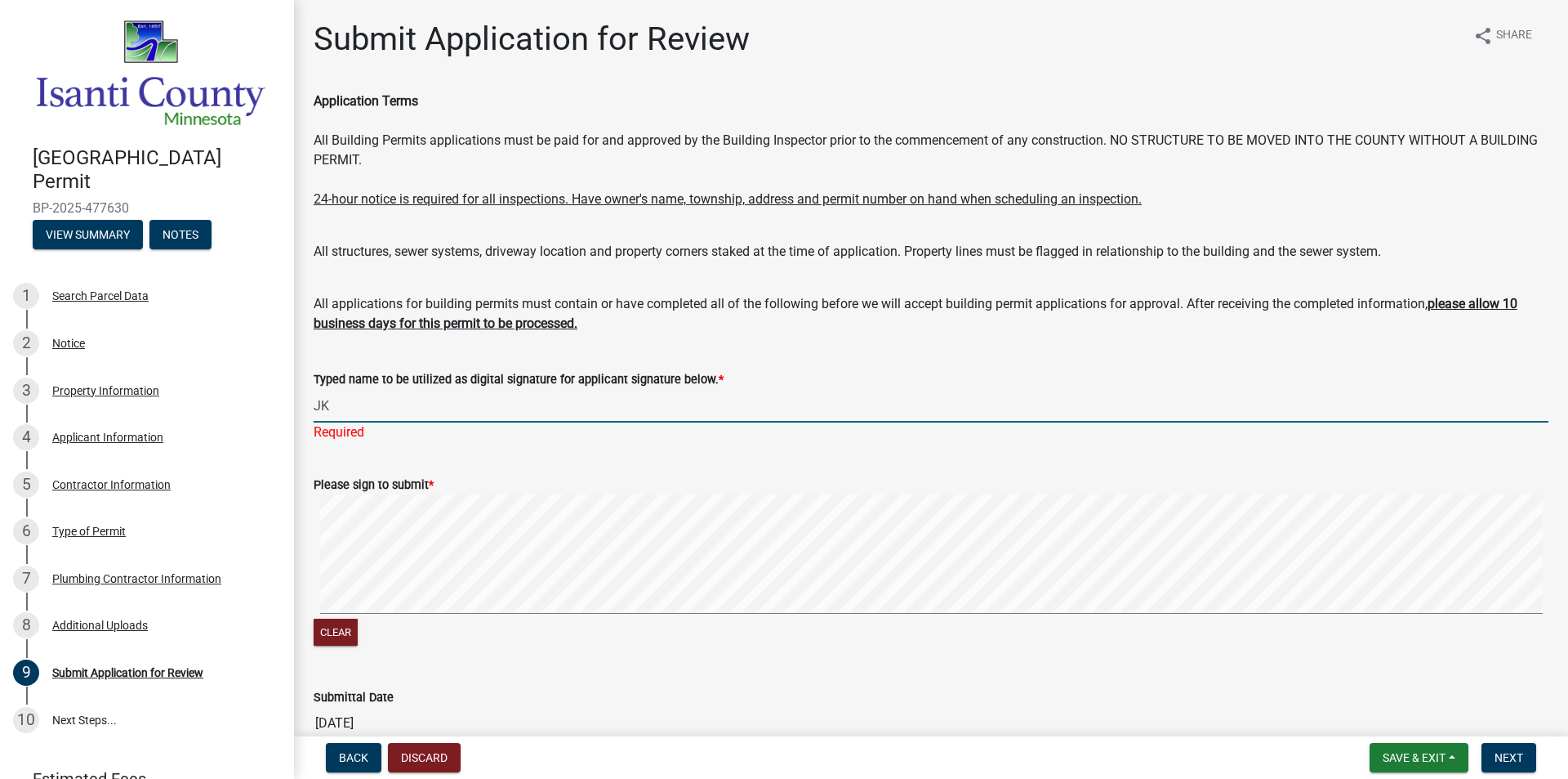
type input "J"
type input "j"
type input "Jake Olejar"
click at [345, 462] on form "Please sign to submit * Clear" at bounding box center [931, 553] width 1234 height 195
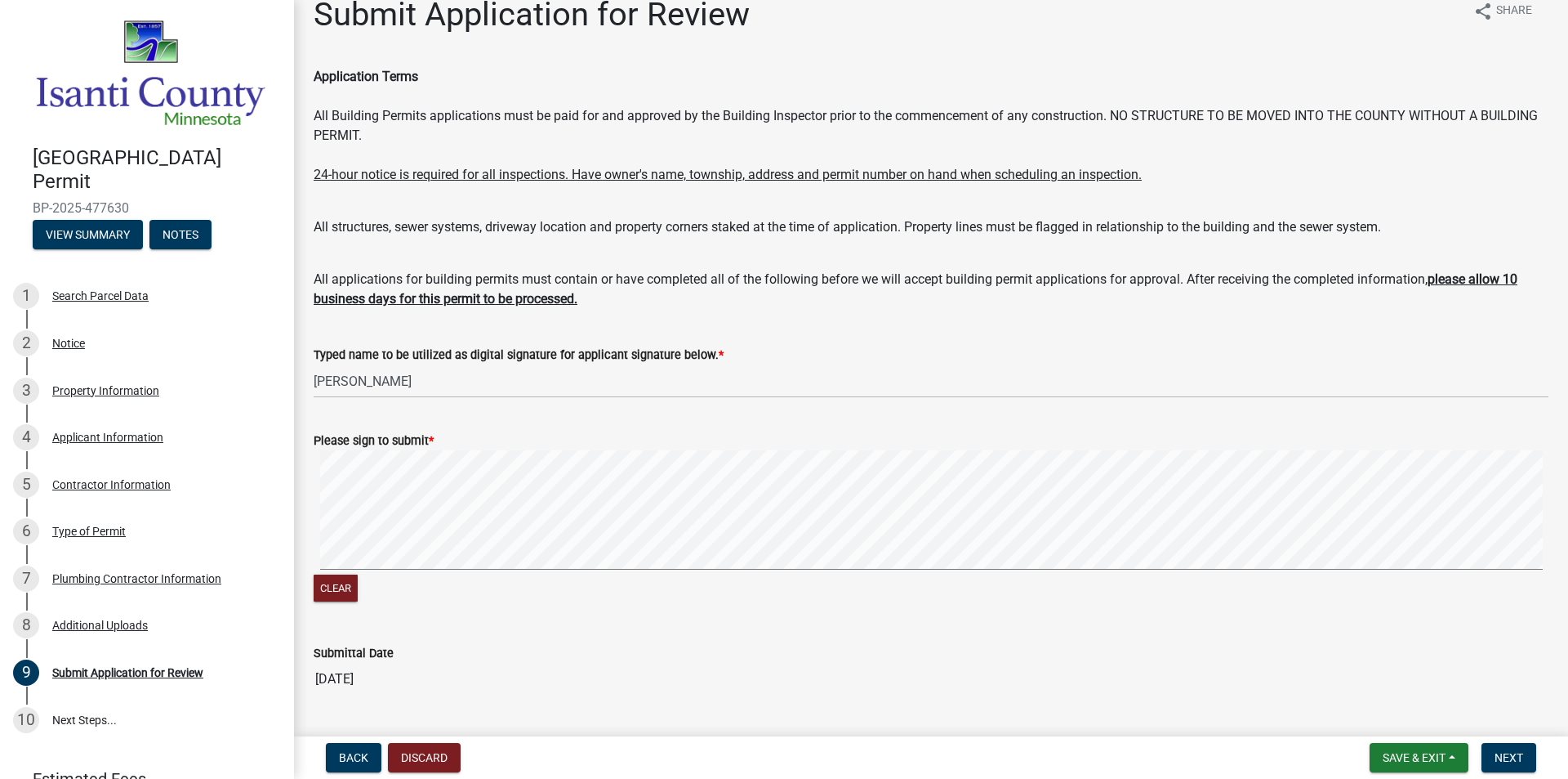
scroll to position [67, 0]
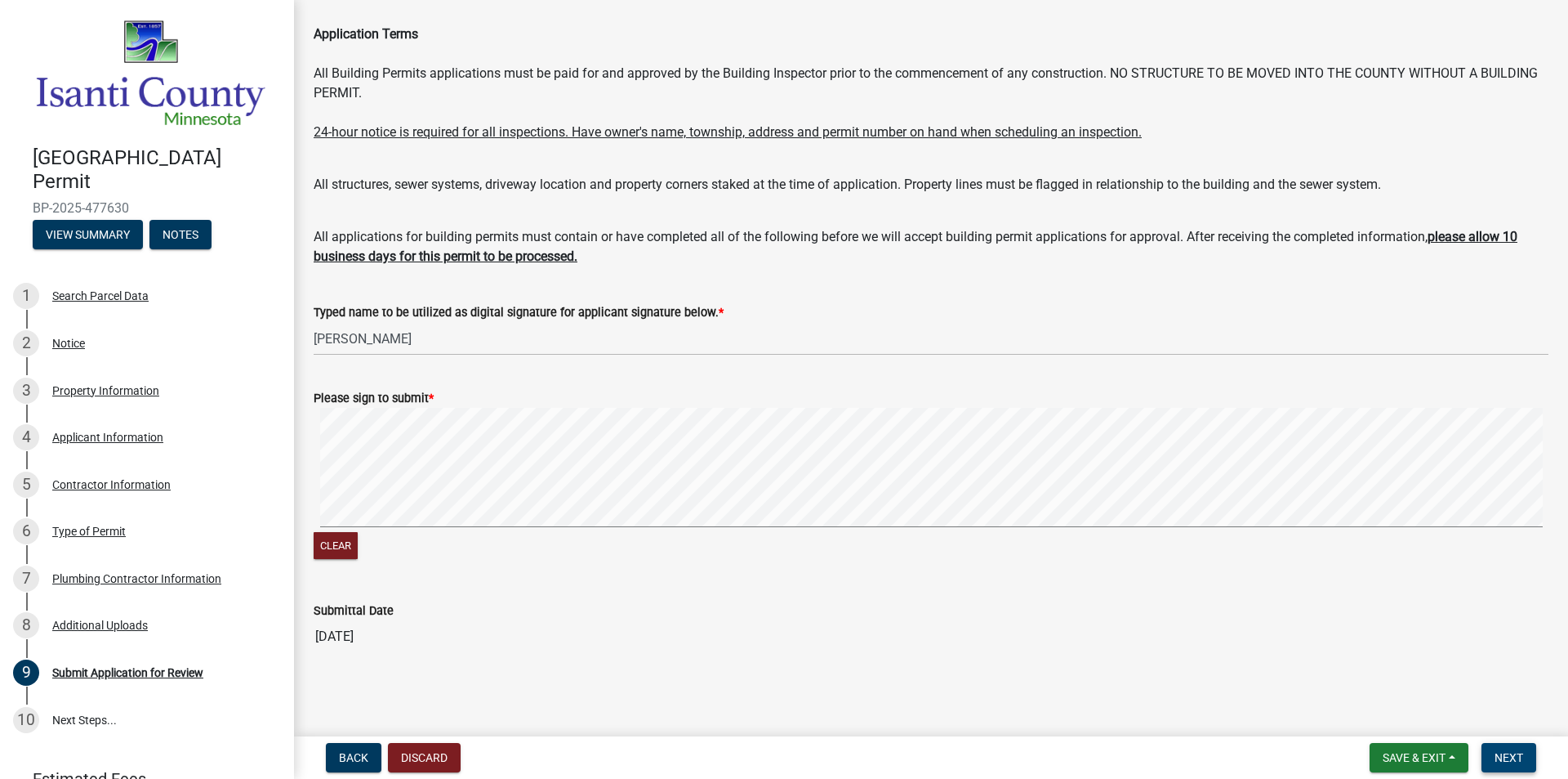
click at [1505, 756] on span "Next" at bounding box center [1508, 757] width 28 height 13
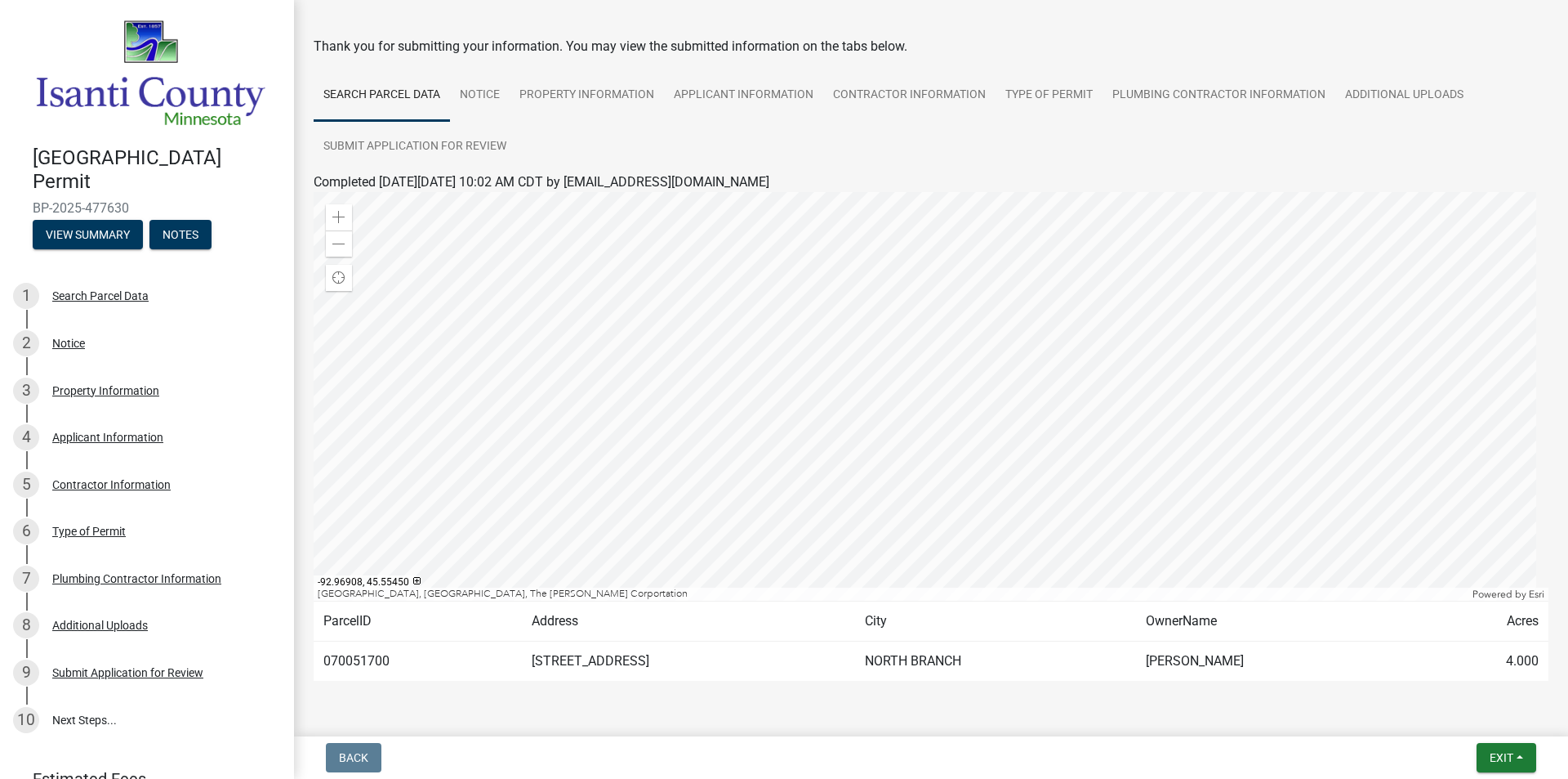
scroll to position [102, 0]
